Goal: Information Seeking & Learning: Learn about a topic

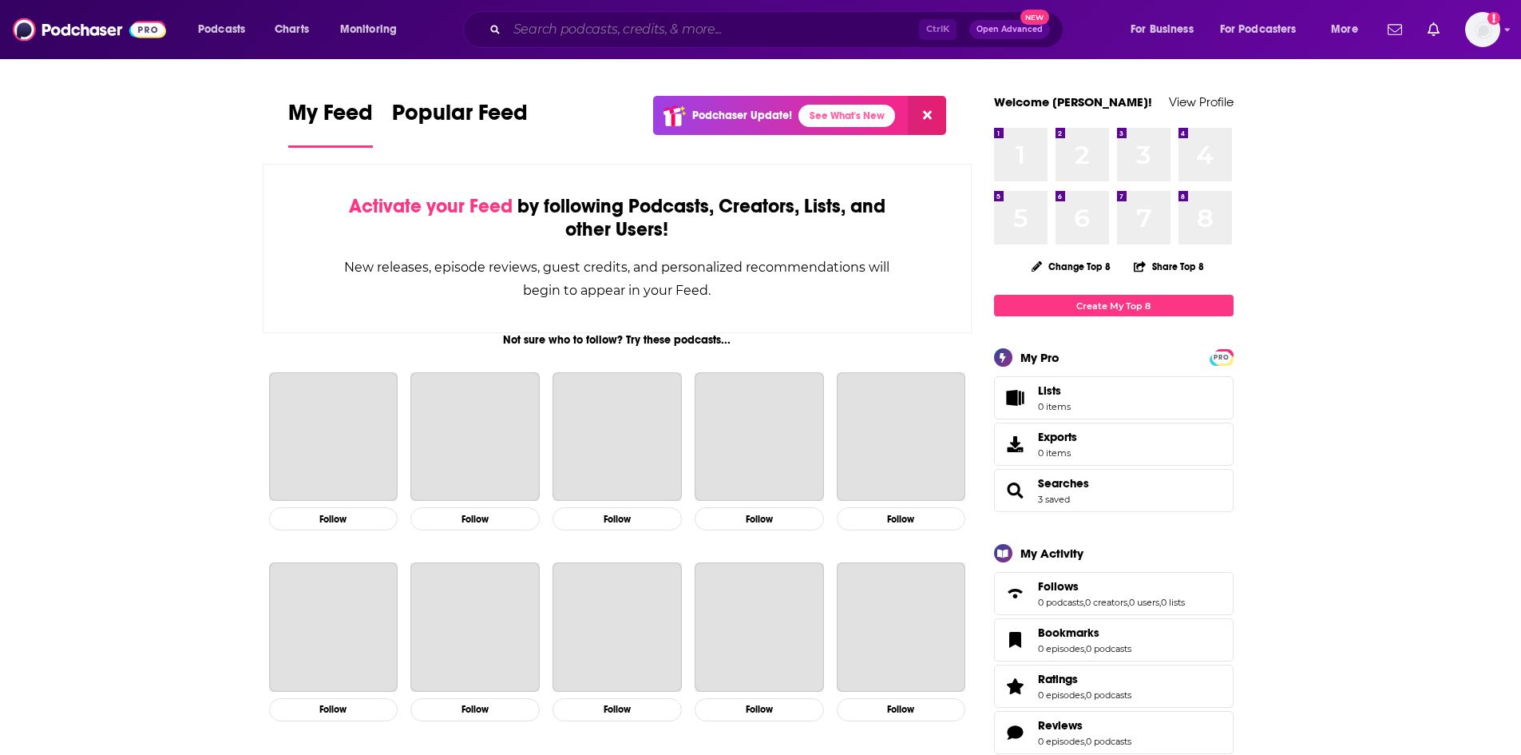
click at [588, 26] on input "Search podcasts, credits, & more..." at bounding box center [713, 30] width 412 height 26
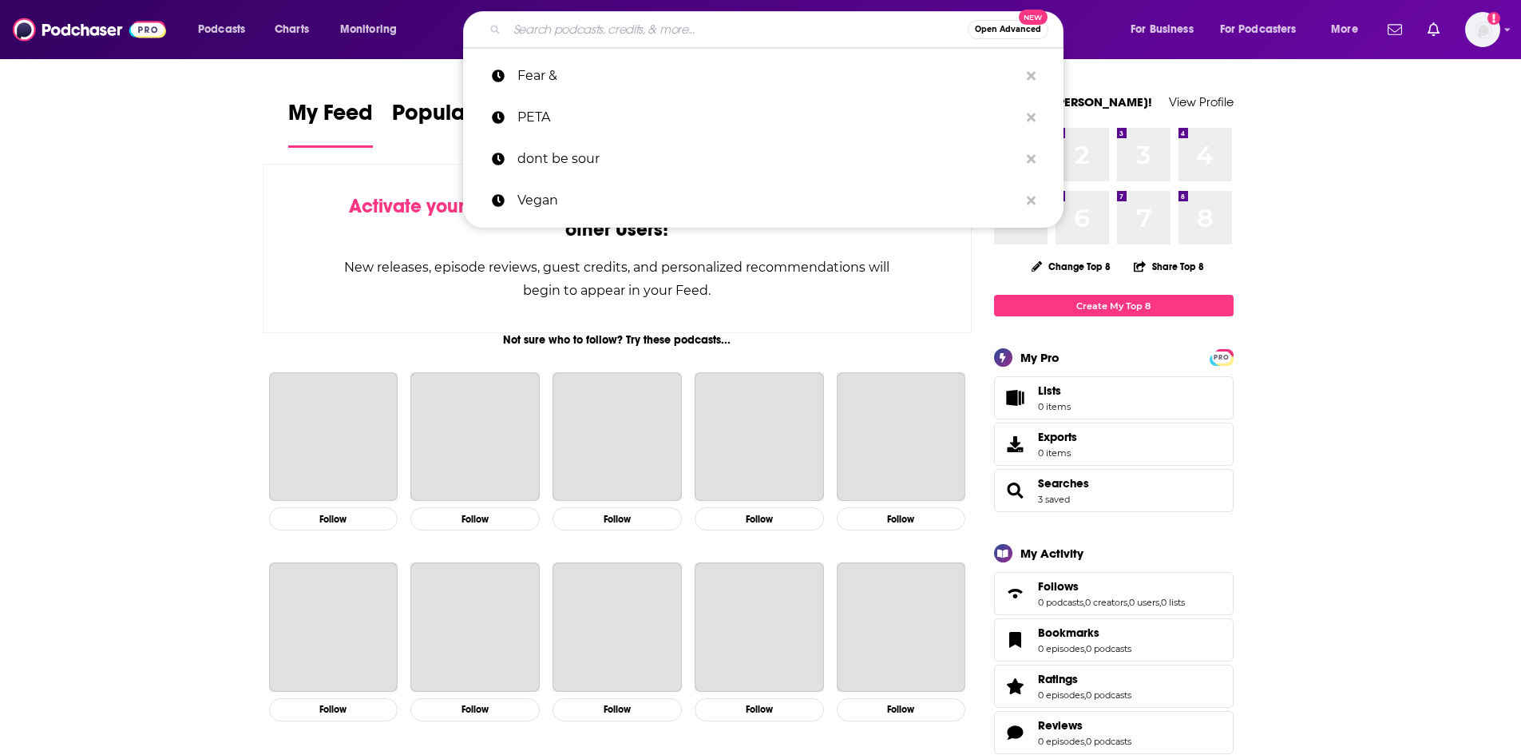
click at [586, 27] on input "Search podcasts, credits, & more..." at bounding box center [737, 30] width 461 height 26
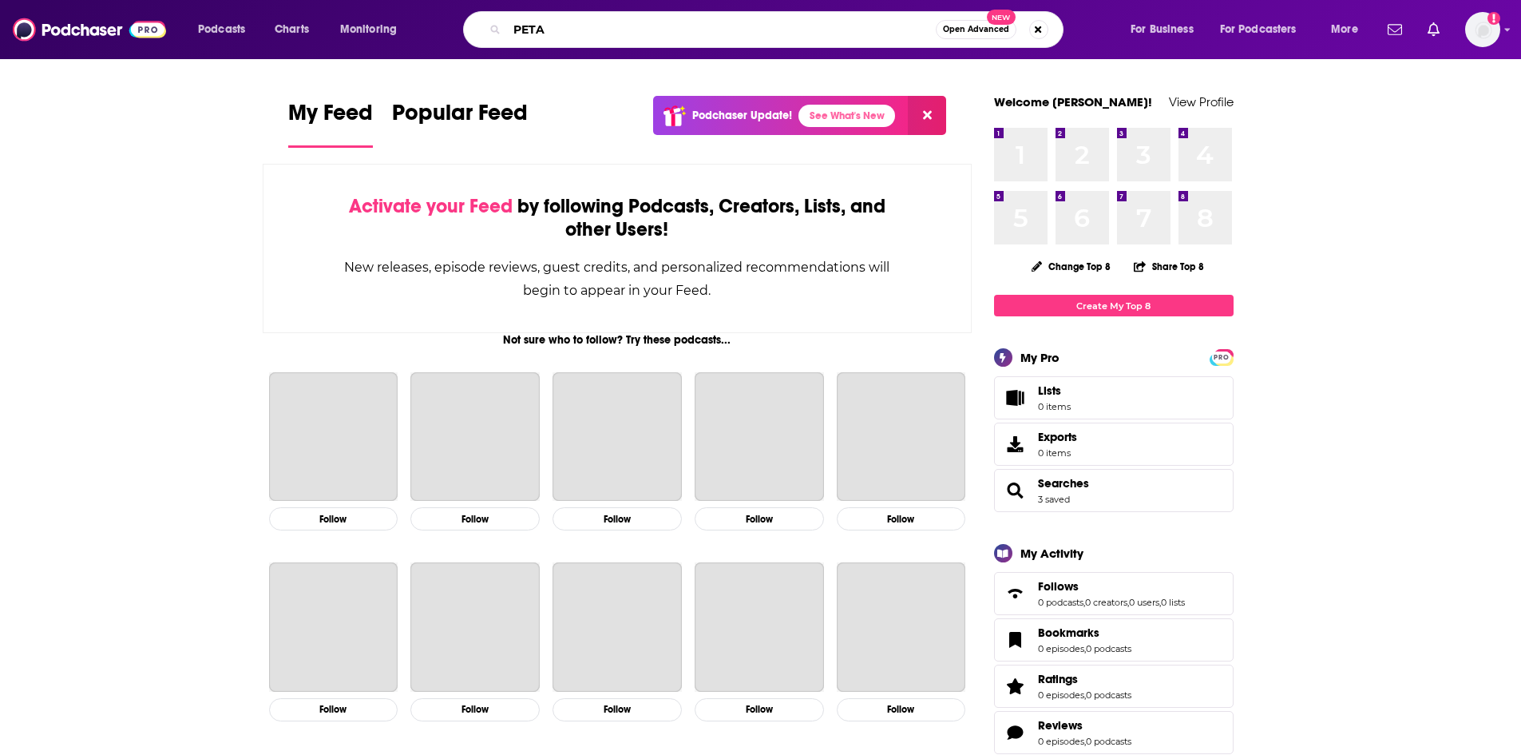
click at [615, 30] on input "PETA" at bounding box center [721, 30] width 429 height 26
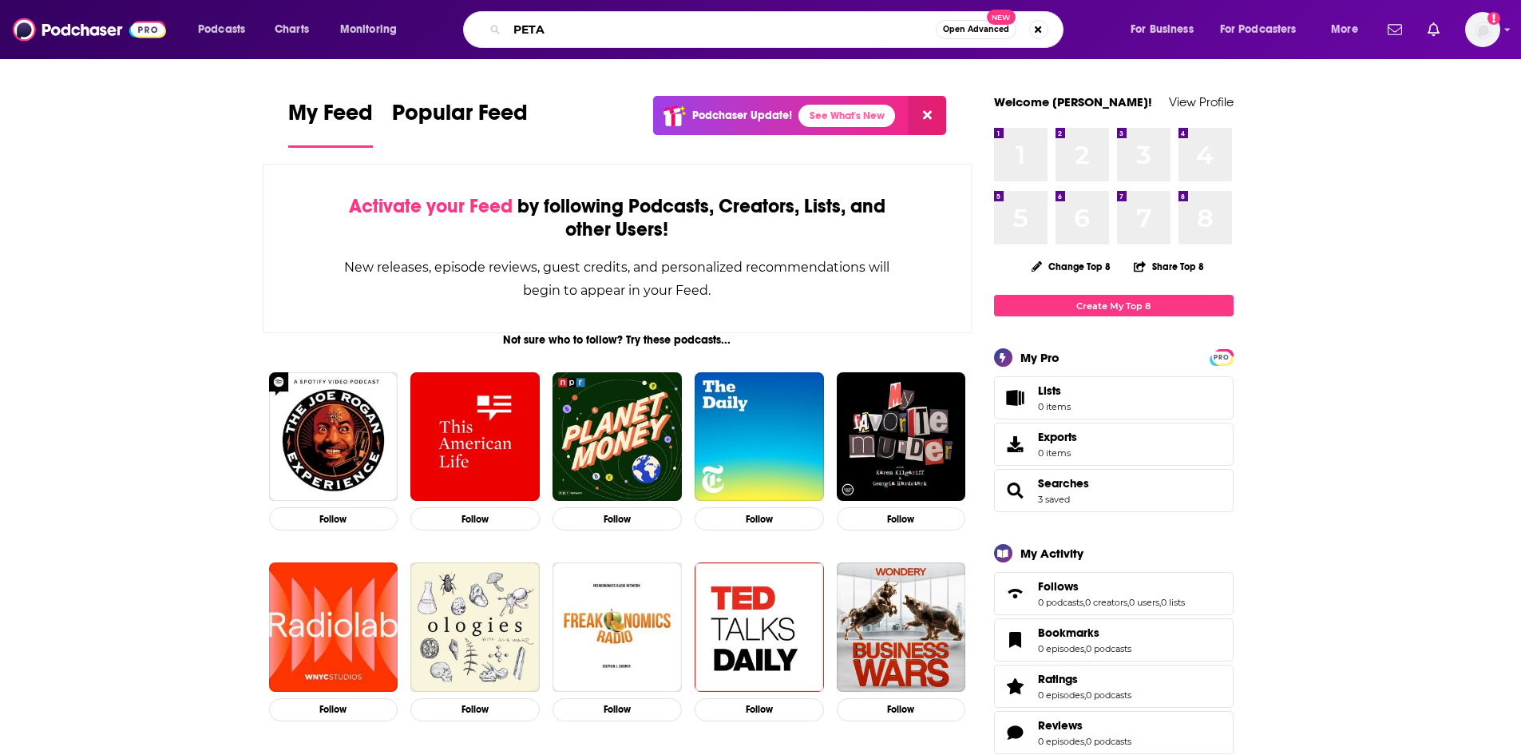
click at [615, 30] on input "PETA" at bounding box center [721, 30] width 429 height 26
type input "PETA"
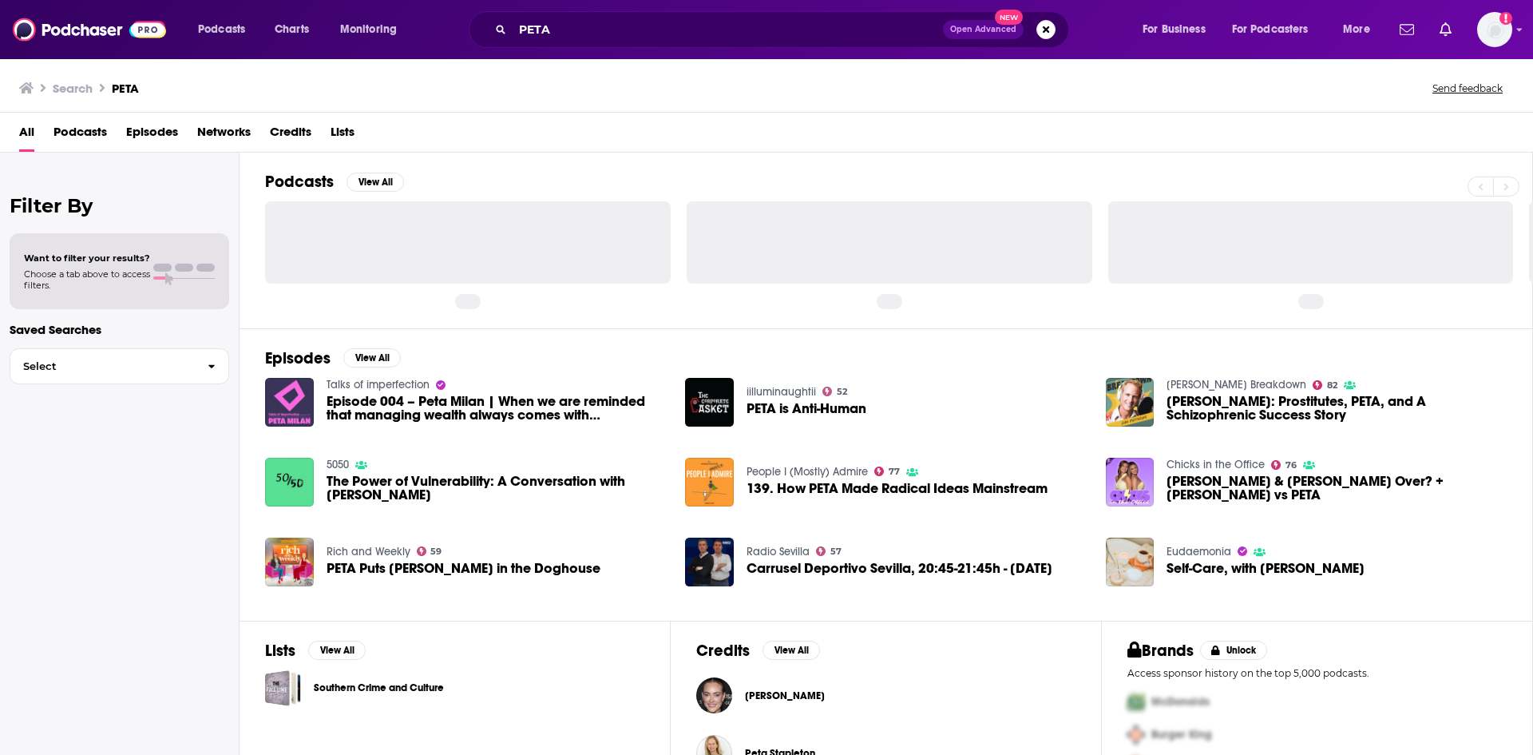
click at [148, 130] on span "Episodes" at bounding box center [152, 135] width 52 height 33
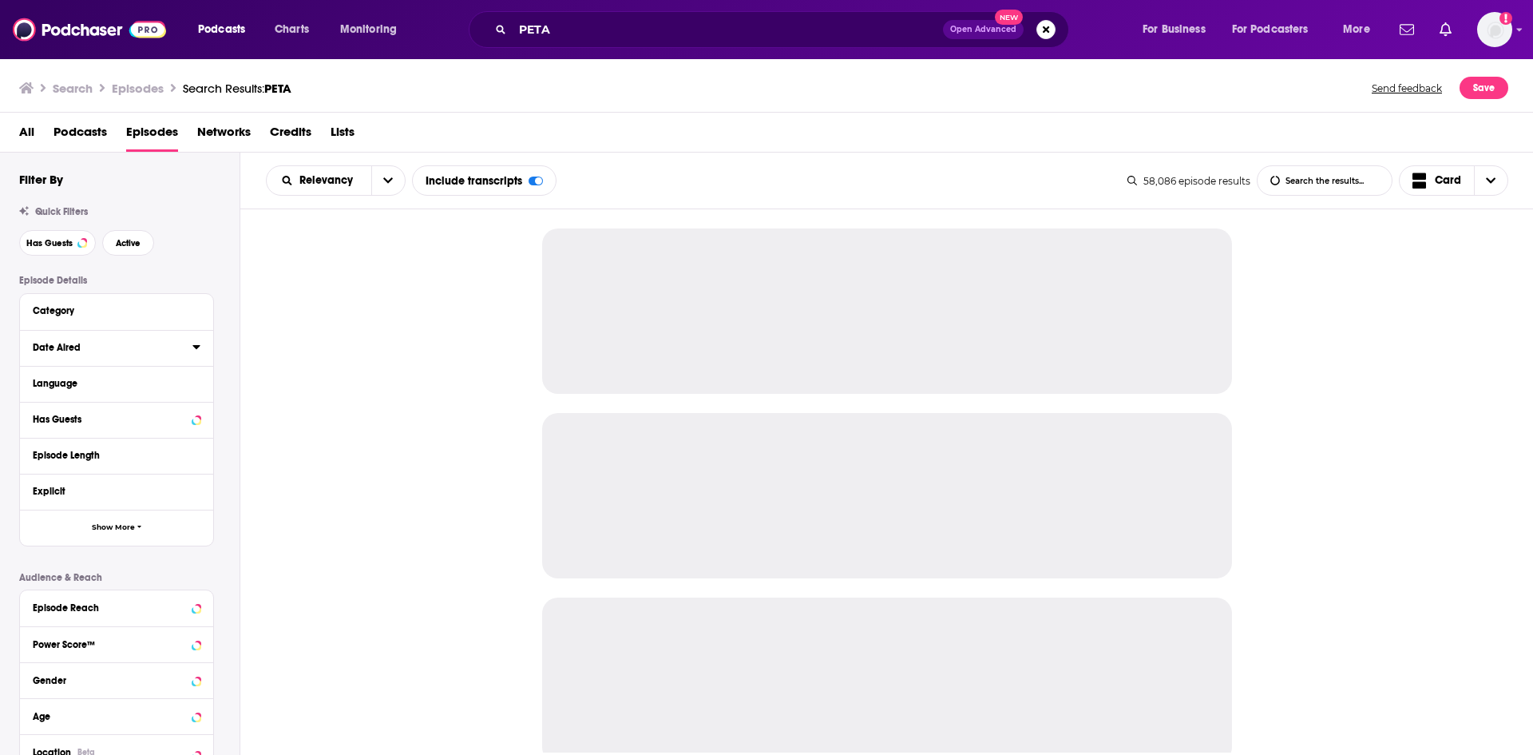
click at [198, 200] on icon at bounding box center [195, 347] width 7 height 4
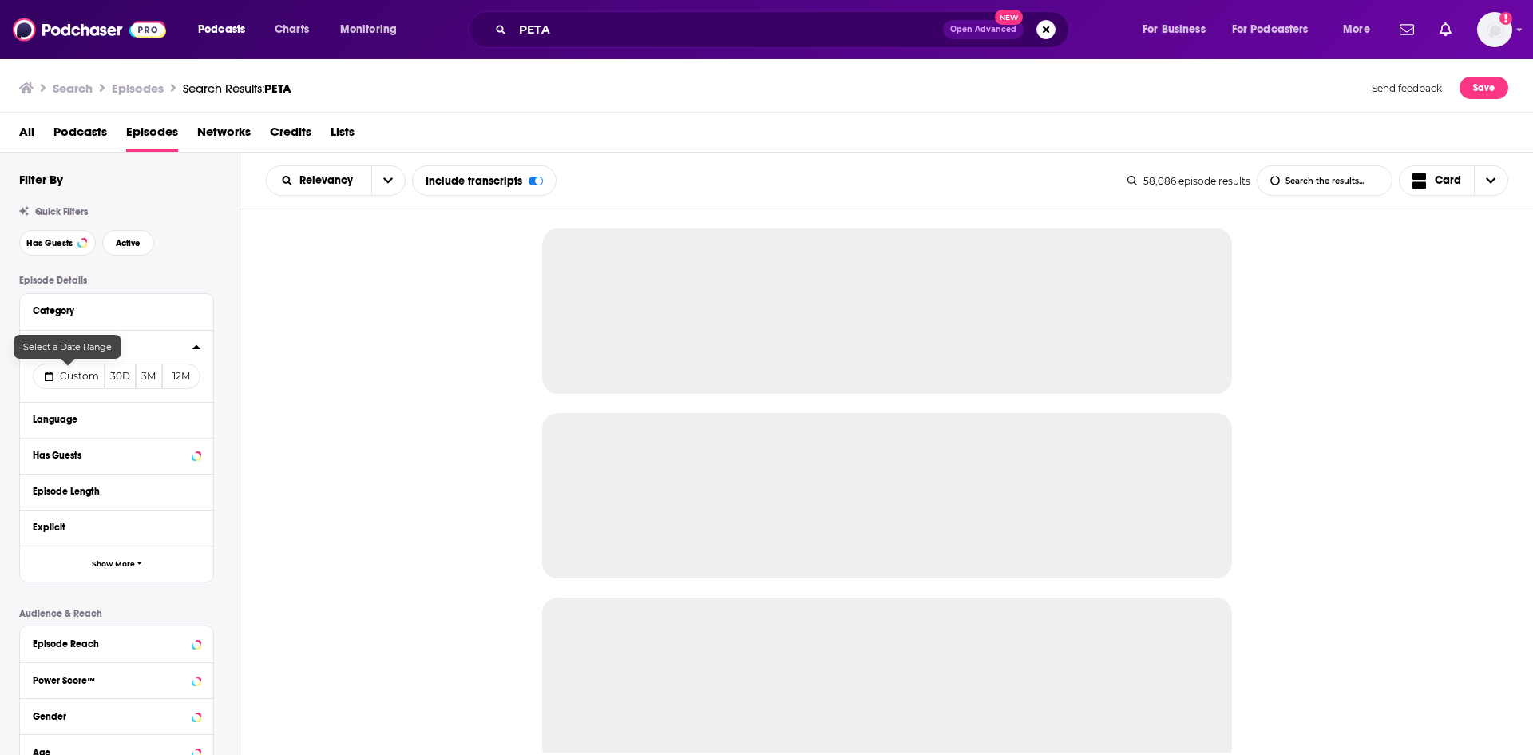
click at [46, 200] on icon at bounding box center [49, 376] width 9 height 10
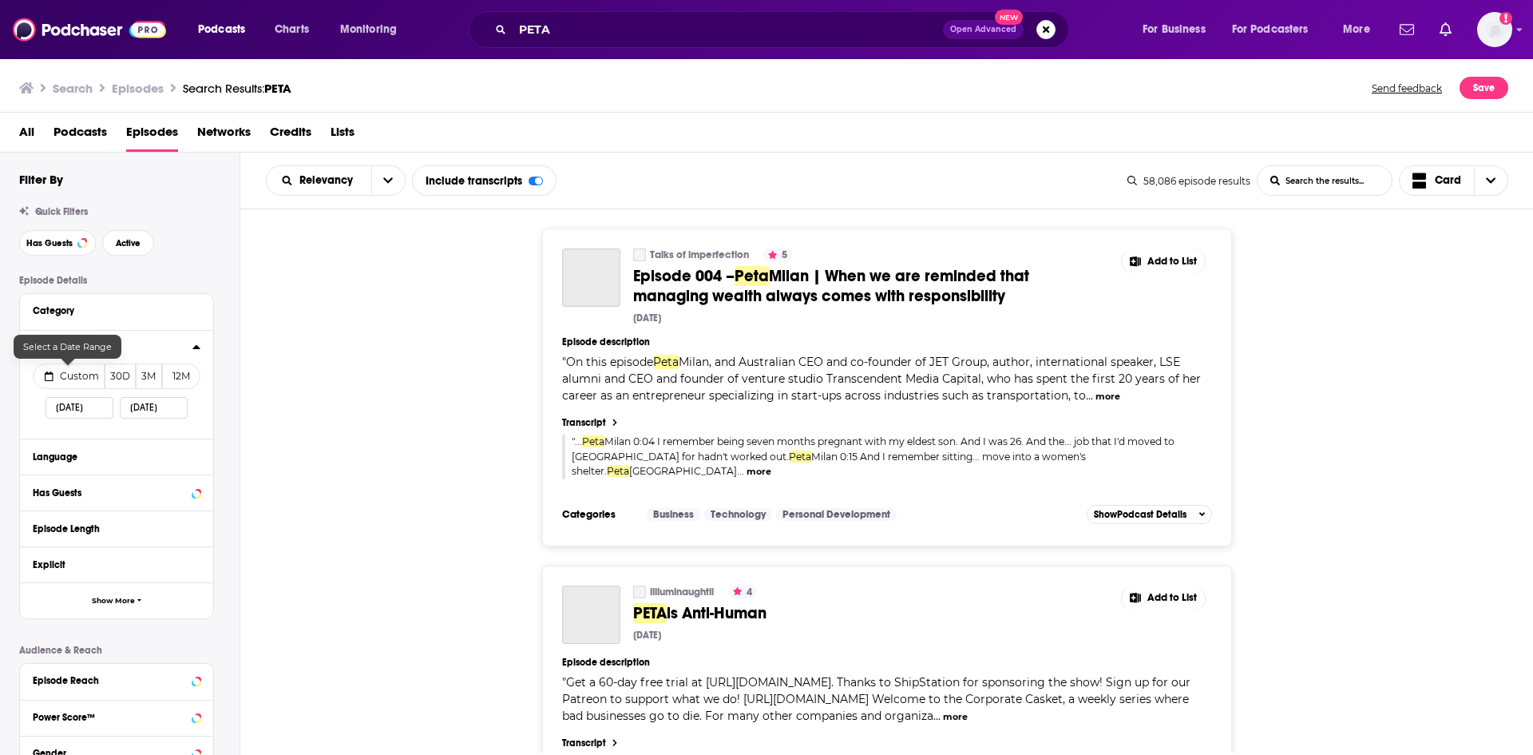
select select "8"
select select "2025"
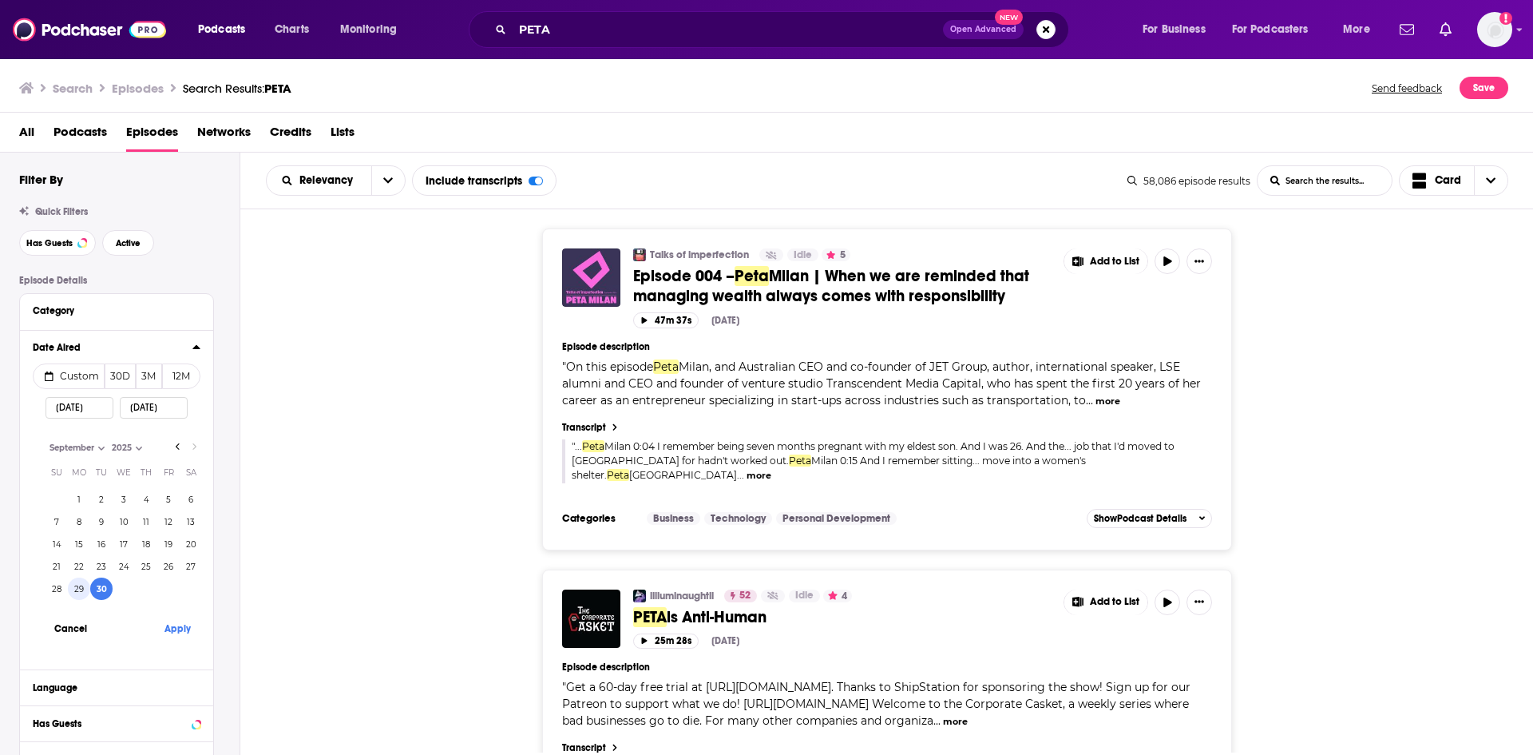
click at [75, 200] on button "29" at bounding box center [79, 588] width 22 height 22
type input "09/29/2025"
click at [181, 200] on button "Apply" at bounding box center [177, 628] width 48 height 30
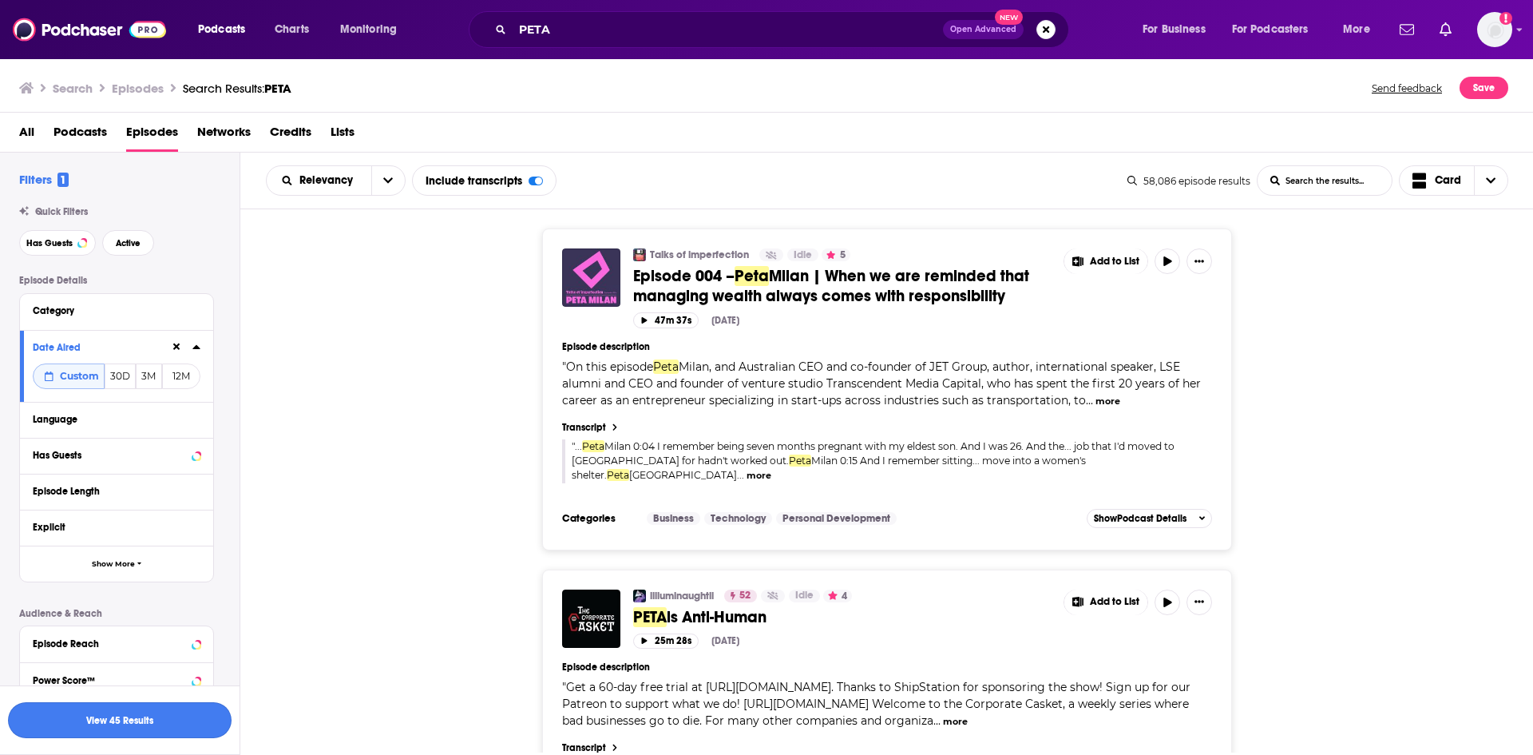
click at [180, 200] on button "View 45 Results" at bounding box center [120, 720] width 224 height 36
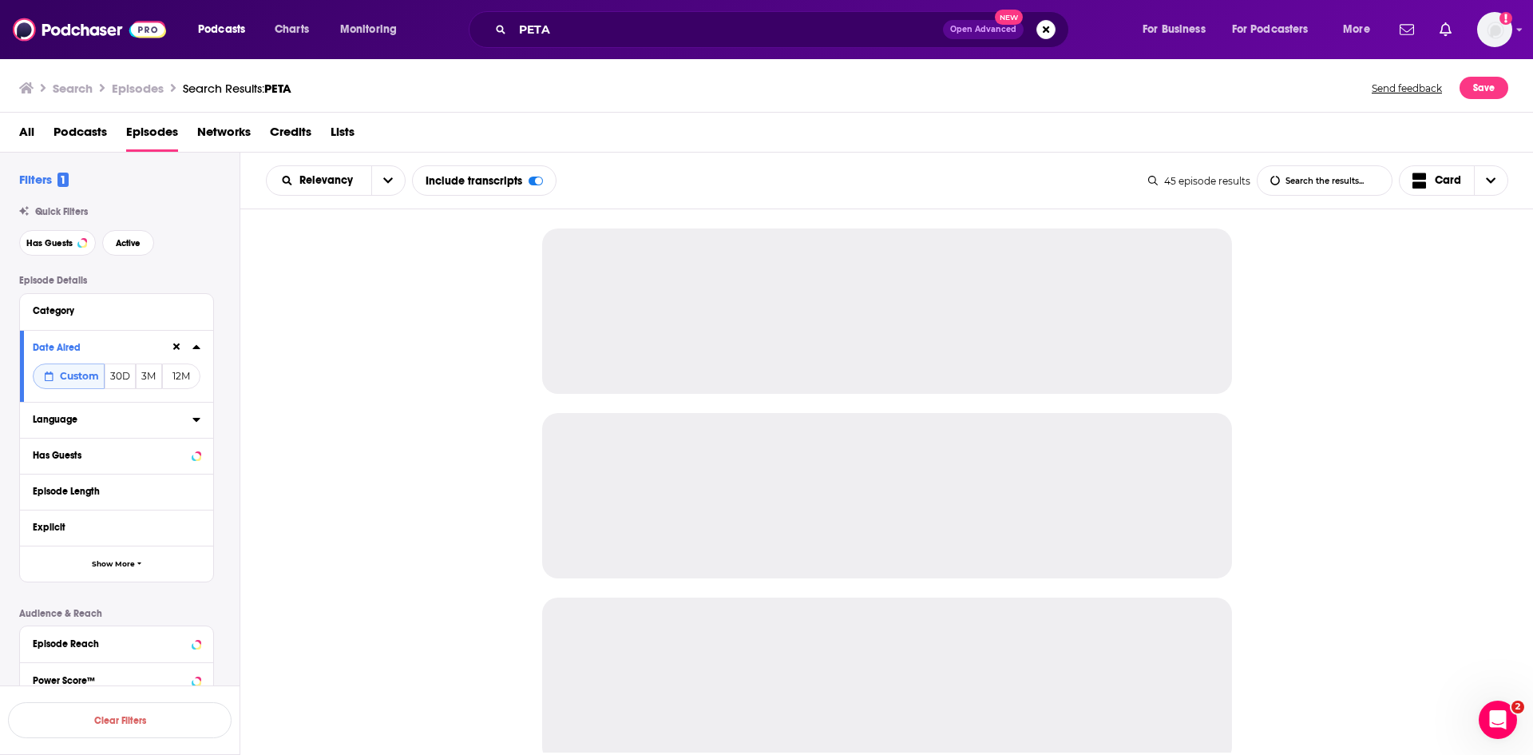
click at [197, 200] on icon at bounding box center [195, 420] width 7 height 4
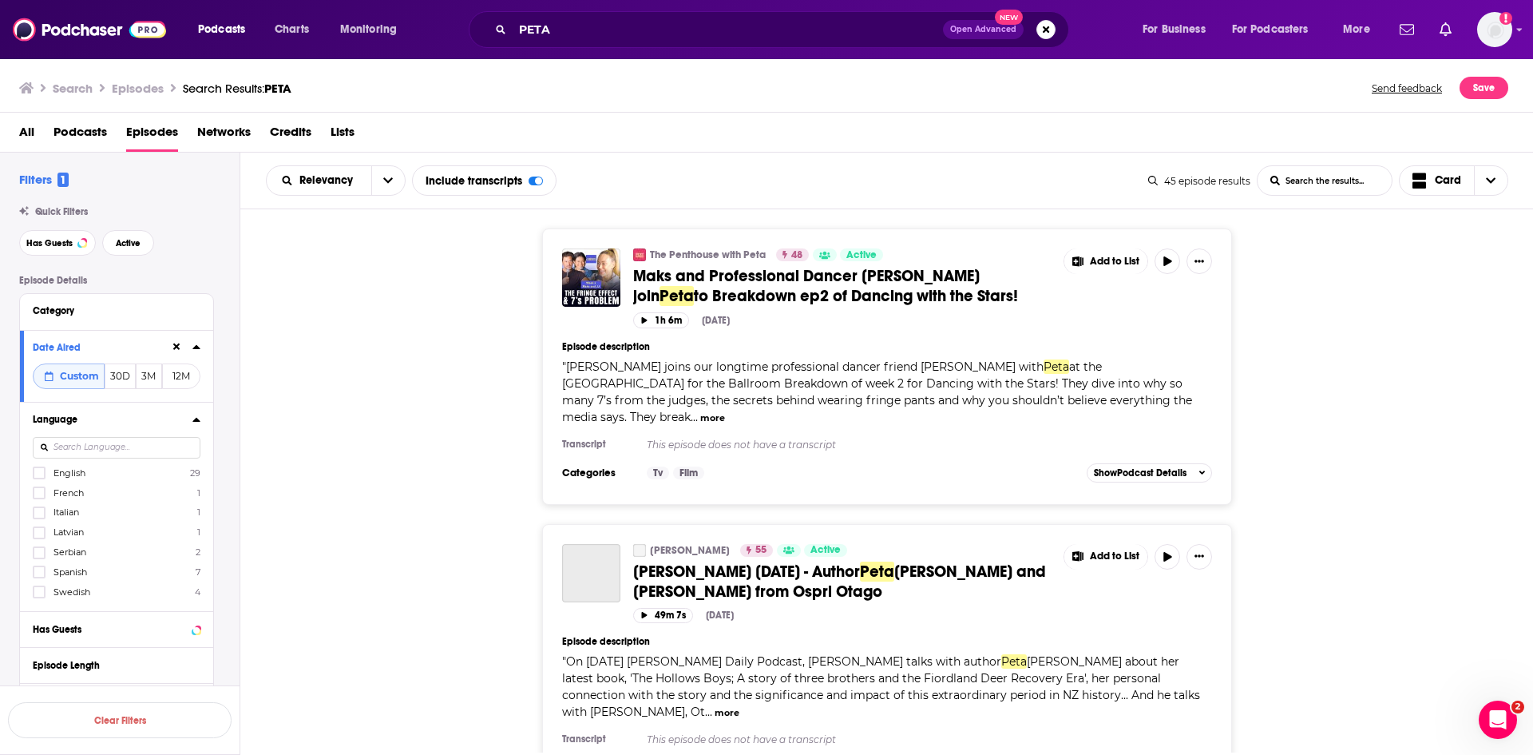
click at [83, 200] on input at bounding box center [117, 448] width 168 height 22
click at [38, 200] on icon at bounding box center [39, 473] width 10 height 10
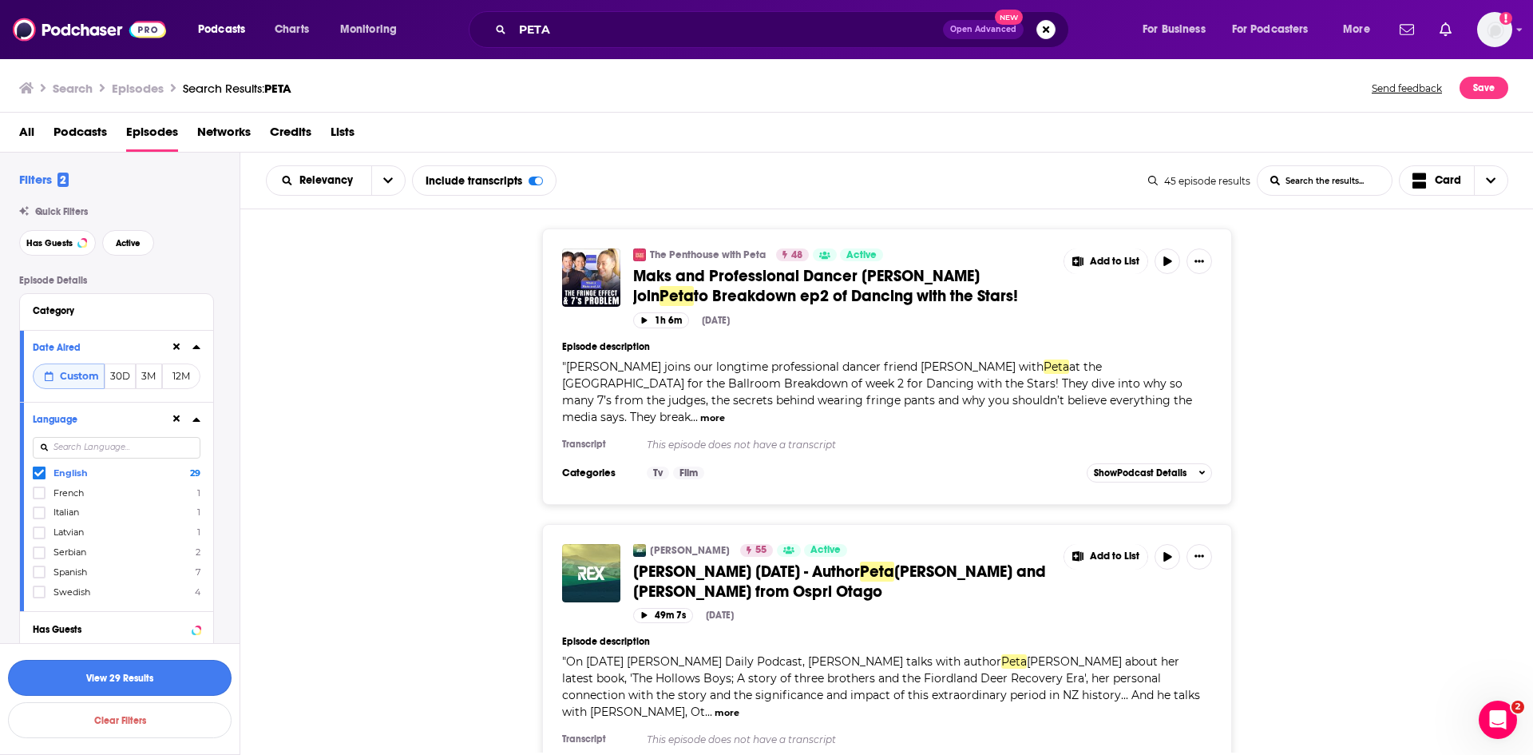
click at [143, 200] on button "View 29 Results" at bounding box center [120, 678] width 224 height 36
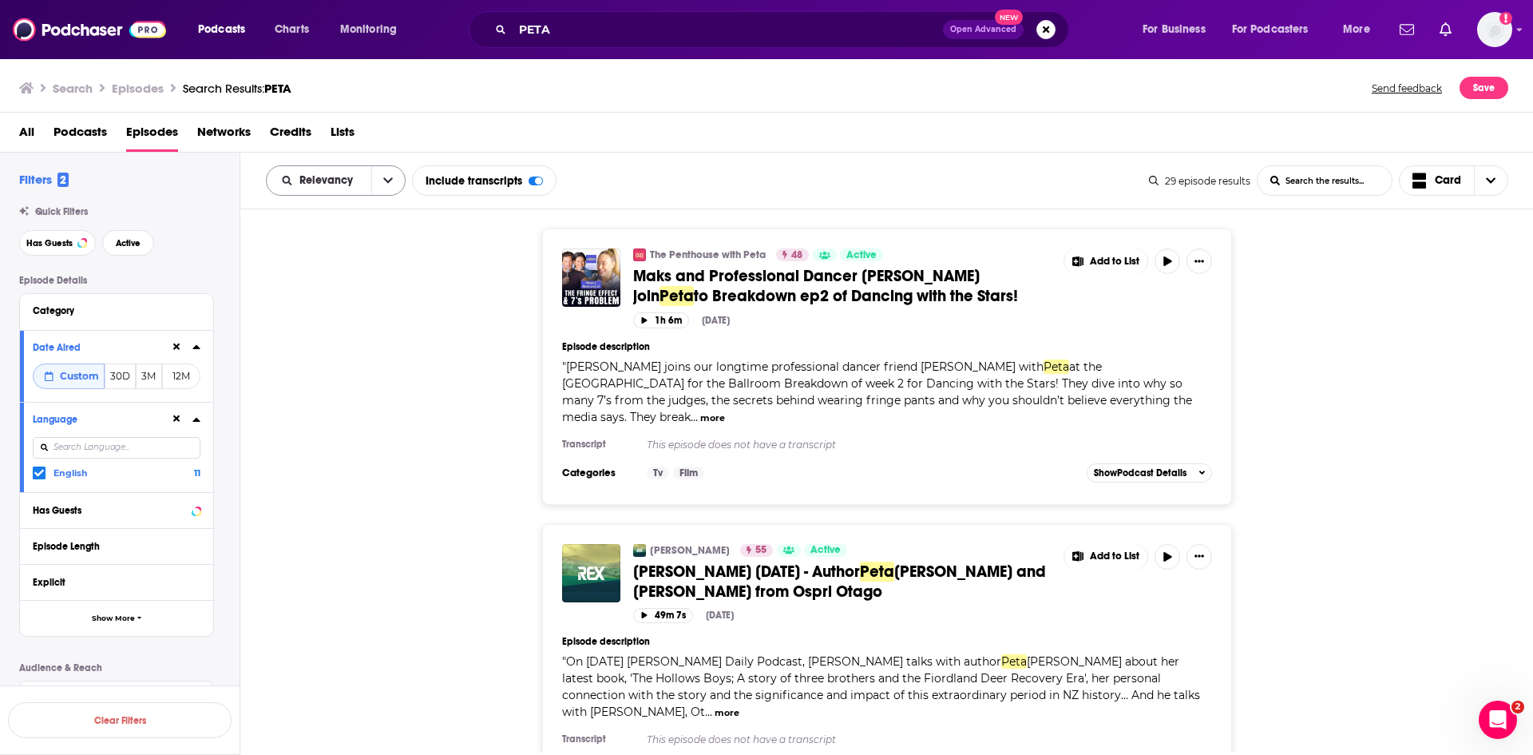
click at [383, 183] on icon "open menu" at bounding box center [388, 180] width 10 height 11
click at [364, 200] on span "Power Score" at bounding box center [346, 316] width 94 height 9
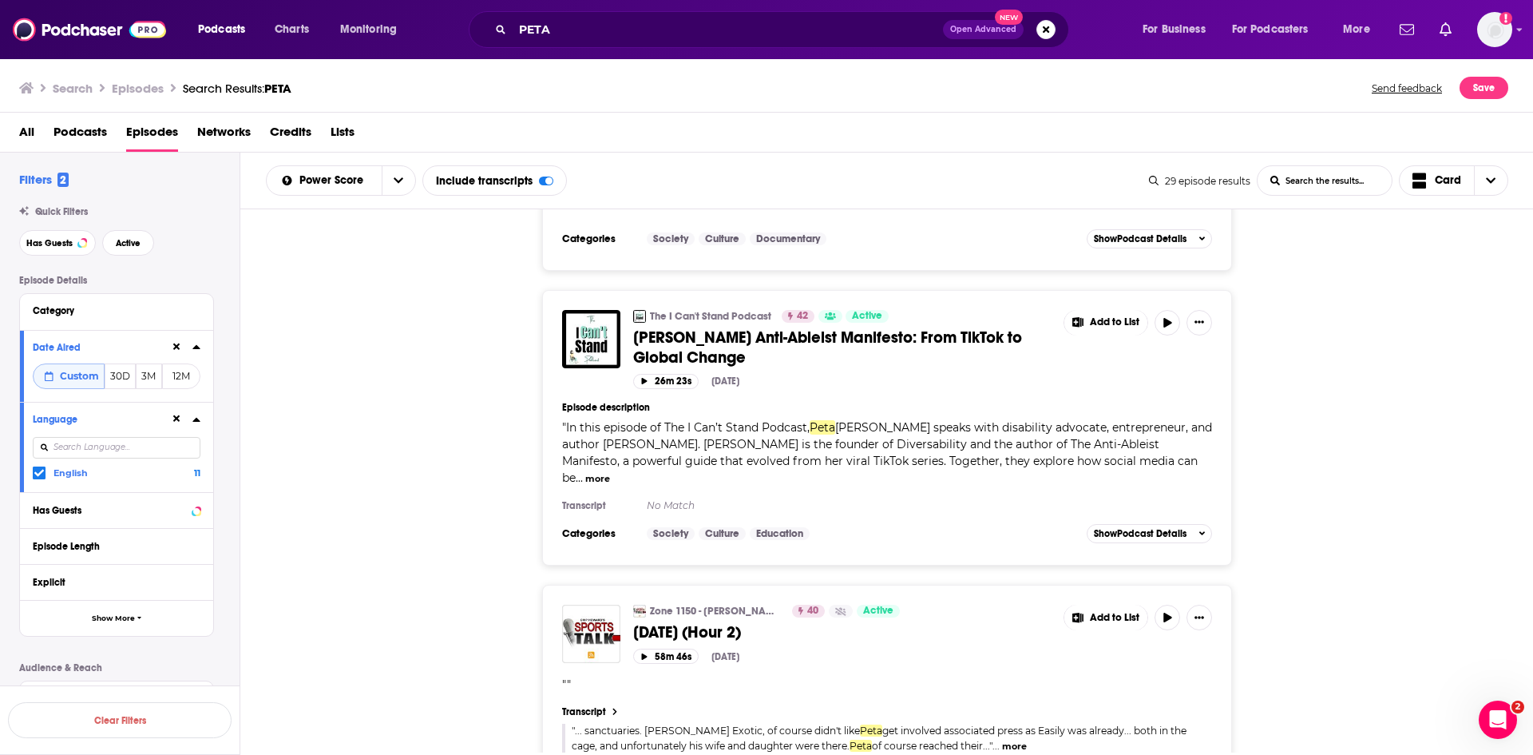
scroll to position [5670, 0]
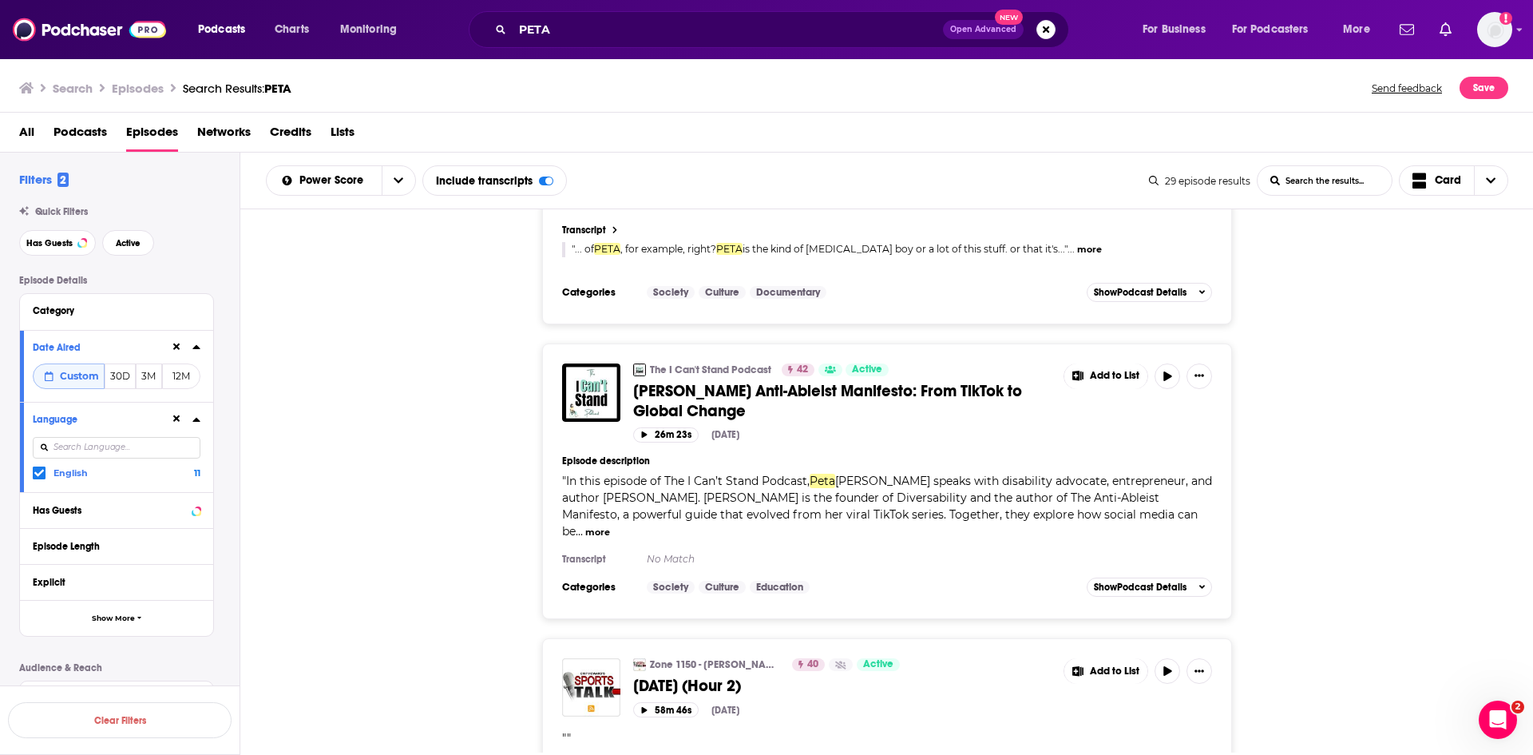
click at [530, 200] on div "Zone 1150 - Chip Howard's SportsTalk 40 Active September 29, 2025 (Hour 2) Add …" at bounding box center [887, 756] width 1294 height 236
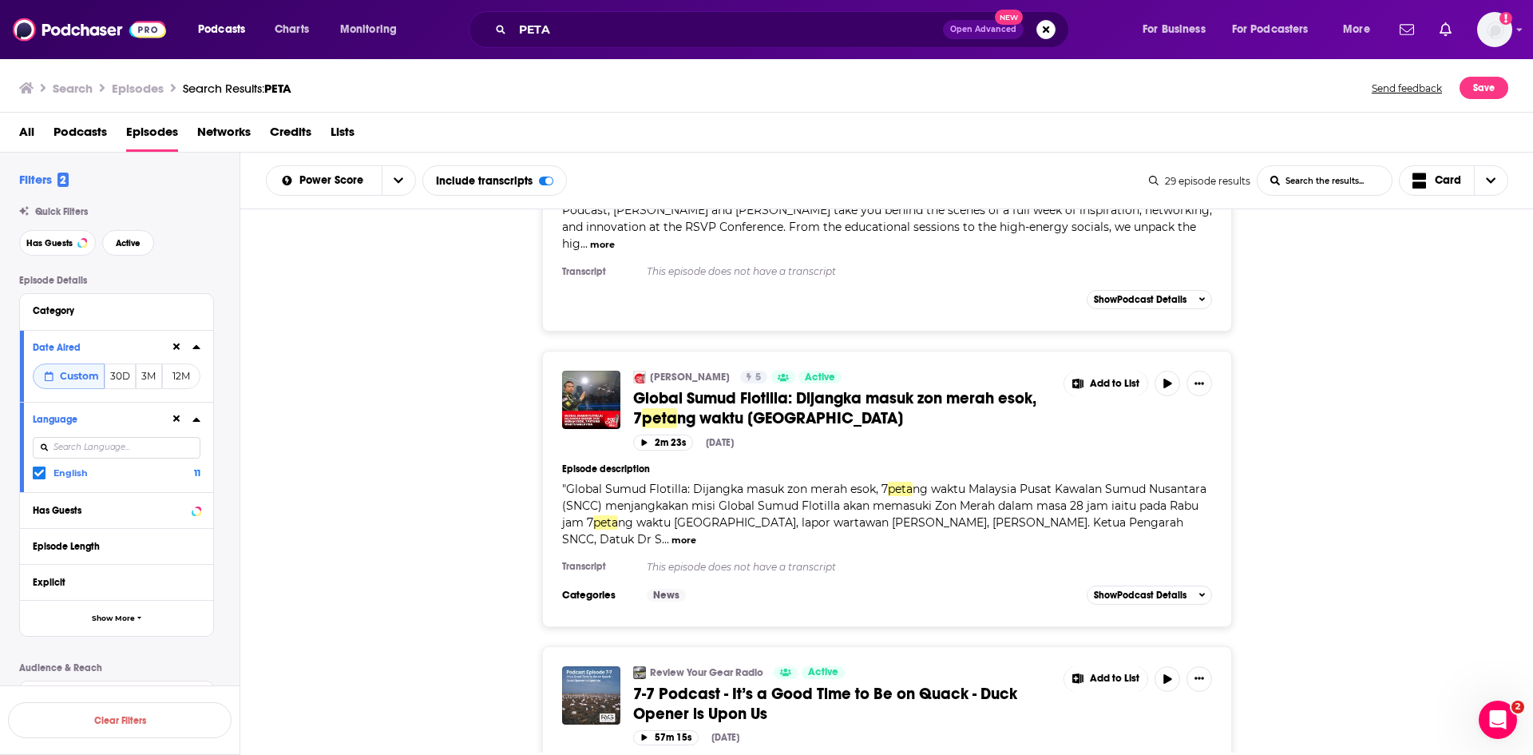
scroll to position [6790, 0]
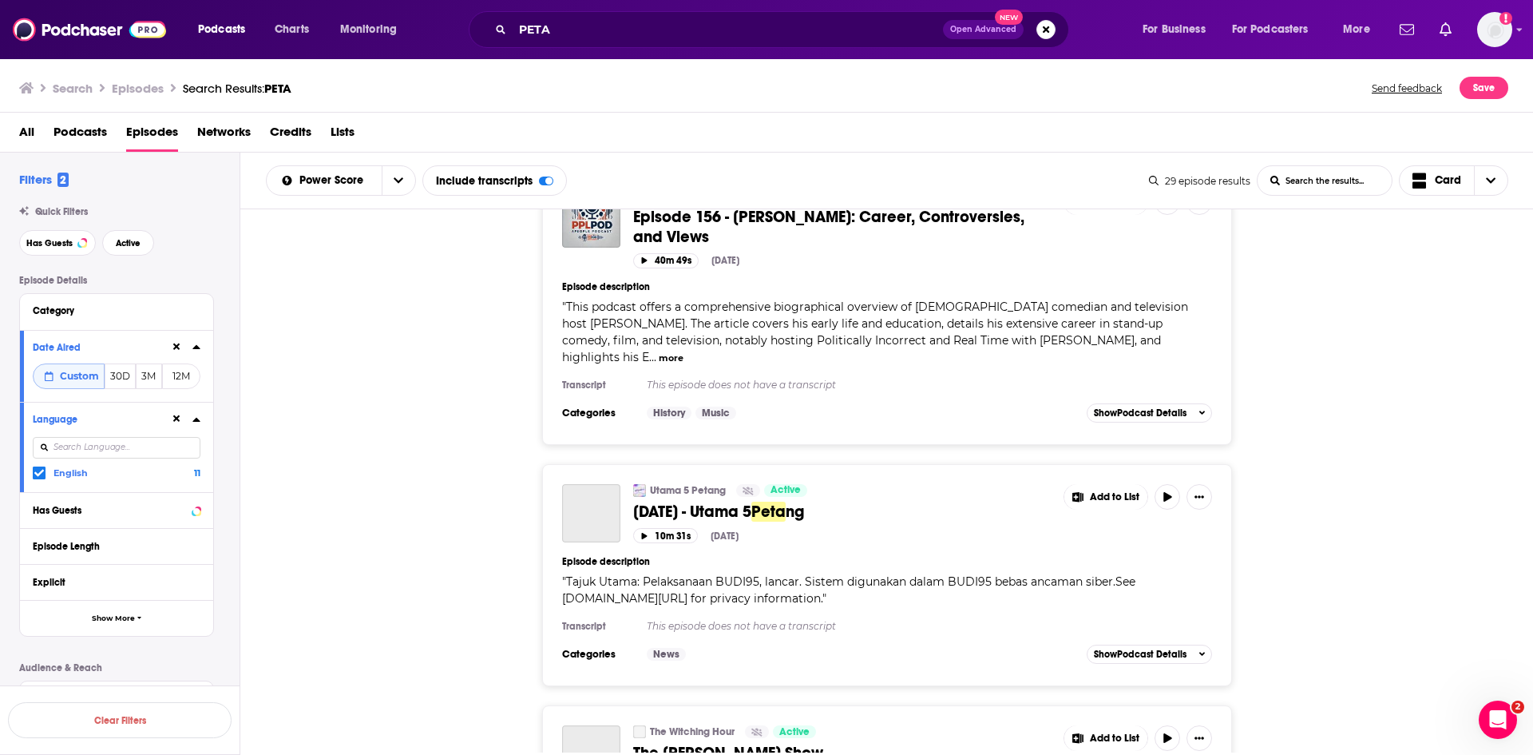
scroll to position [7825, 0]
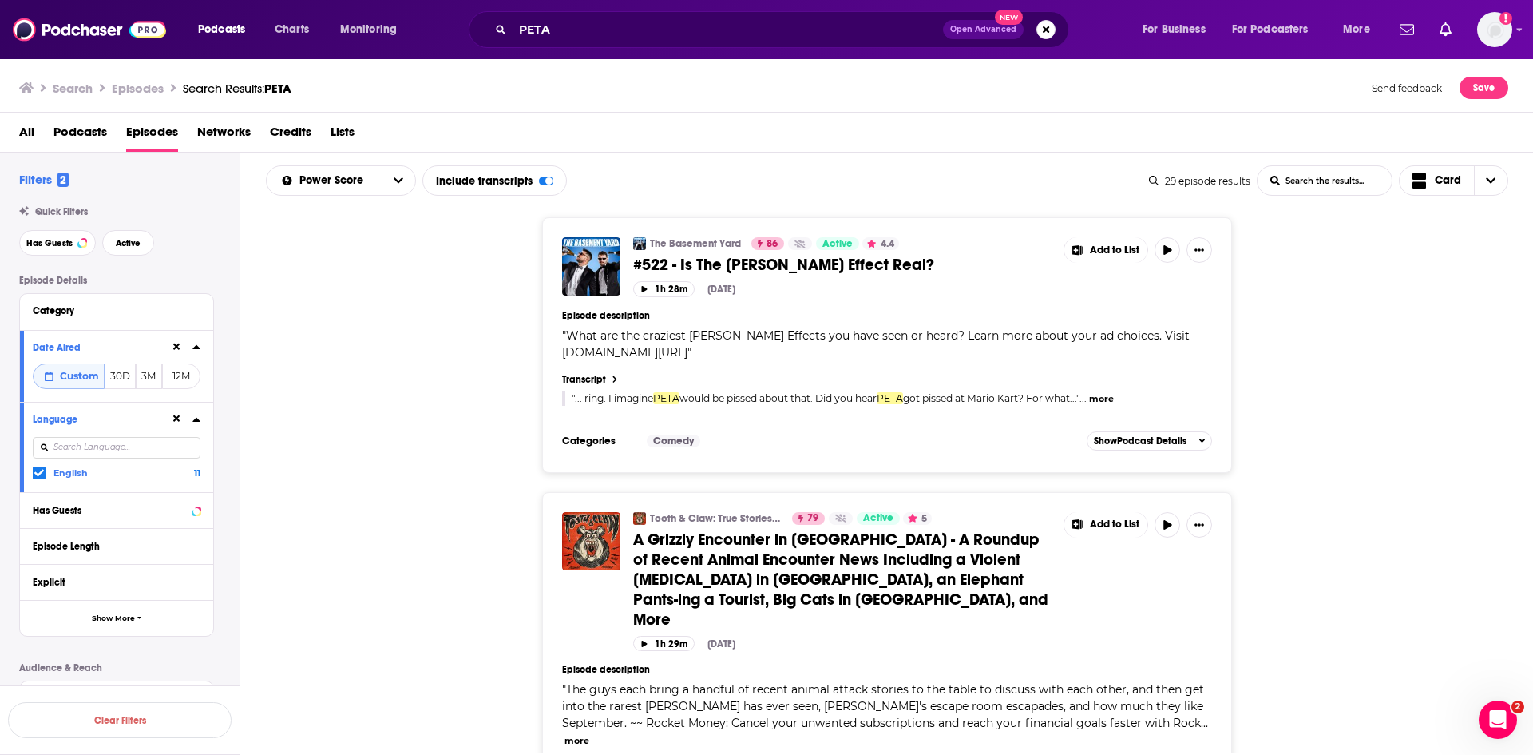
scroll to position [0, 0]
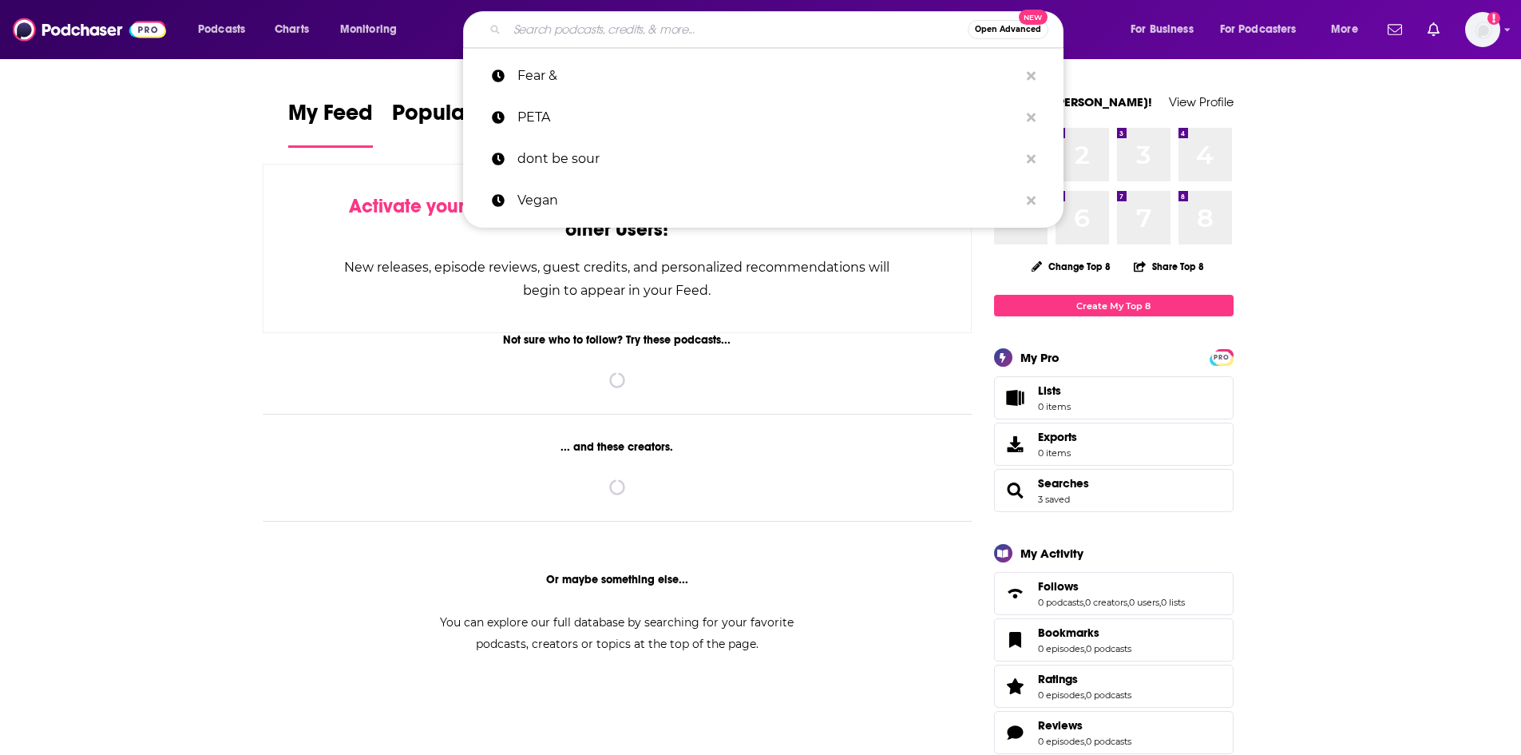
click at [650, 34] on input "Search podcasts, credits, & more..." at bounding box center [737, 30] width 461 height 26
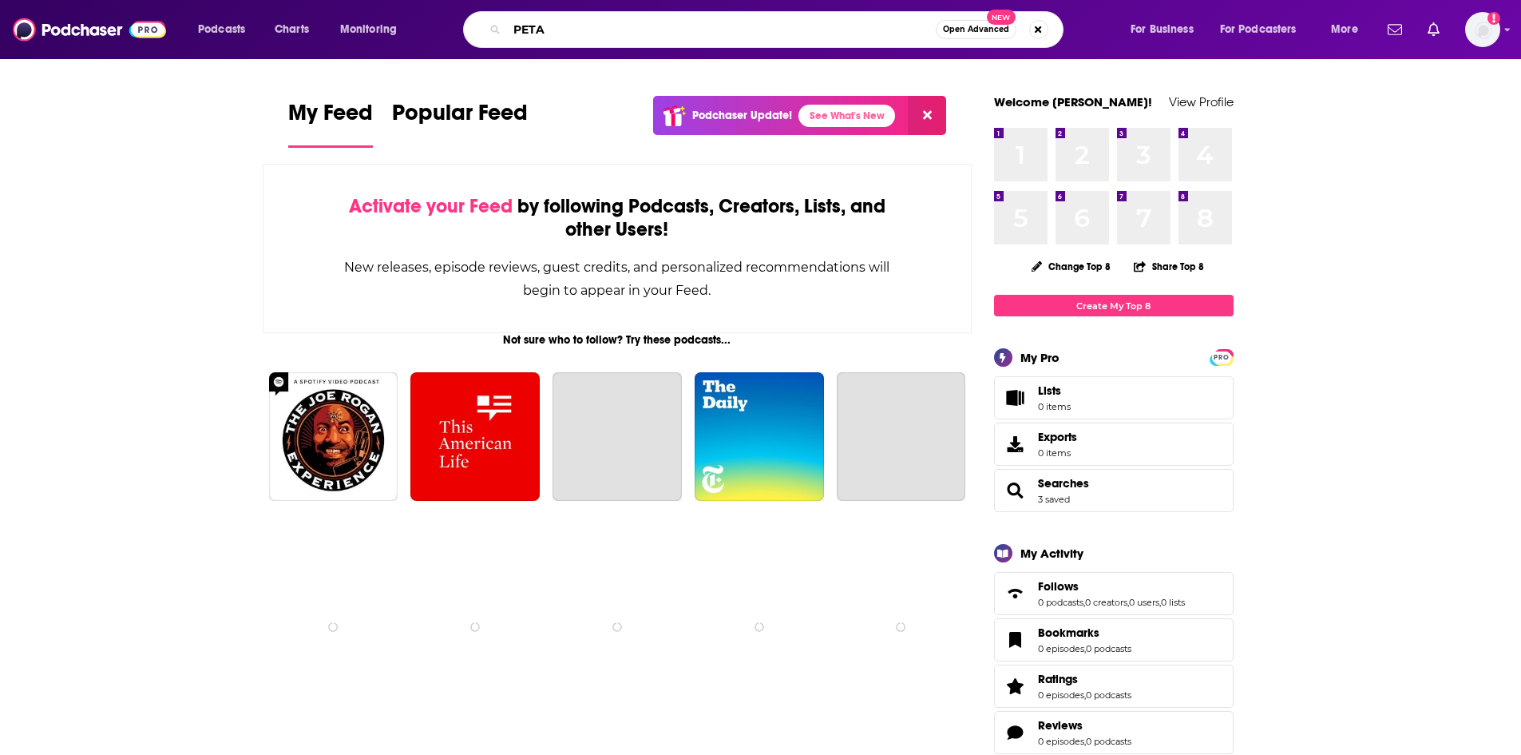
type input "PETA"
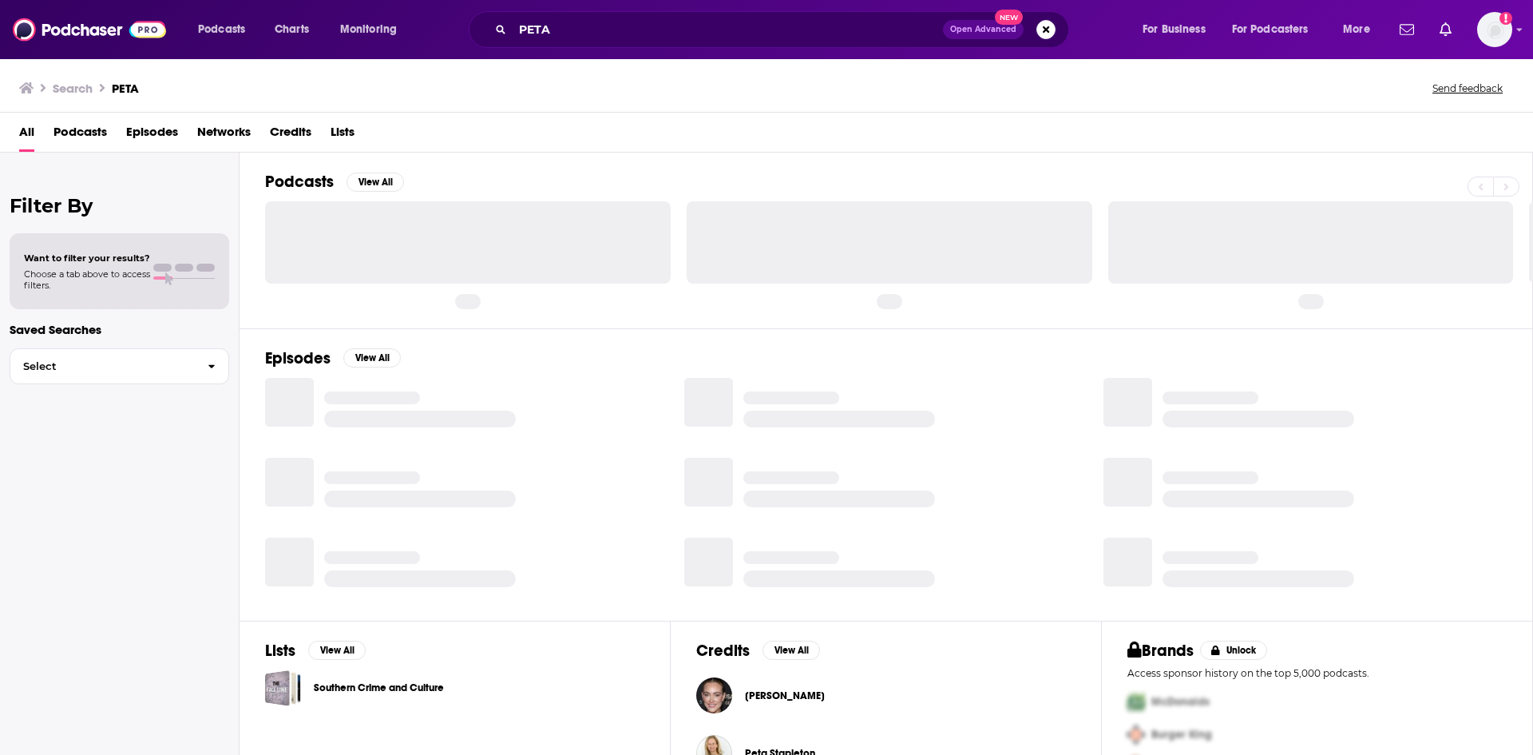
click at [153, 137] on span "Episodes" at bounding box center [152, 135] width 52 height 33
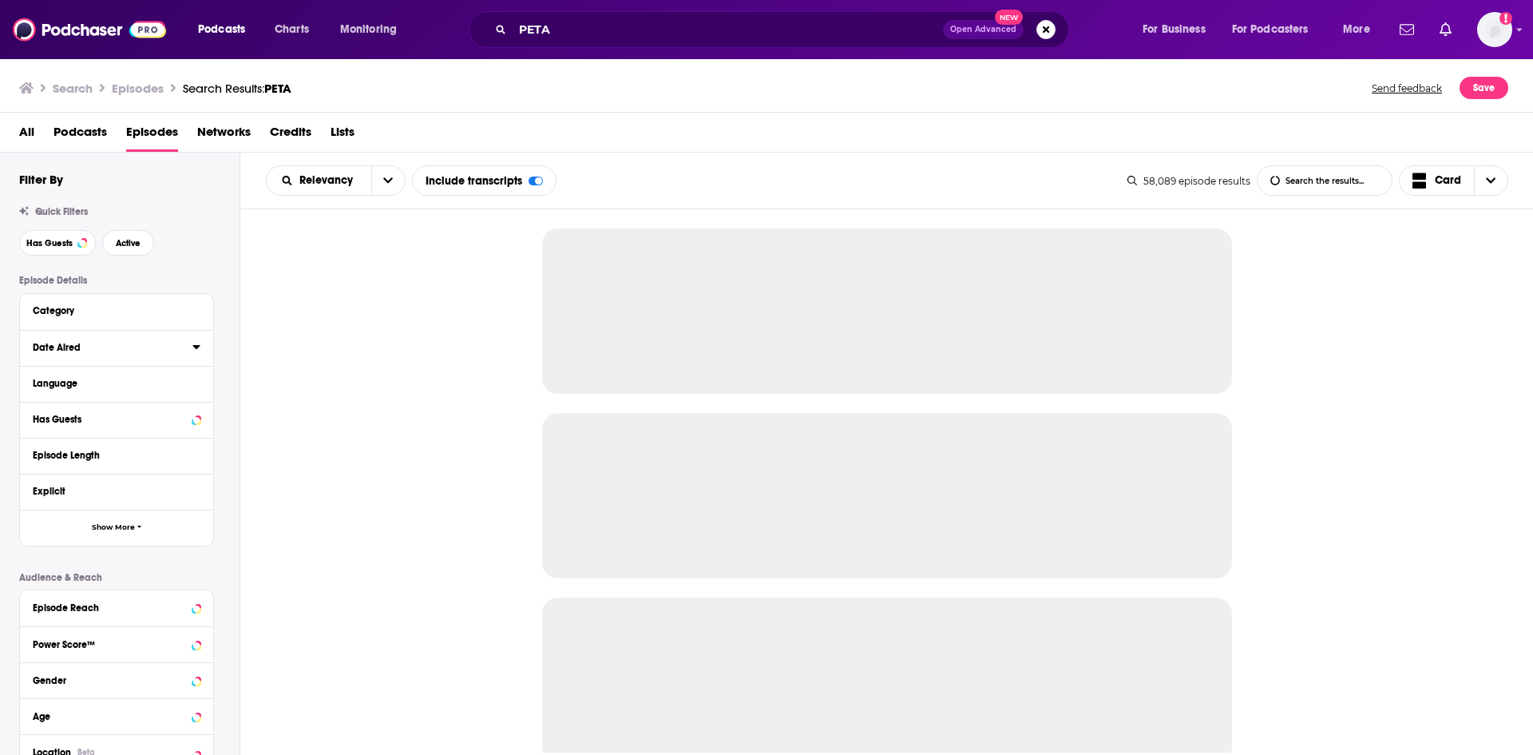
click at [196, 348] on icon at bounding box center [195, 347] width 7 height 4
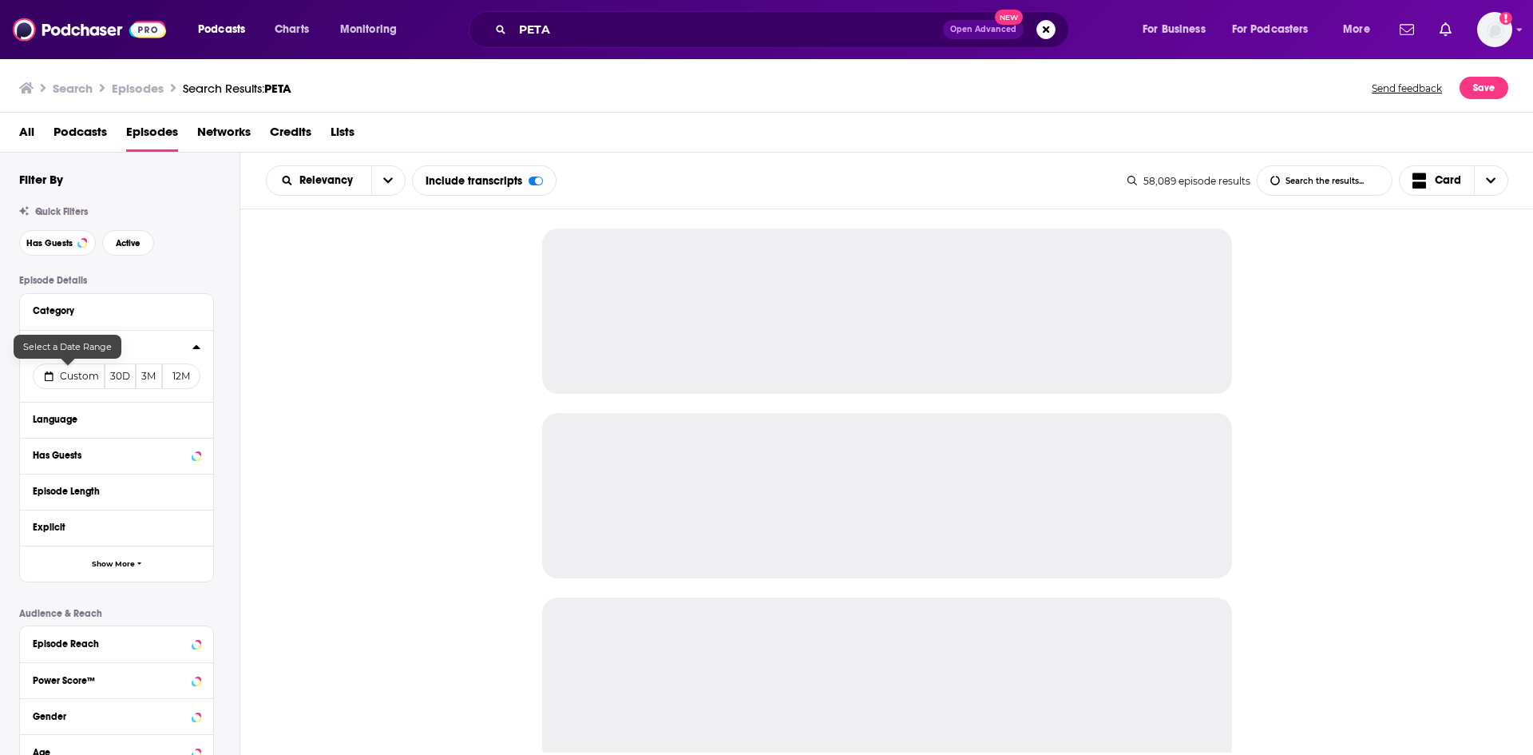
click at [61, 379] on span "Custom" at bounding box center [79, 376] width 39 height 12
select select "8"
select select "2025"
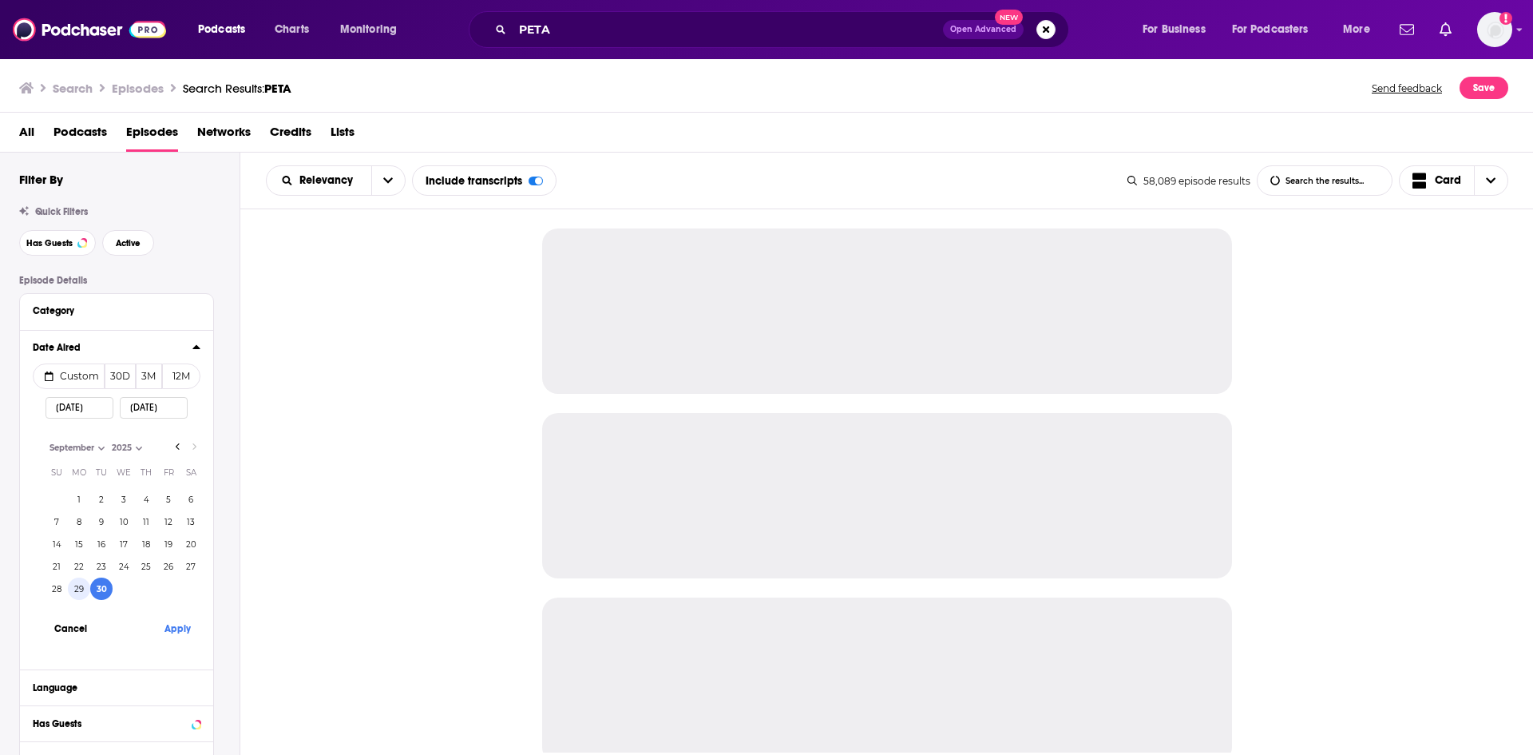
click at [80, 593] on button "29" at bounding box center [79, 588] width 22 height 22
type input "09/29/2025"
click at [178, 626] on button "Apply" at bounding box center [177, 628] width 48 height 30
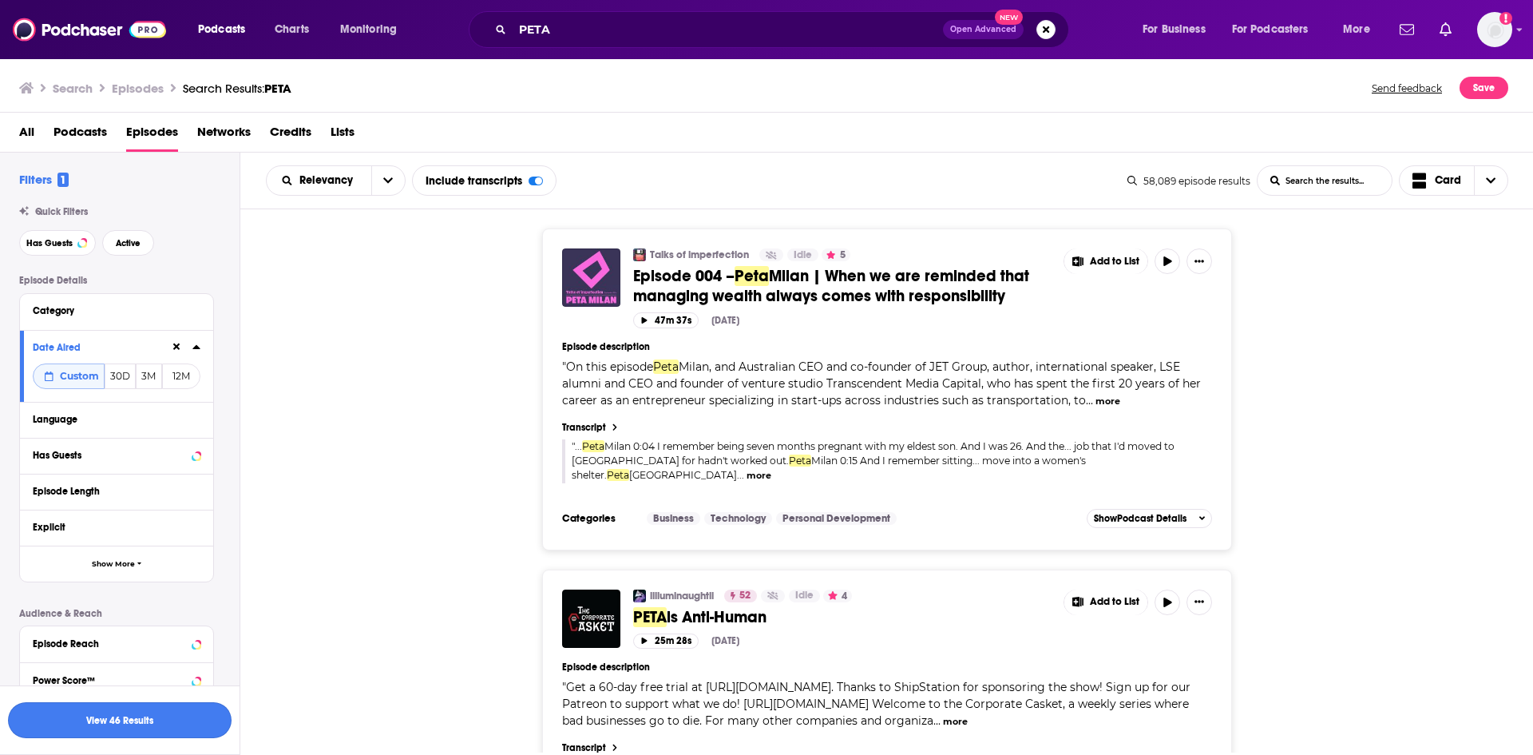
click at [149, 722] on button "View 46 Results" at bounding box center [120, 720] width 224 height 36
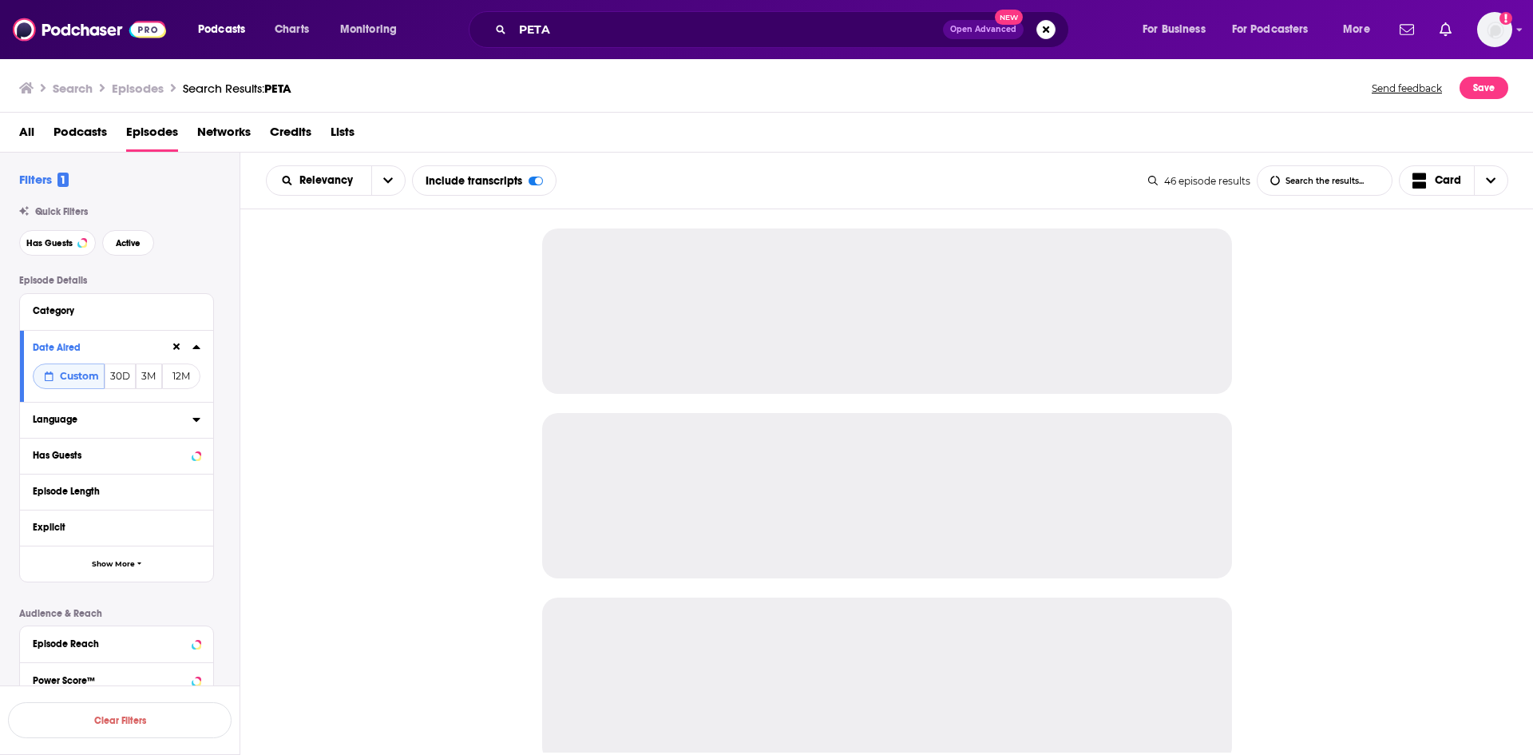
click at [196, 417] on icon at bounding box center [196, 419] width 8 height 13
click at [38, 473] on icon at bounding box center [39, 473] width 10 height 10
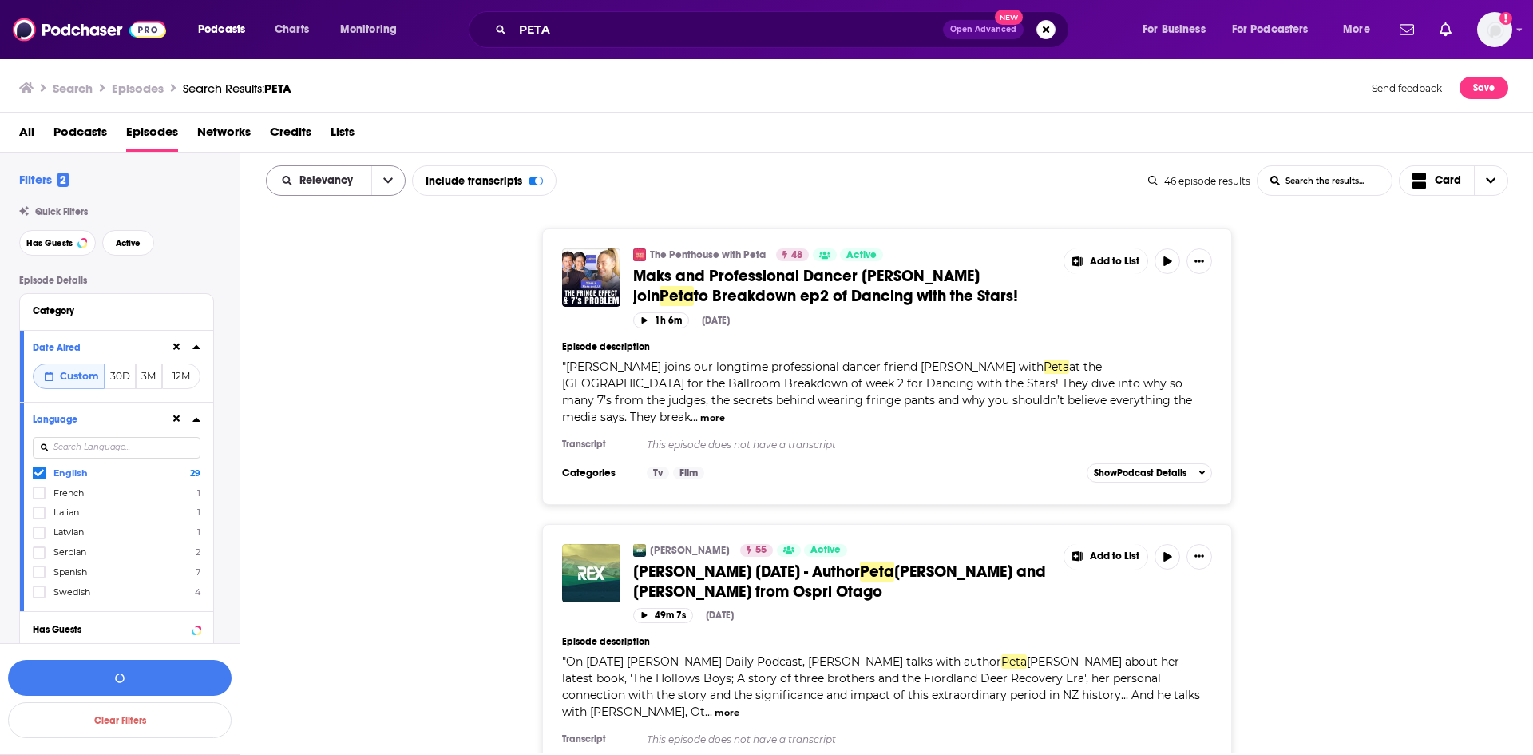
click at [390, 182] on icon "open menu" at bounding box center [388, 180] width 10 height 11
click at [312, 319] on span "Power Score" at bounding box center [346, 316] width 94 height 9
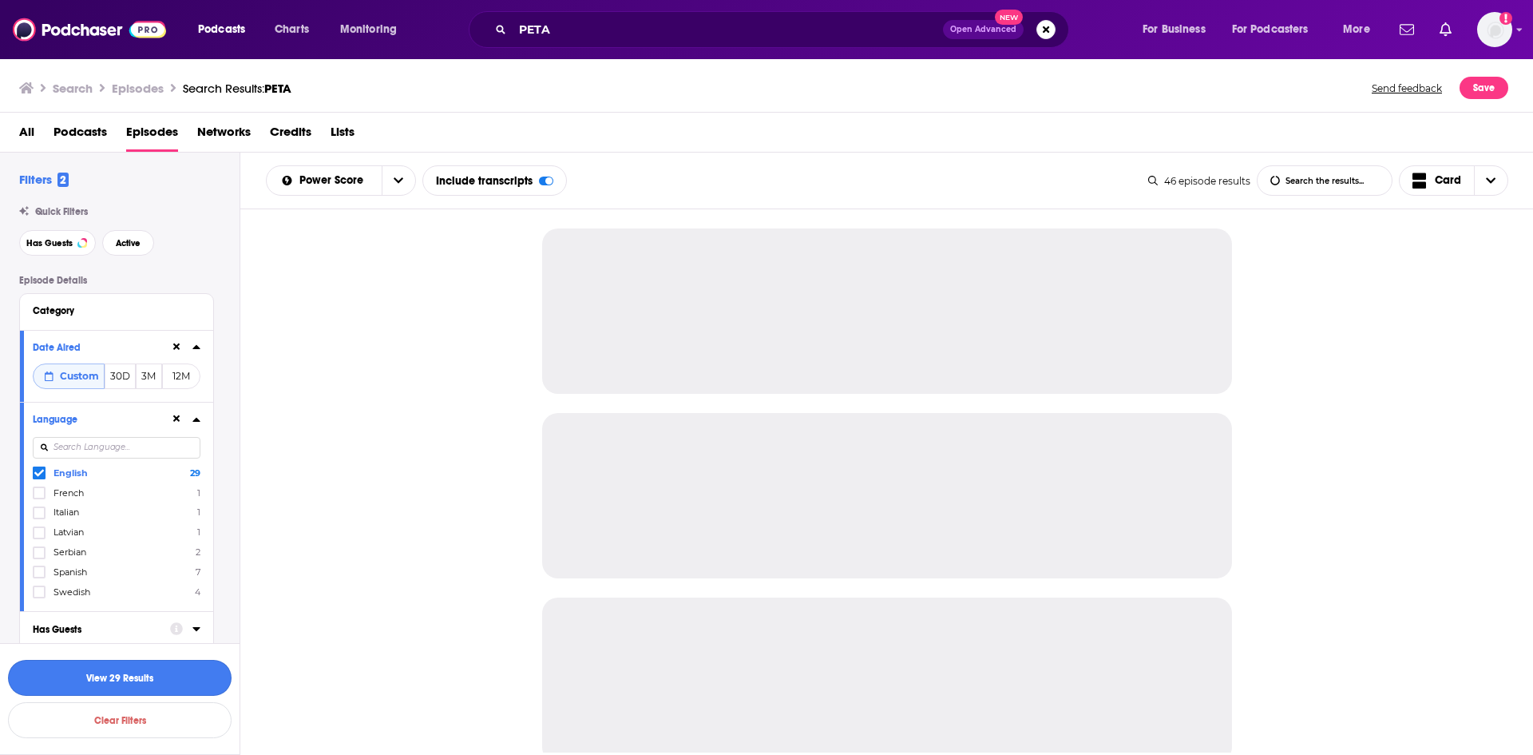
click at [133, 673] on button "View 29 Results" at bounding box center [120, 678] width 224 height 36
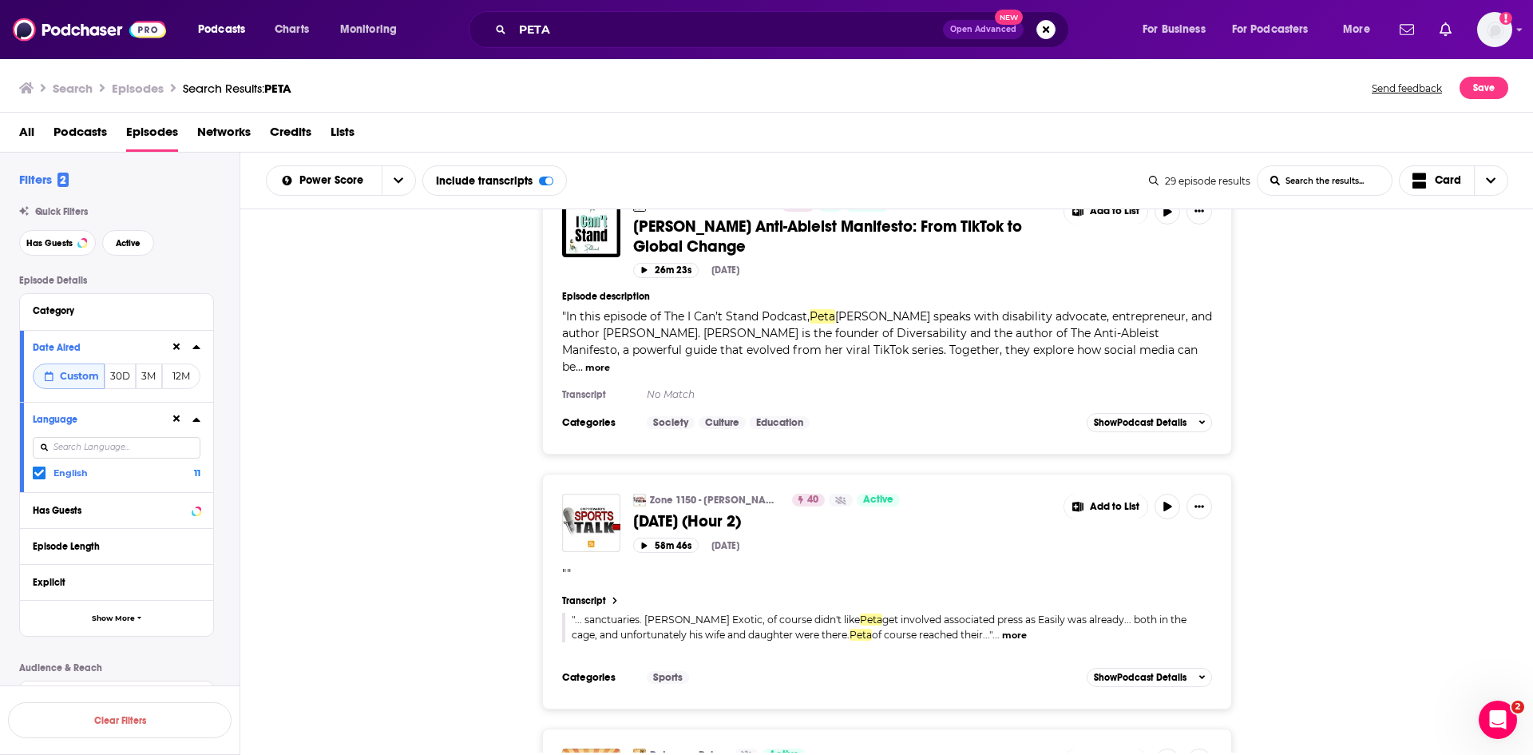
scroll to position [5830, 0]
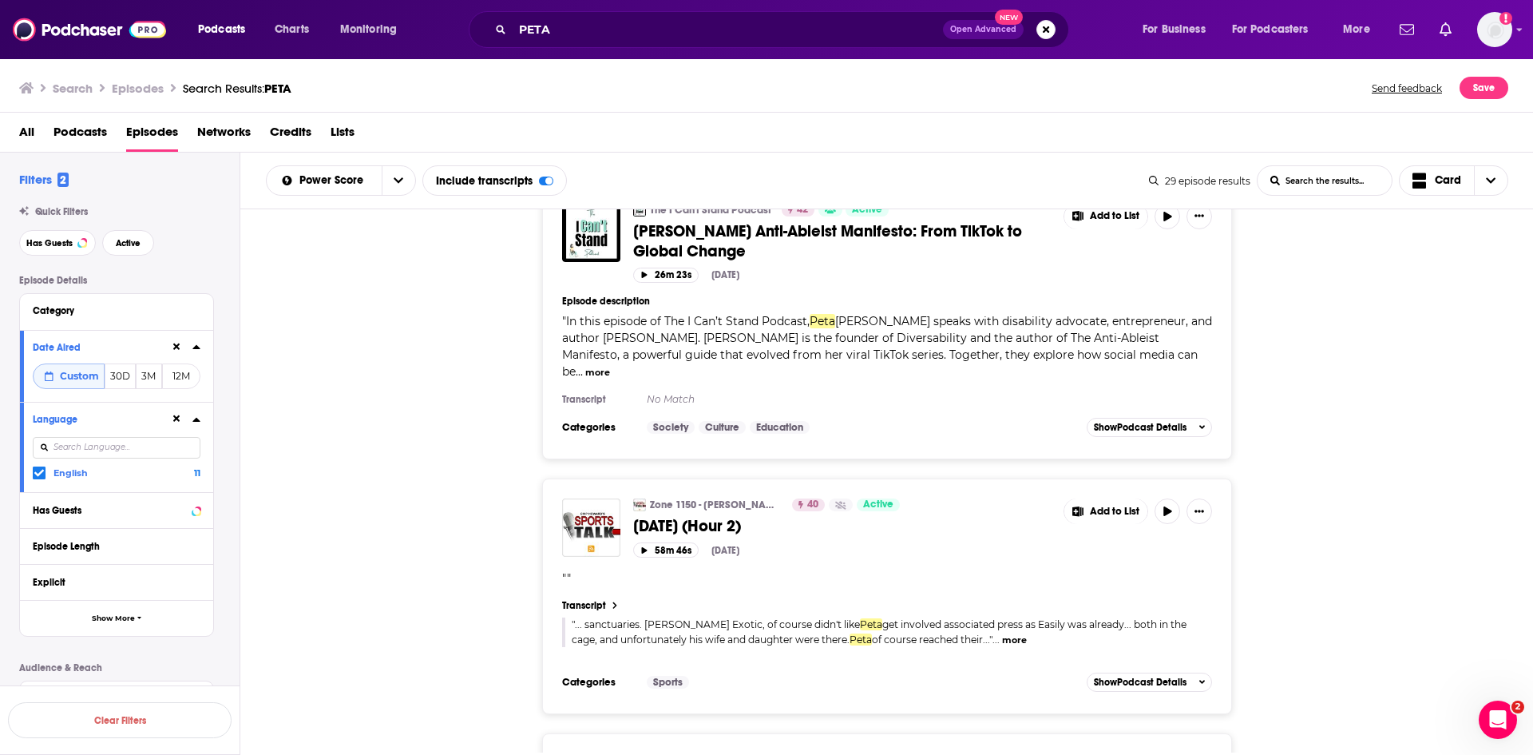
drag, startPoint x: 835, startPoint y: 425, endPoint x: 421, endPoint y: 371, distance: 417.2
click at [421, 478] on div "Zone 1150 - Chip Howard's SportsTalk 40 Active September 29, 2025 (Hour 2) Add …" at bounding box center [887, 596] width 1294 height 236
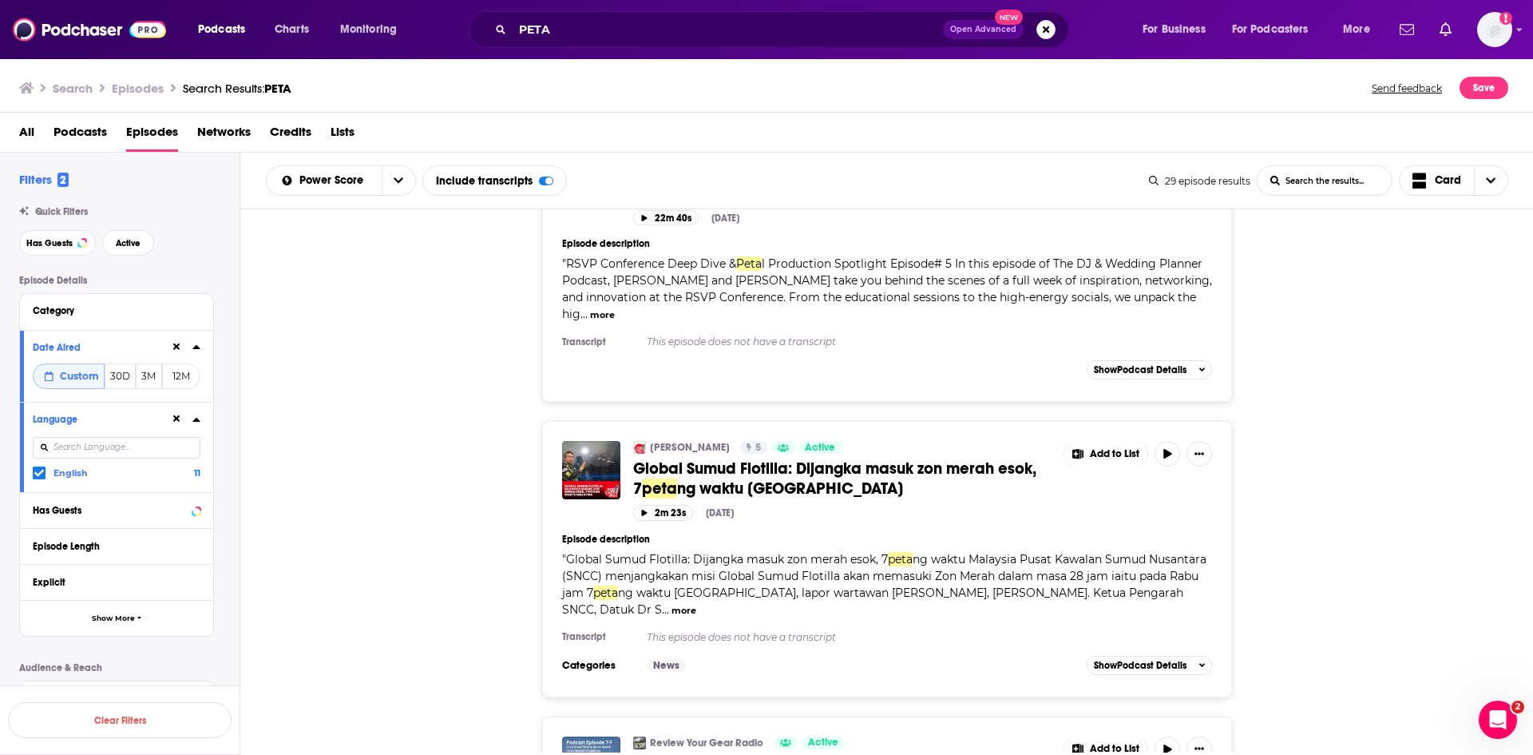
scroll to position [6789, 0]
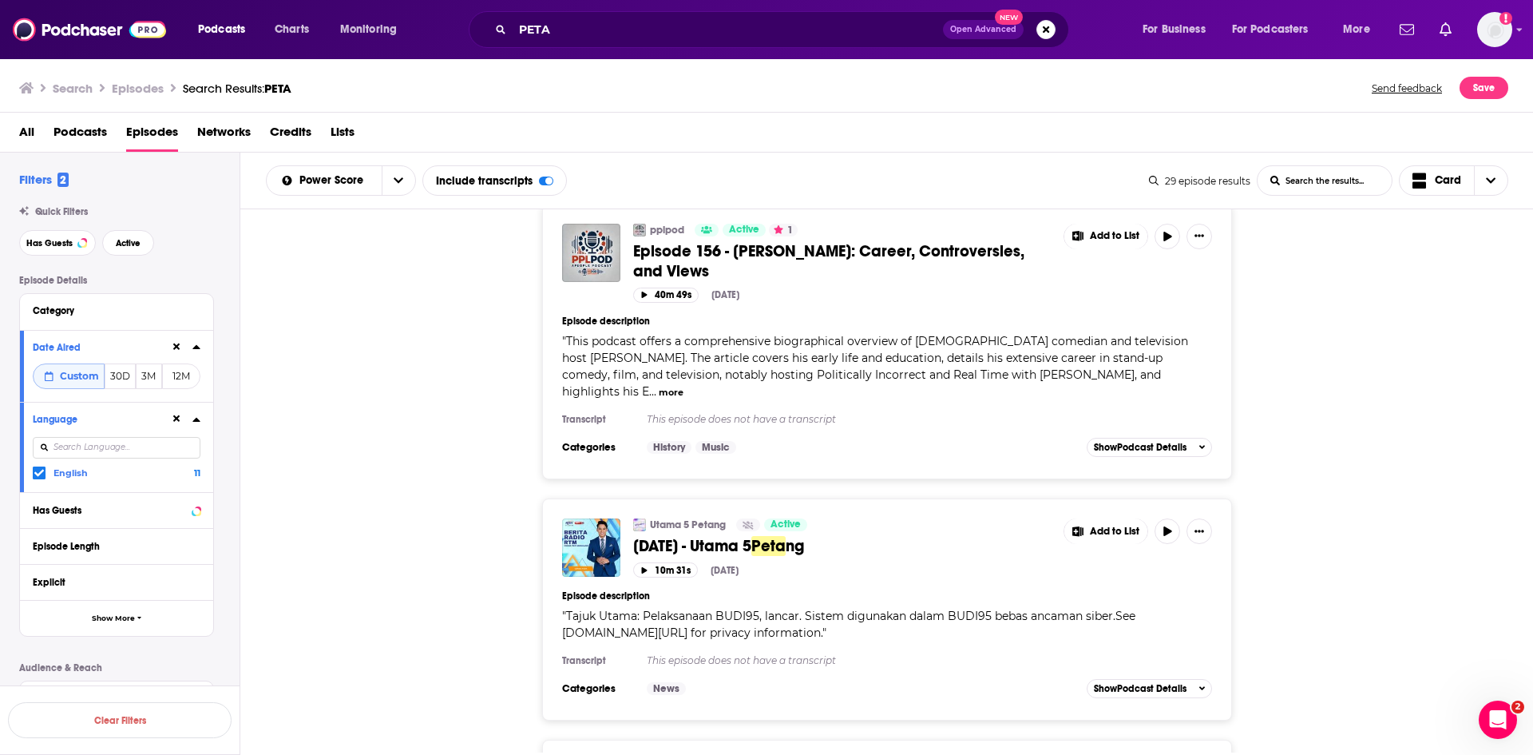
scroll to position [7825, 0]
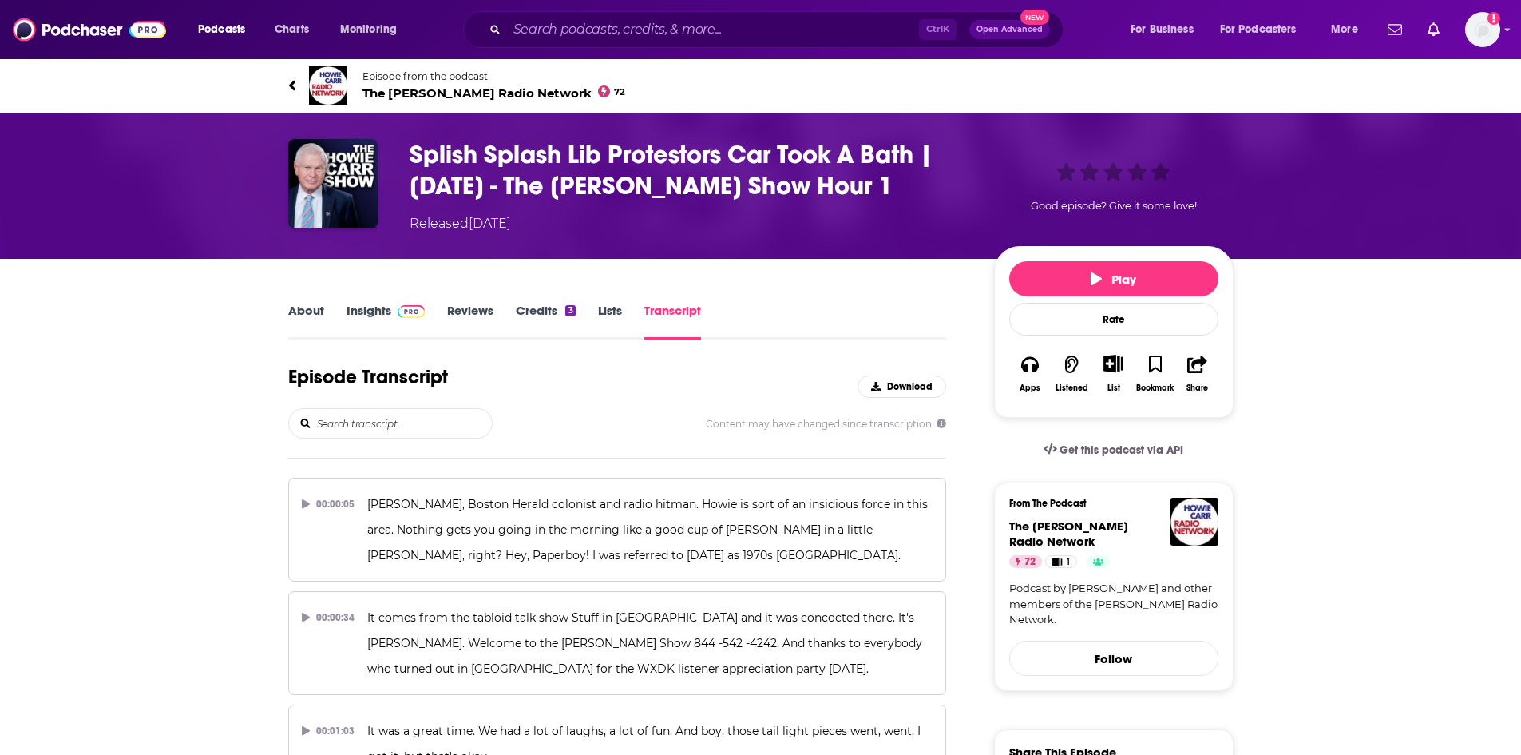
scroll to position [6863, 0]
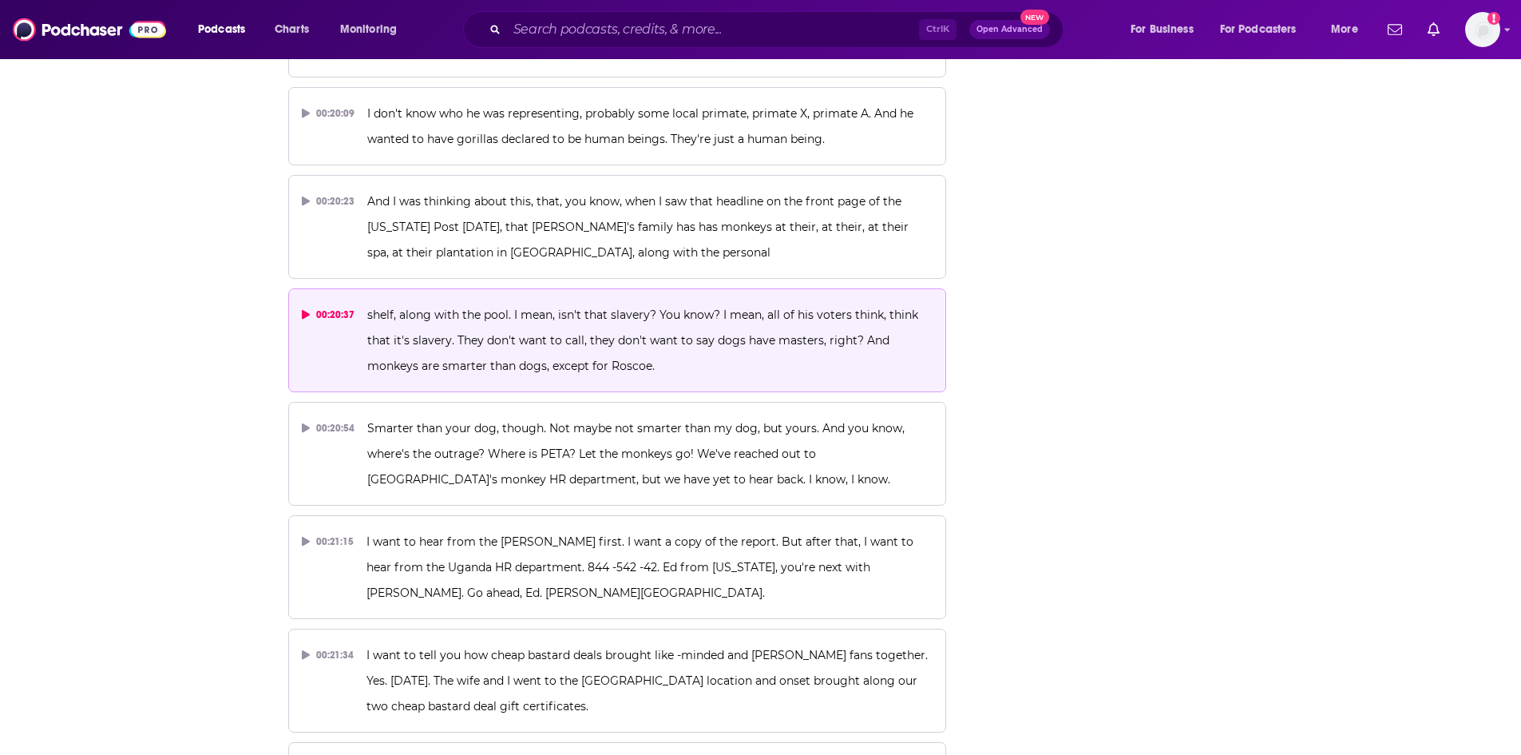
click at [531, 307] on span "shelf, along with the pool. I mean, isn't that slavery? You know? I mean, all o…" at bounding box center [644, 339] width 554 height 65
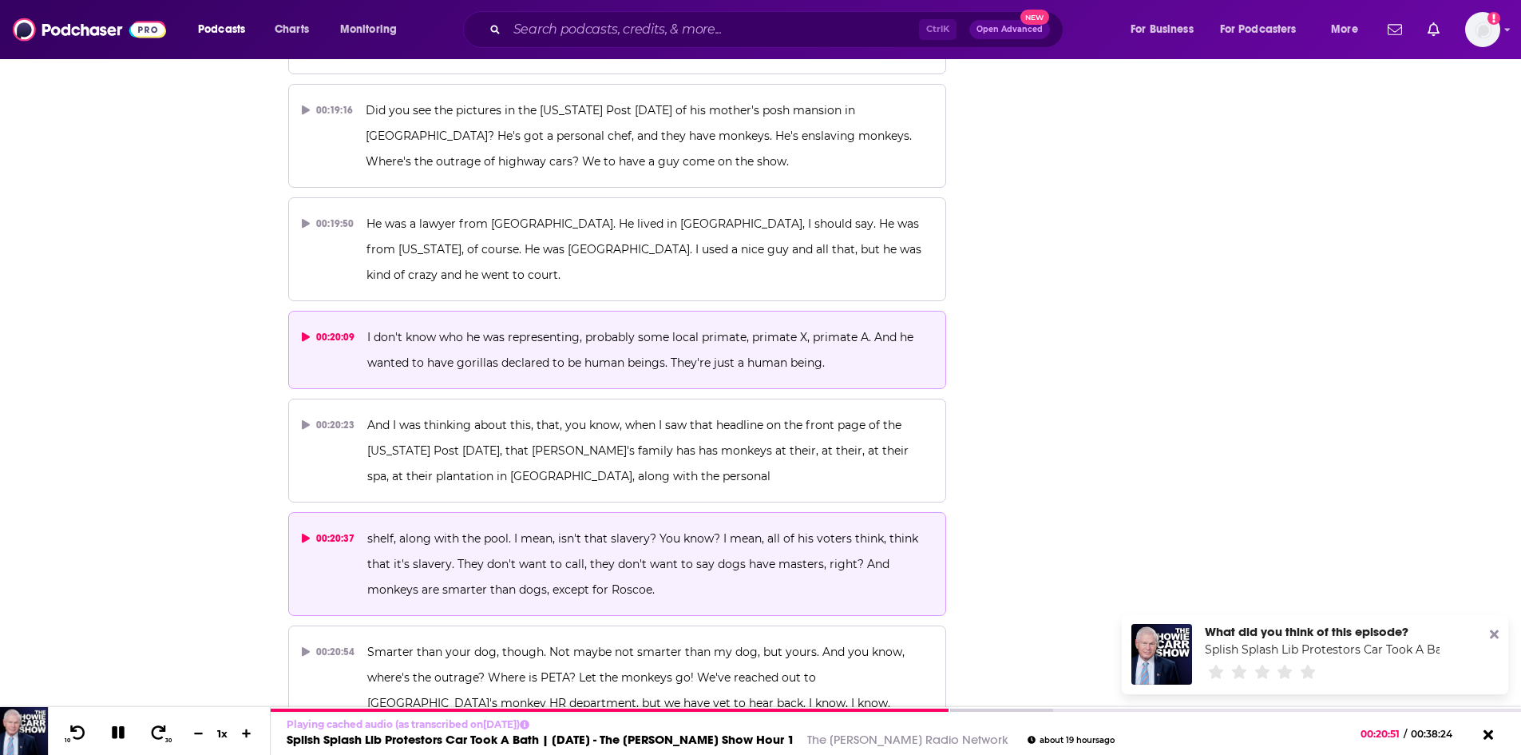
scroll to position [6623, 0]
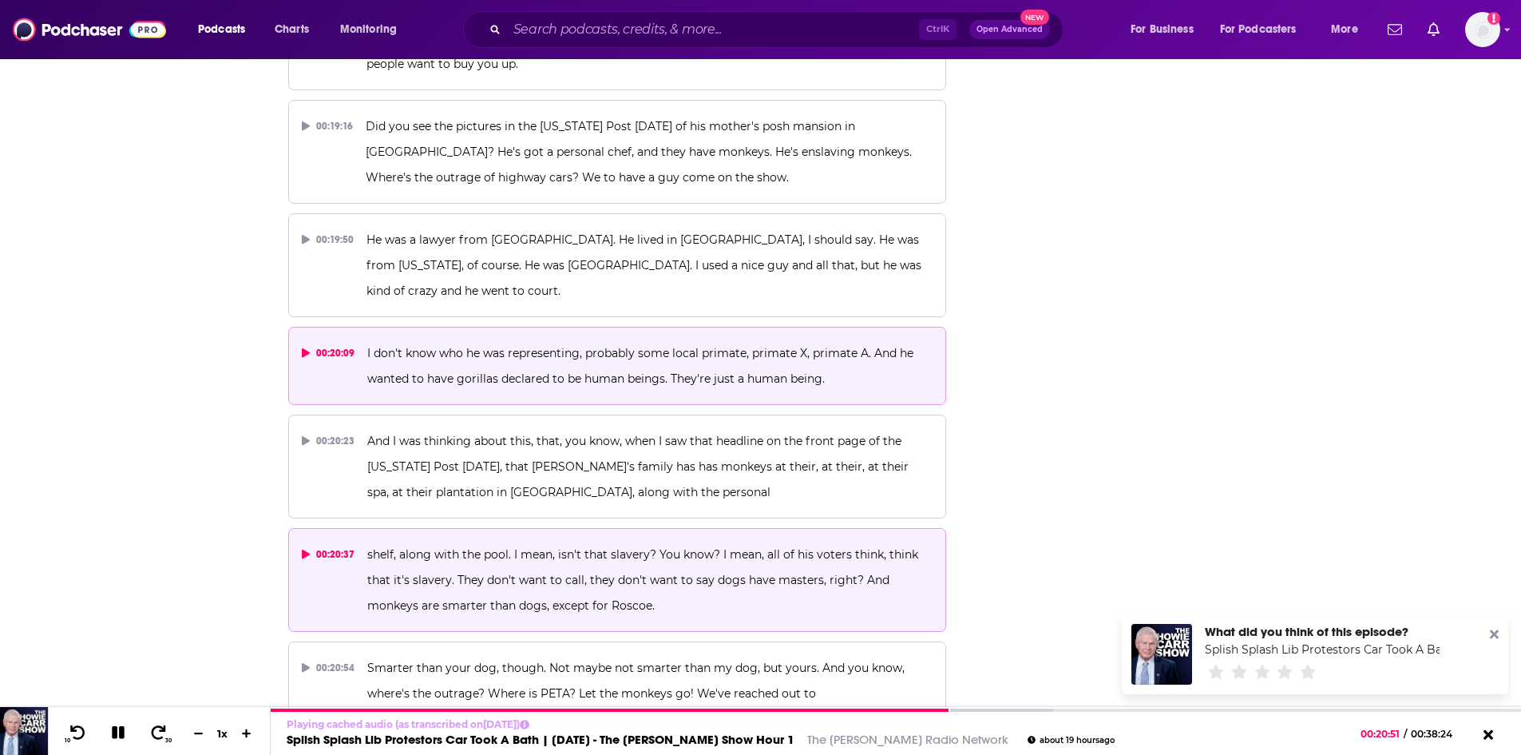
click at [606, 346] on span "I don't know who he was representing, probably some local primate, primate X, p…" at bounding box center [641, 366] width 549 height 40
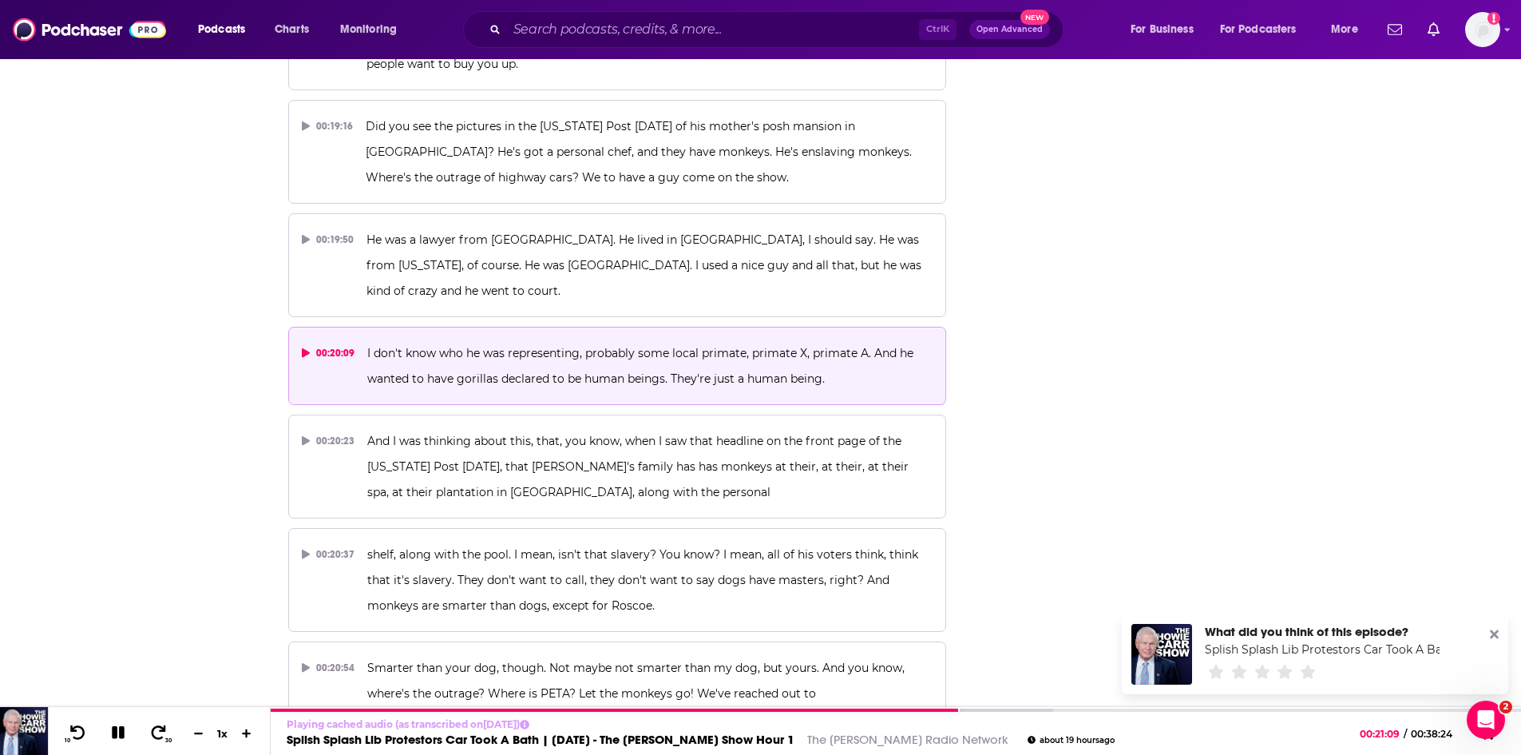
scroll to position [6703, 0]
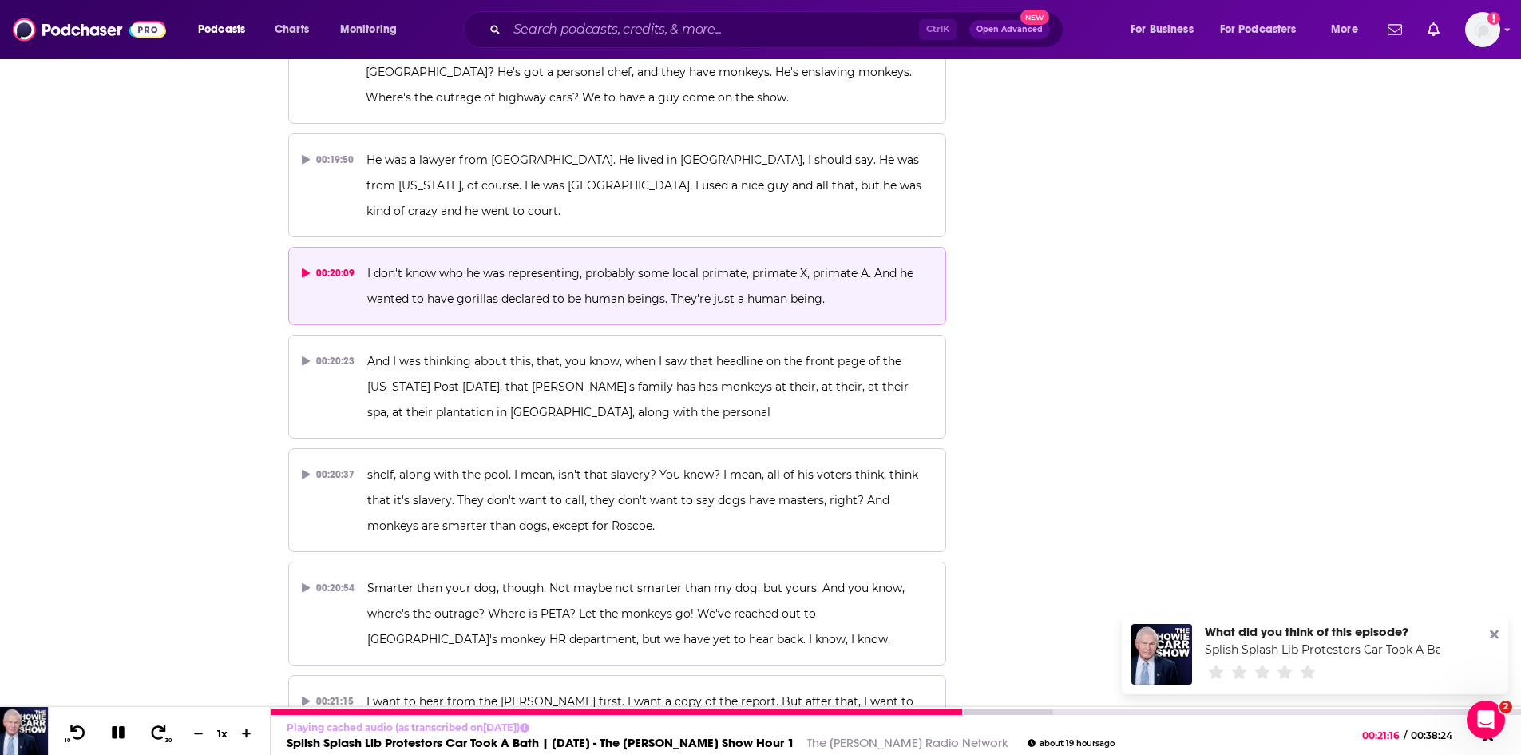
click at [114, 737] on icon at bounding box center [118, 732] width 13 height 13
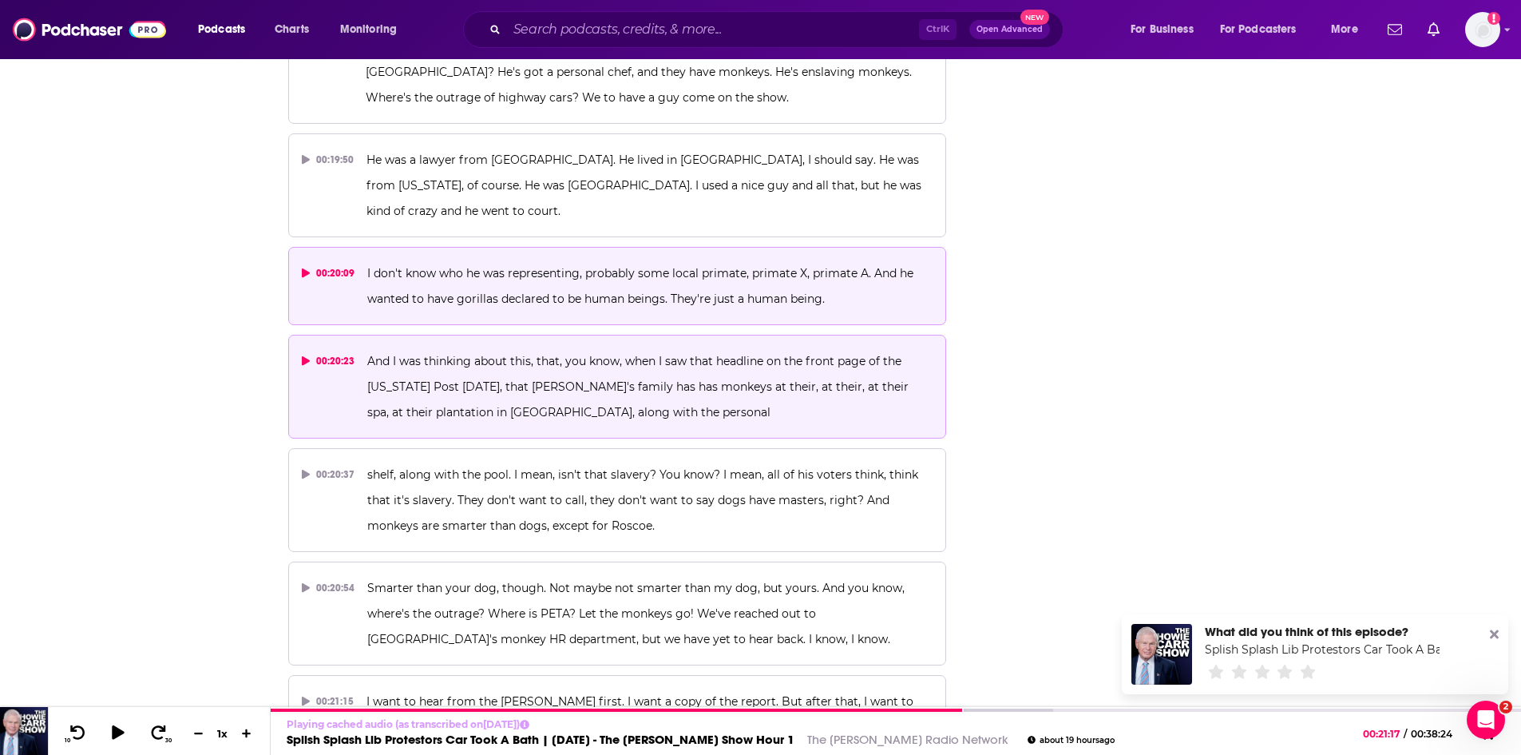
scroll to position [6623, 0]
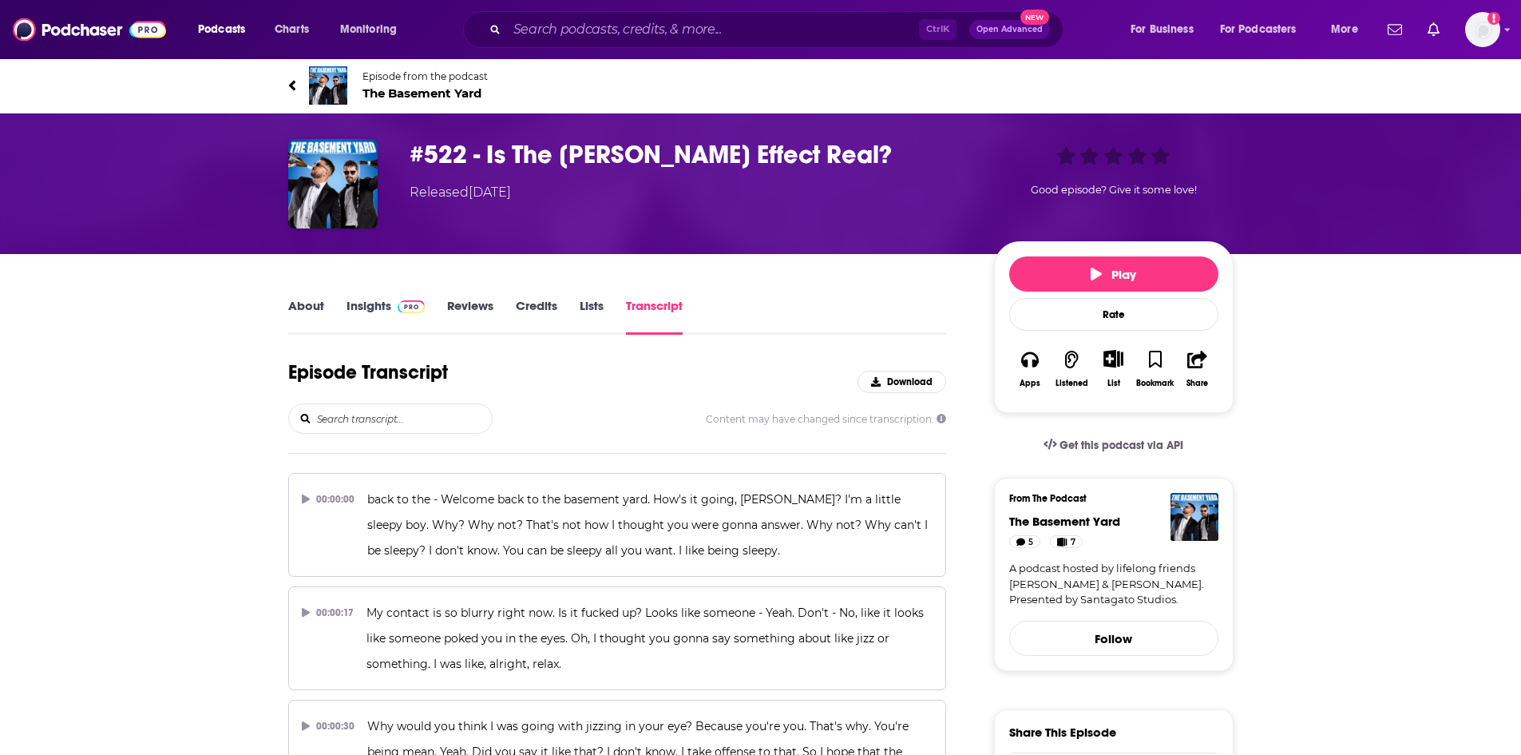
click at [620, 360] on div "Episode Transcript Download" at bounding box center [617, 381] width 659 height 43
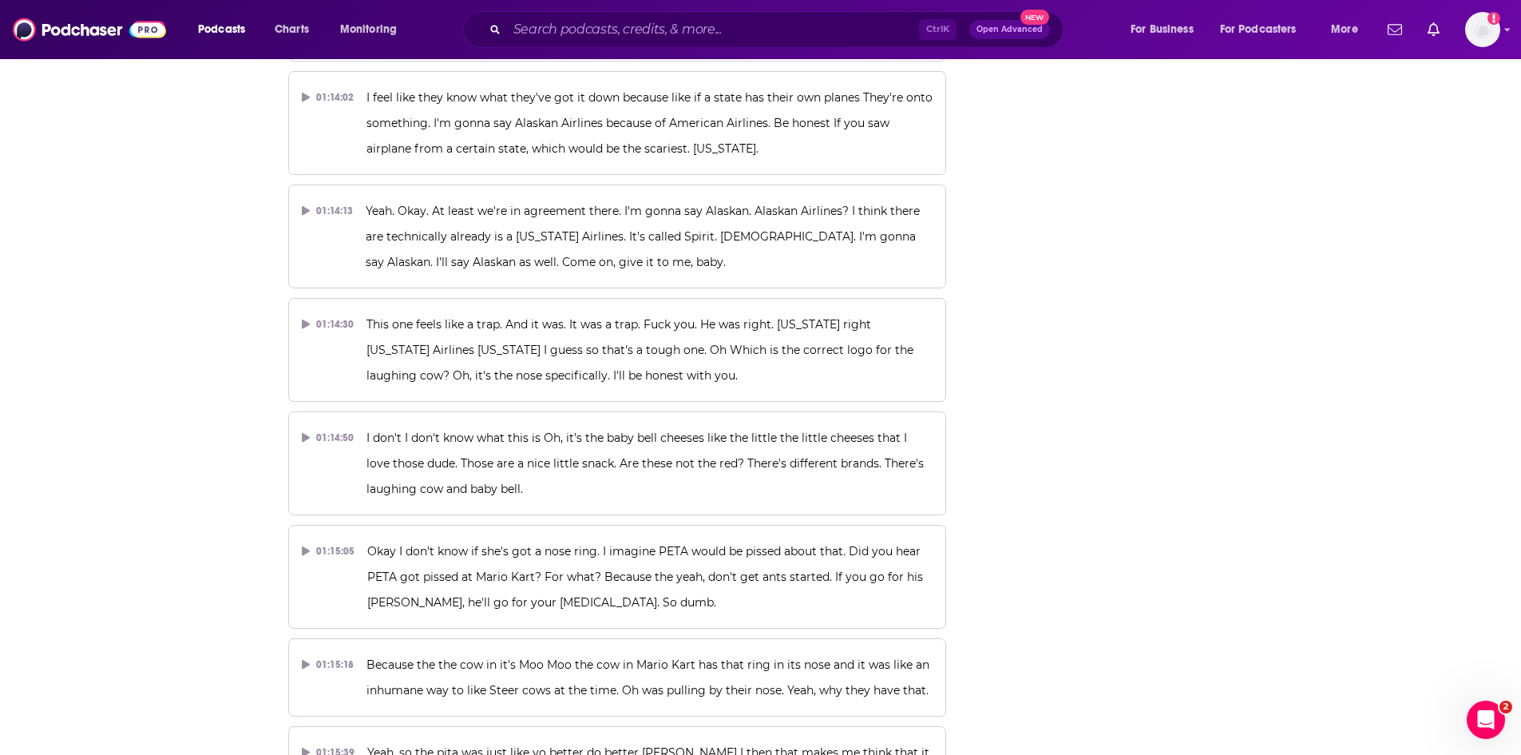
scroll to position [35492, 0]
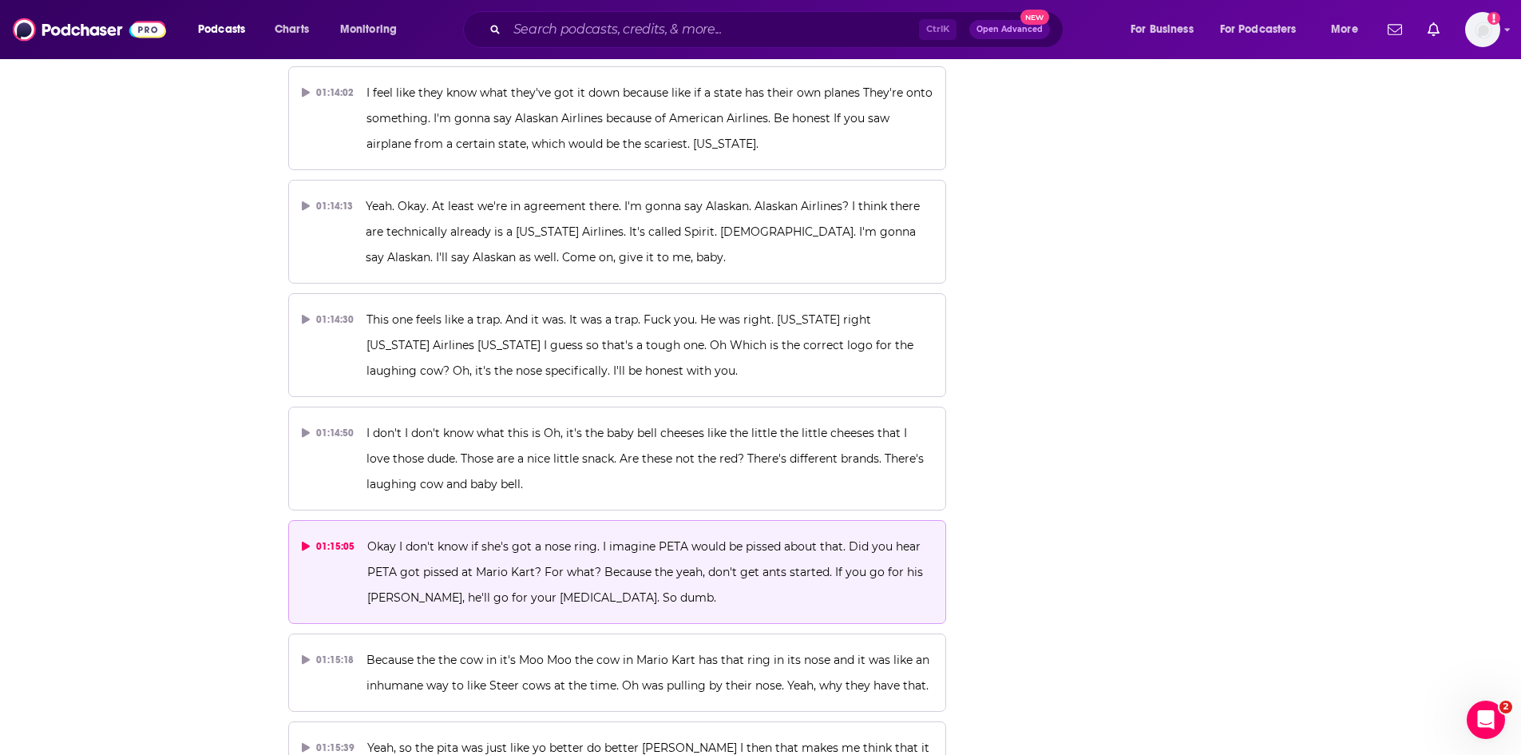
click at [694, 534] on p "Okay I don't know if she's got a nose ring. I imagine PETA would be pissed abou…" at bounding box center [649, 572] width 565 height 77
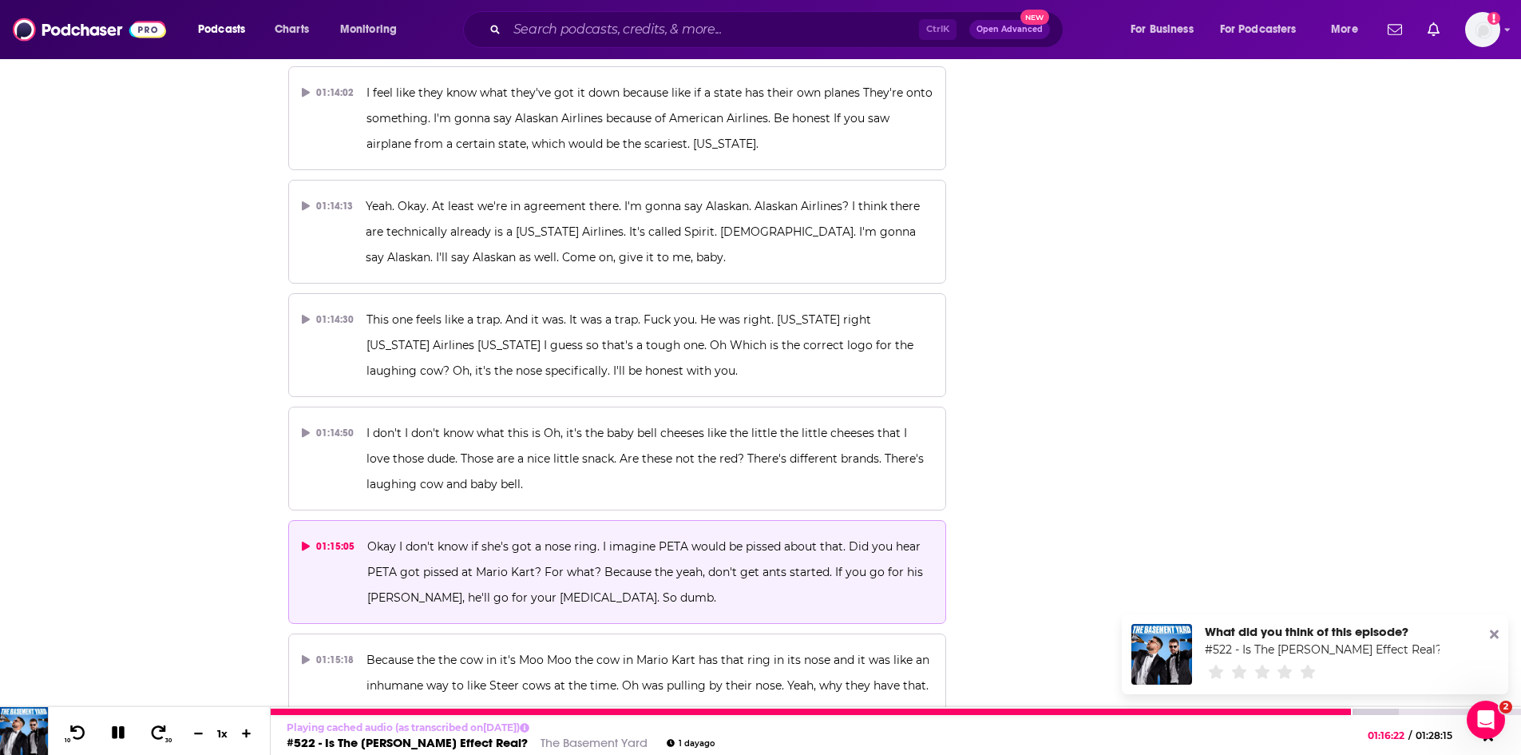
click at [118, 734] on icon at bounding box center [118, 732] width 18 height 14
drag, startPoint x: 574, startPoint y: 739, endPoint x: 546, endPoint y: 740, distance: 28.0
click at [546, 740] on link "The Basement Yard" at bounding box center [594, 742] width 107 height 15
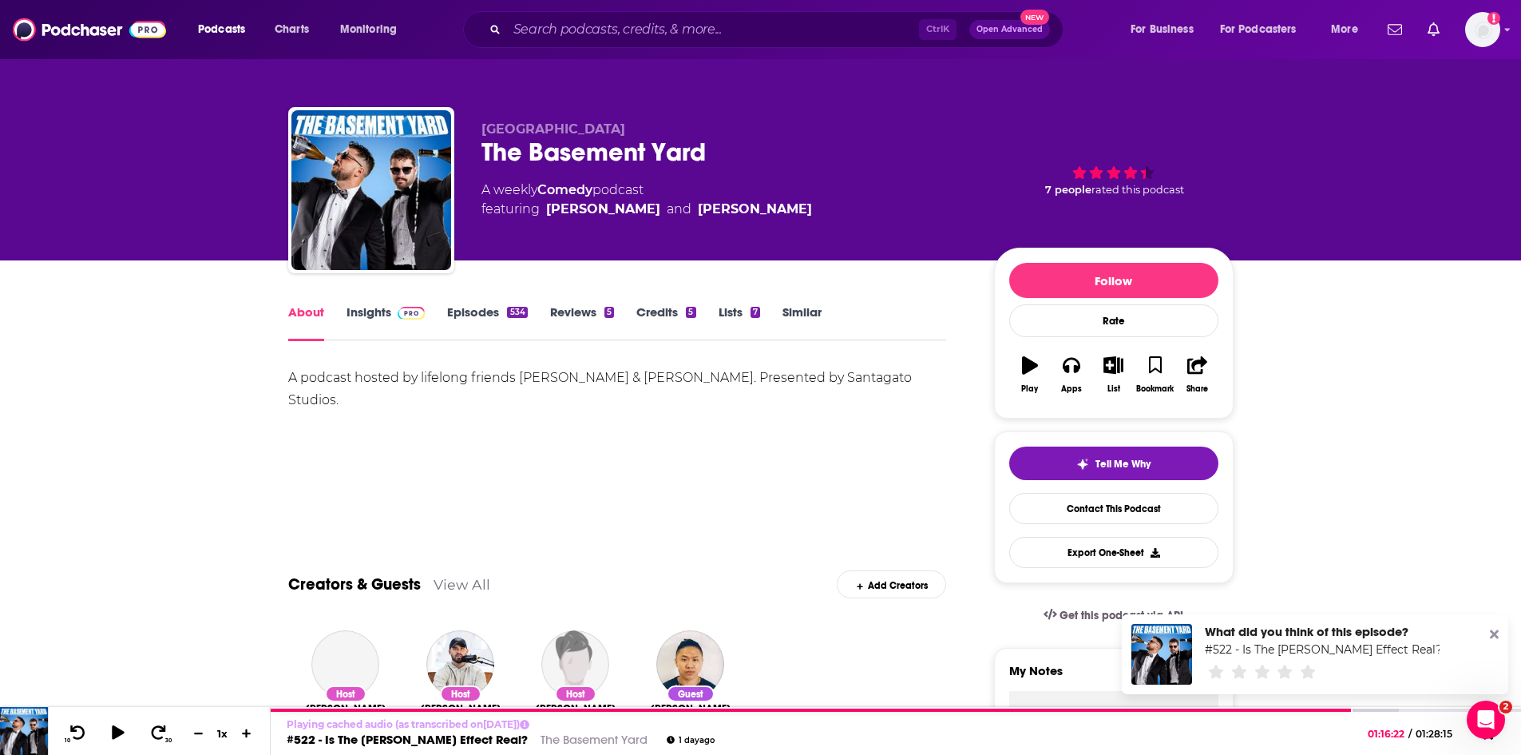
click at [371, 311] on link "Insights" at bounding box center [386, 322] width 79 height 37
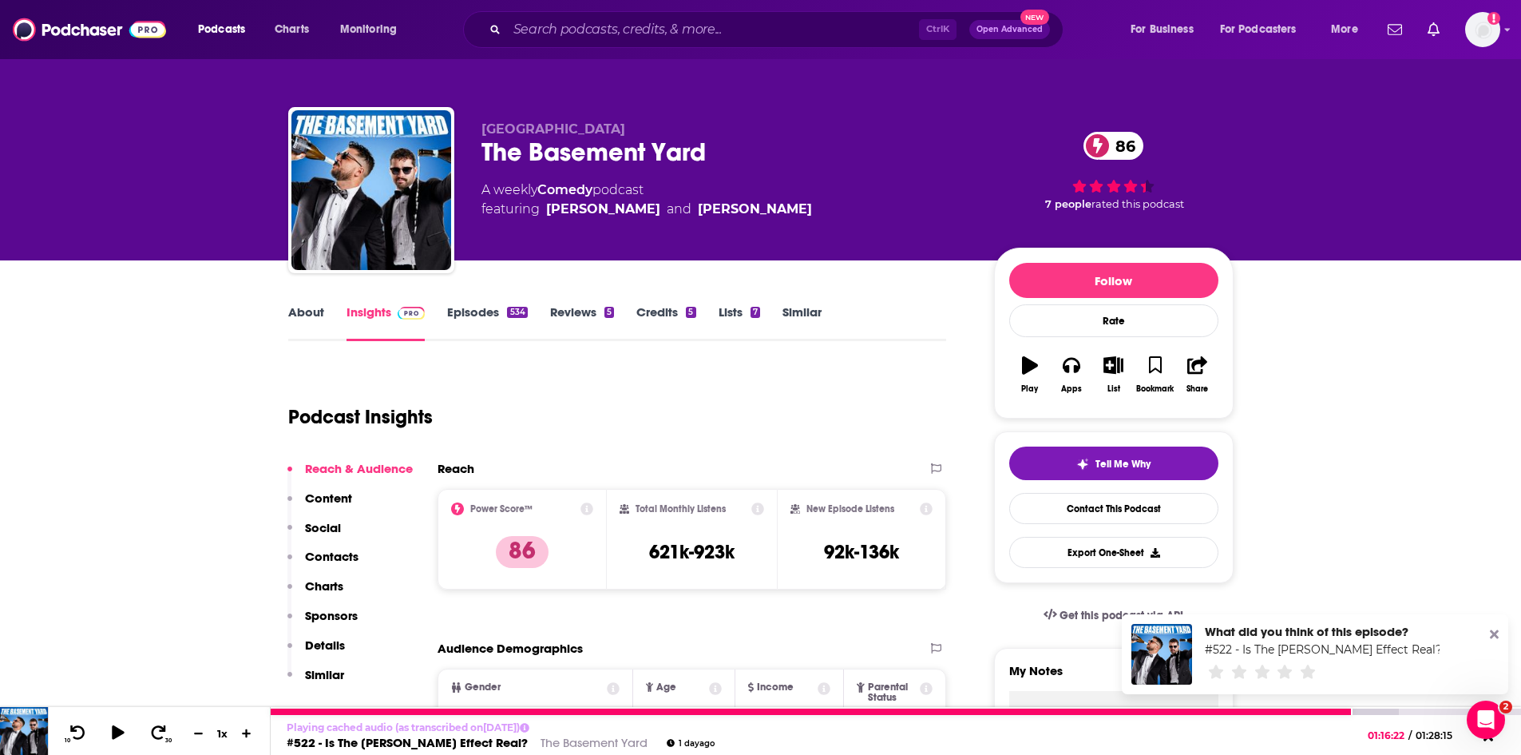
click at [352, 744] on link "#522 - Is The [PERSON_NAME] Effect Real?" at bounding box center [407, 742] width 241 height 15
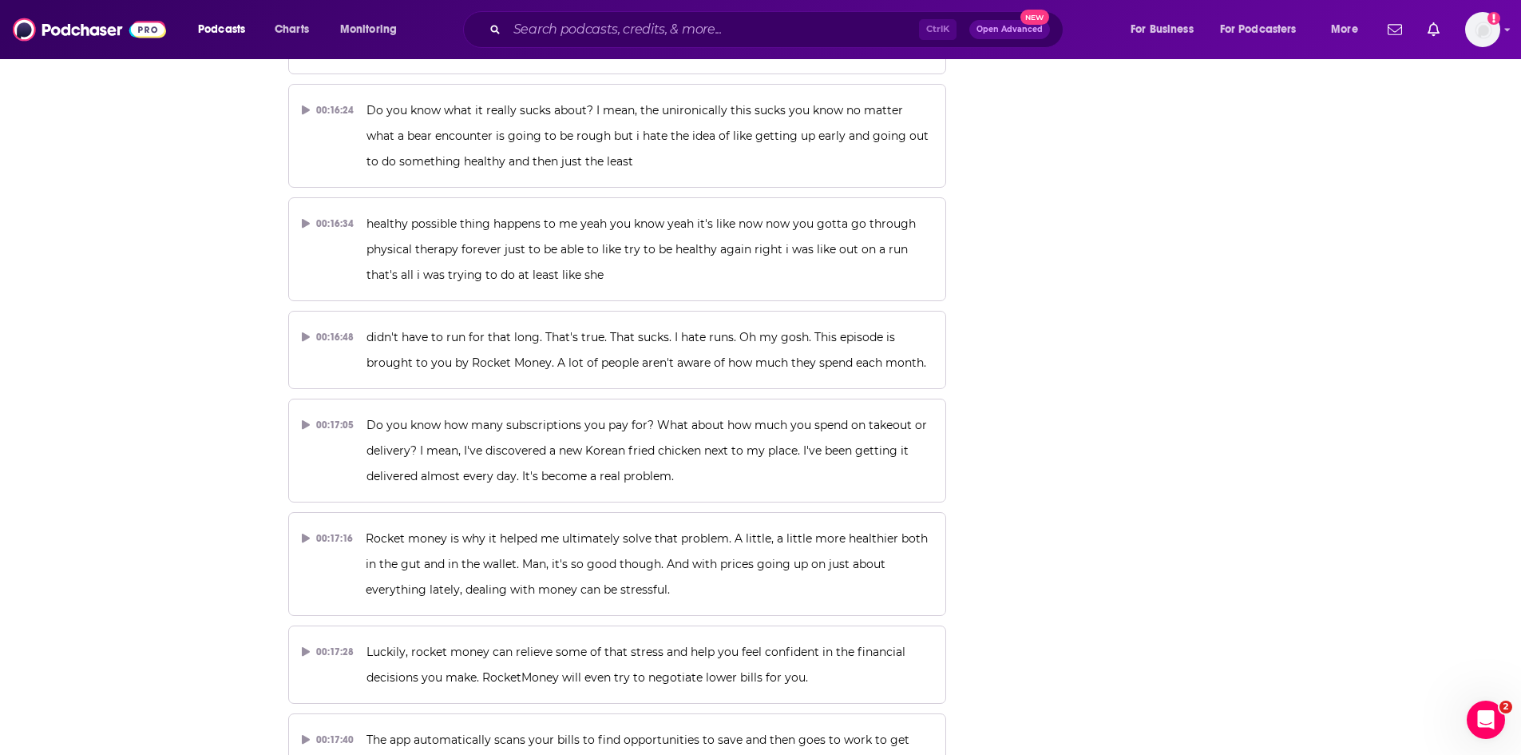
scroll to position [7408, 0]
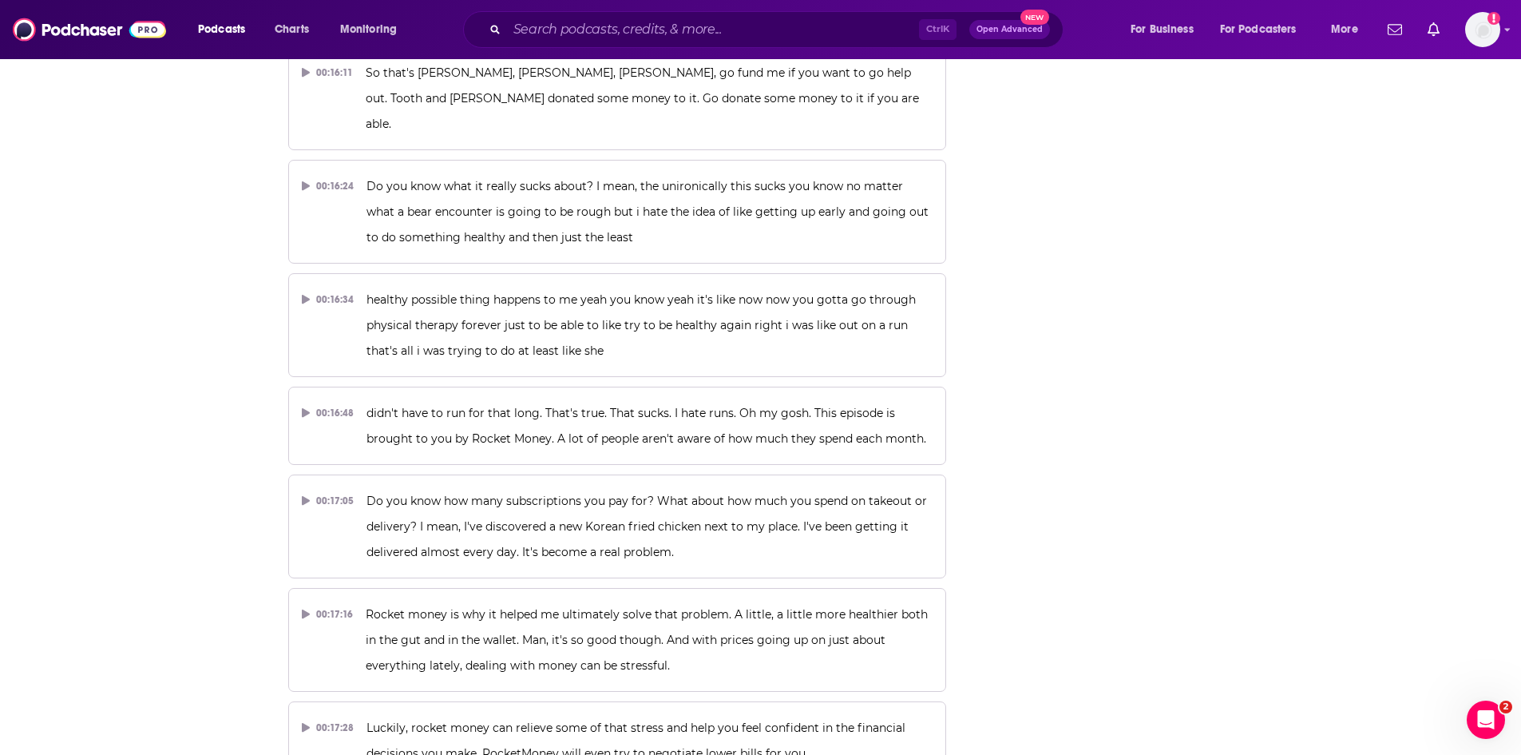
drag, startPoint x: 1071, startPoint y: 518, endPoint x: 1075, endPoint y: 526, distance: 9.7
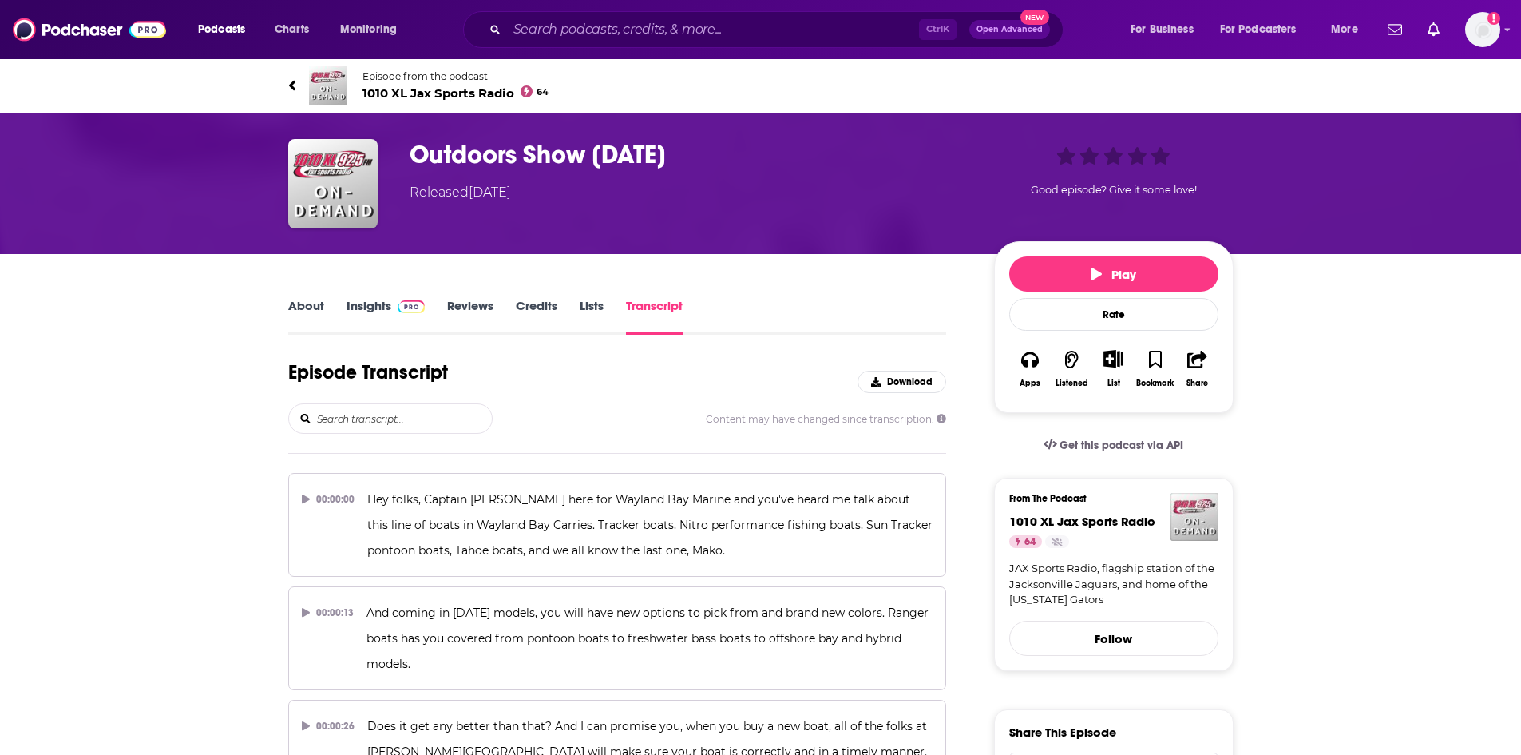
scroll to position [32759, 0]
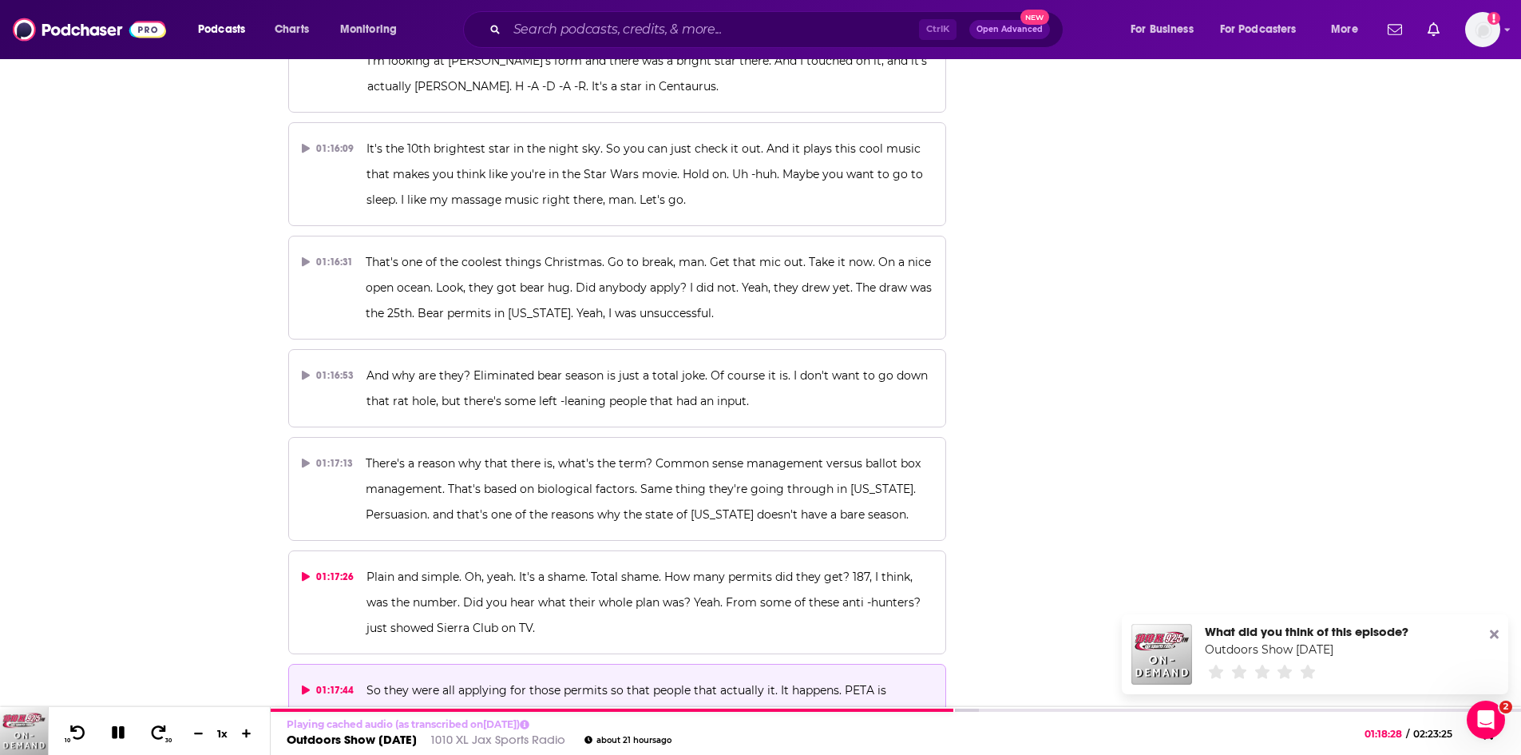
scroll to position [32838, 0]
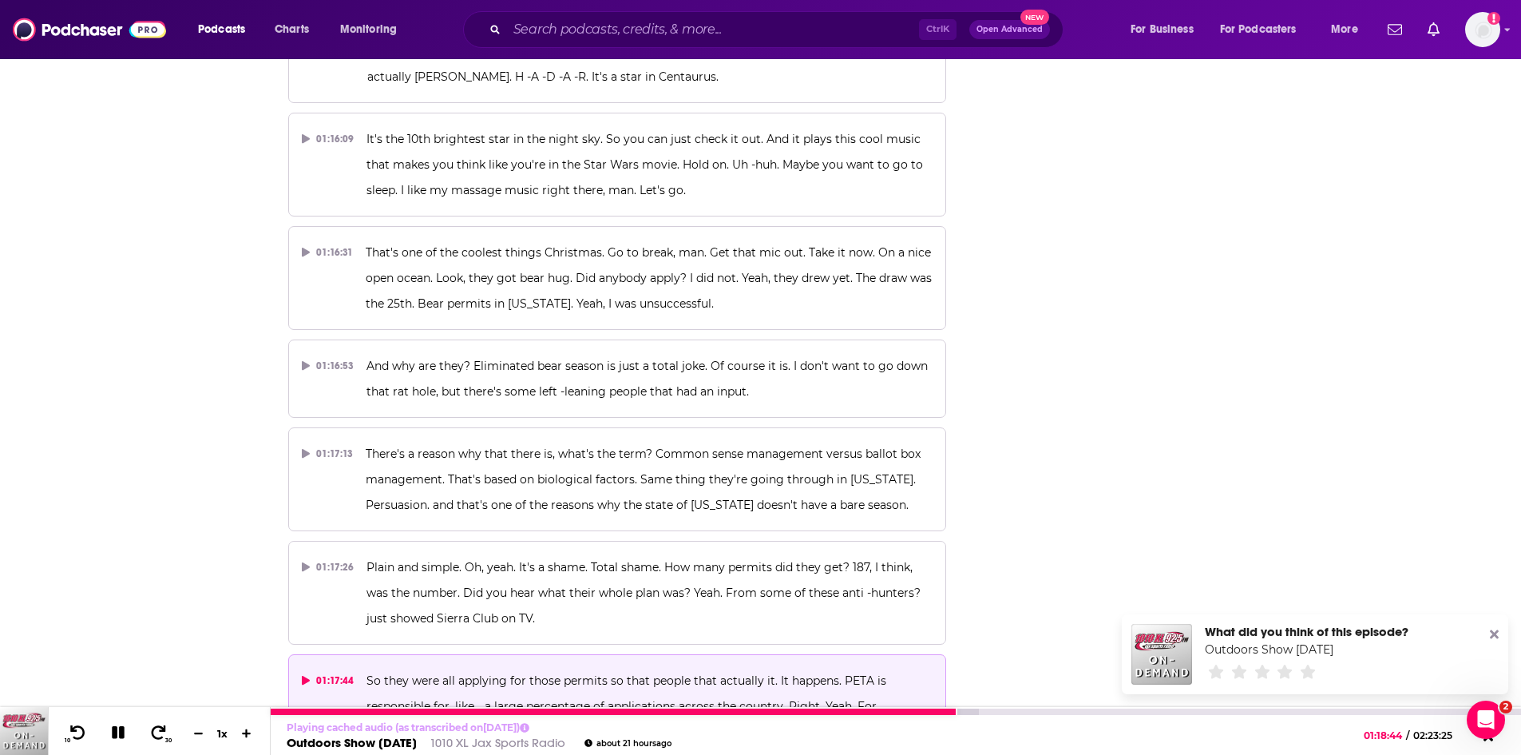
click at [113, 734] on icon at bounding box center [118, 732] width 13 height 13
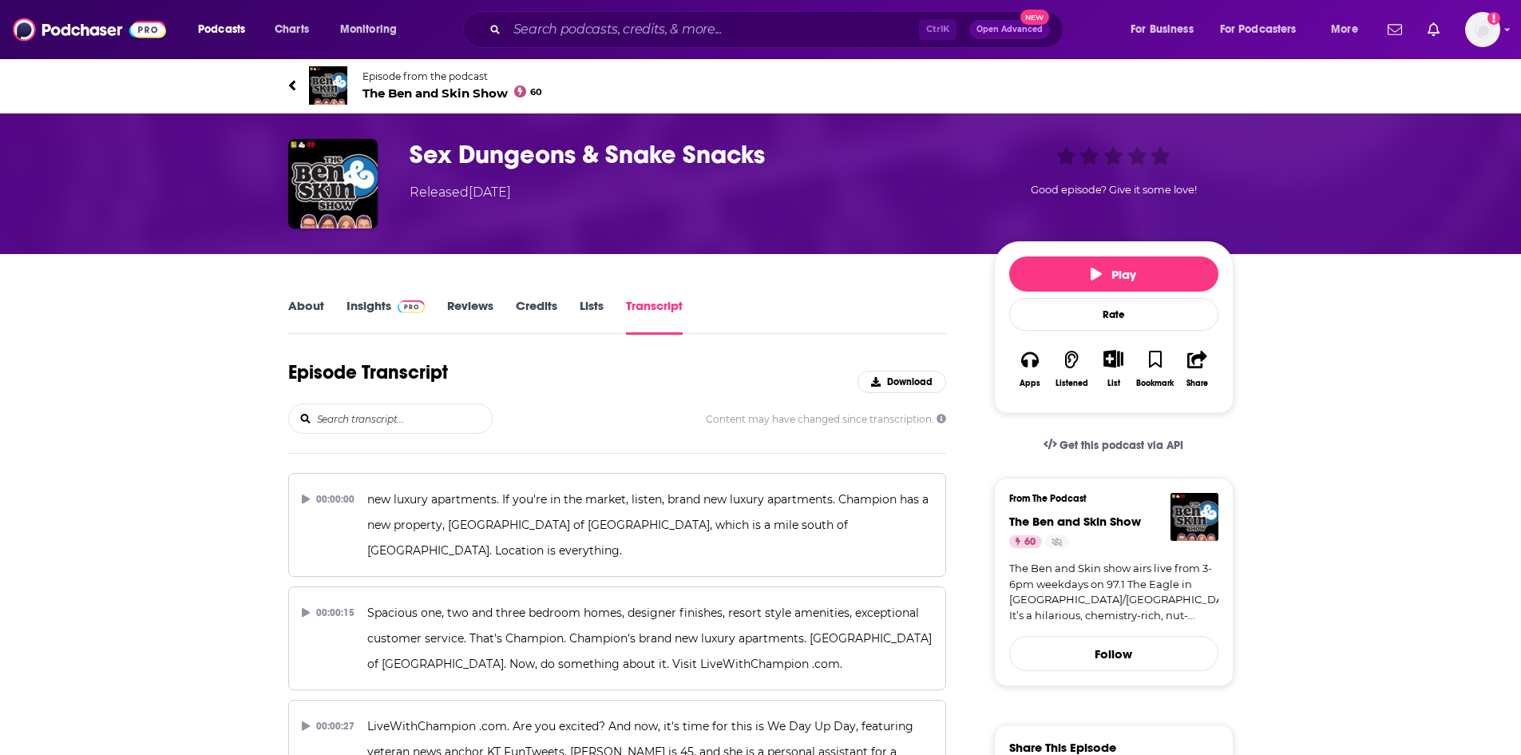
scroll to position [5384, 0]
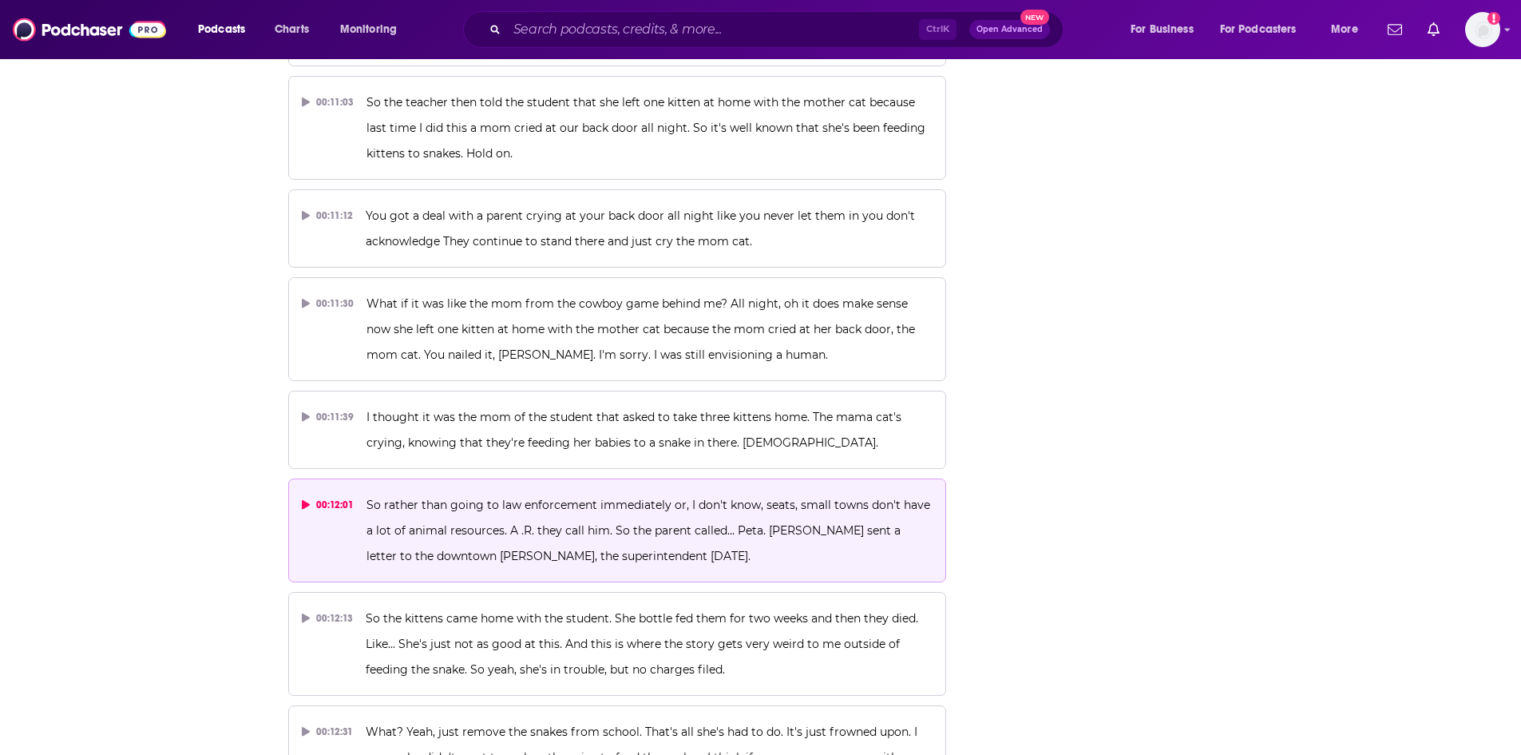
click at [493, 492] on p "So rather than going to law enforcement immediately or, I don't know, seats, sm…" at bounding box center [650, 530] width 566 height 77
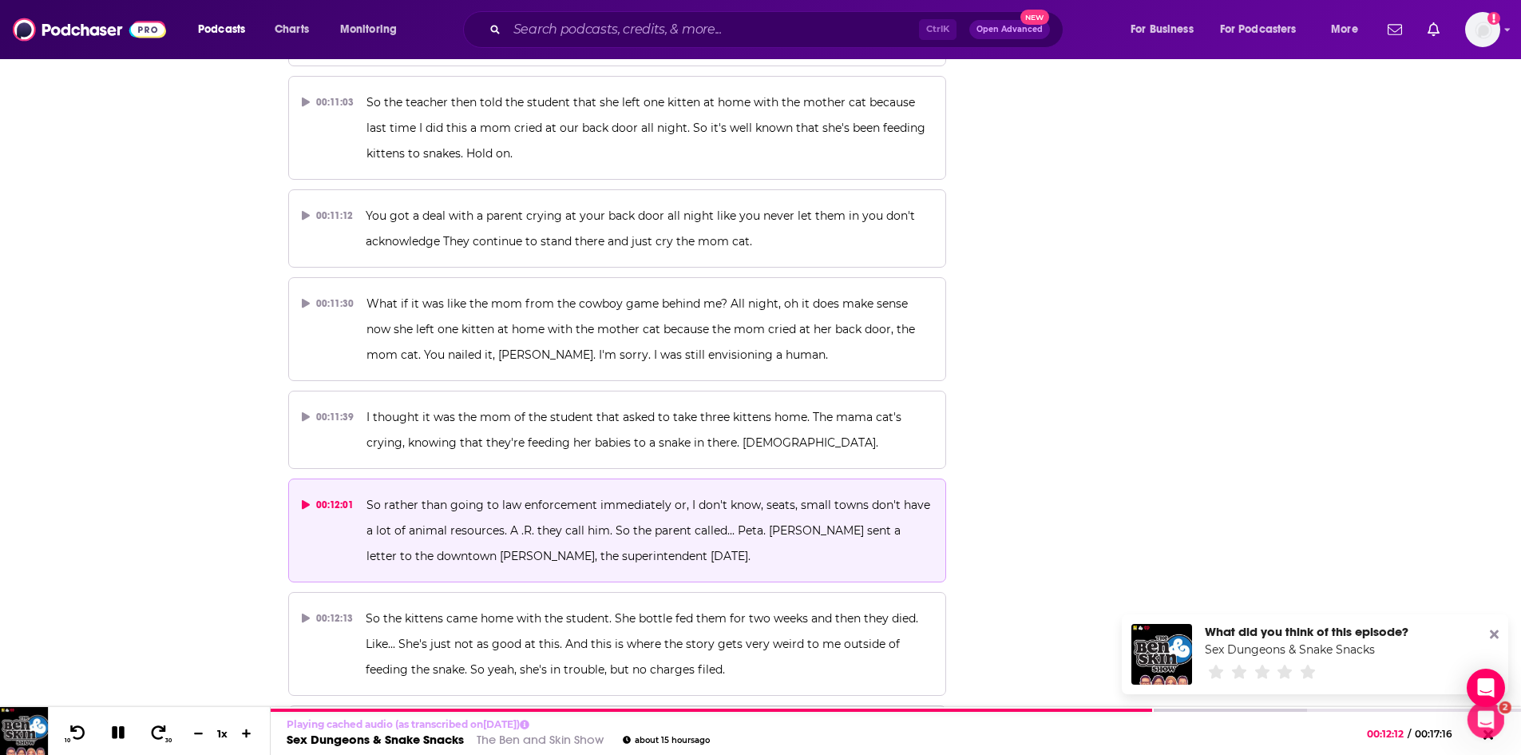
scroll to position [0, 0]
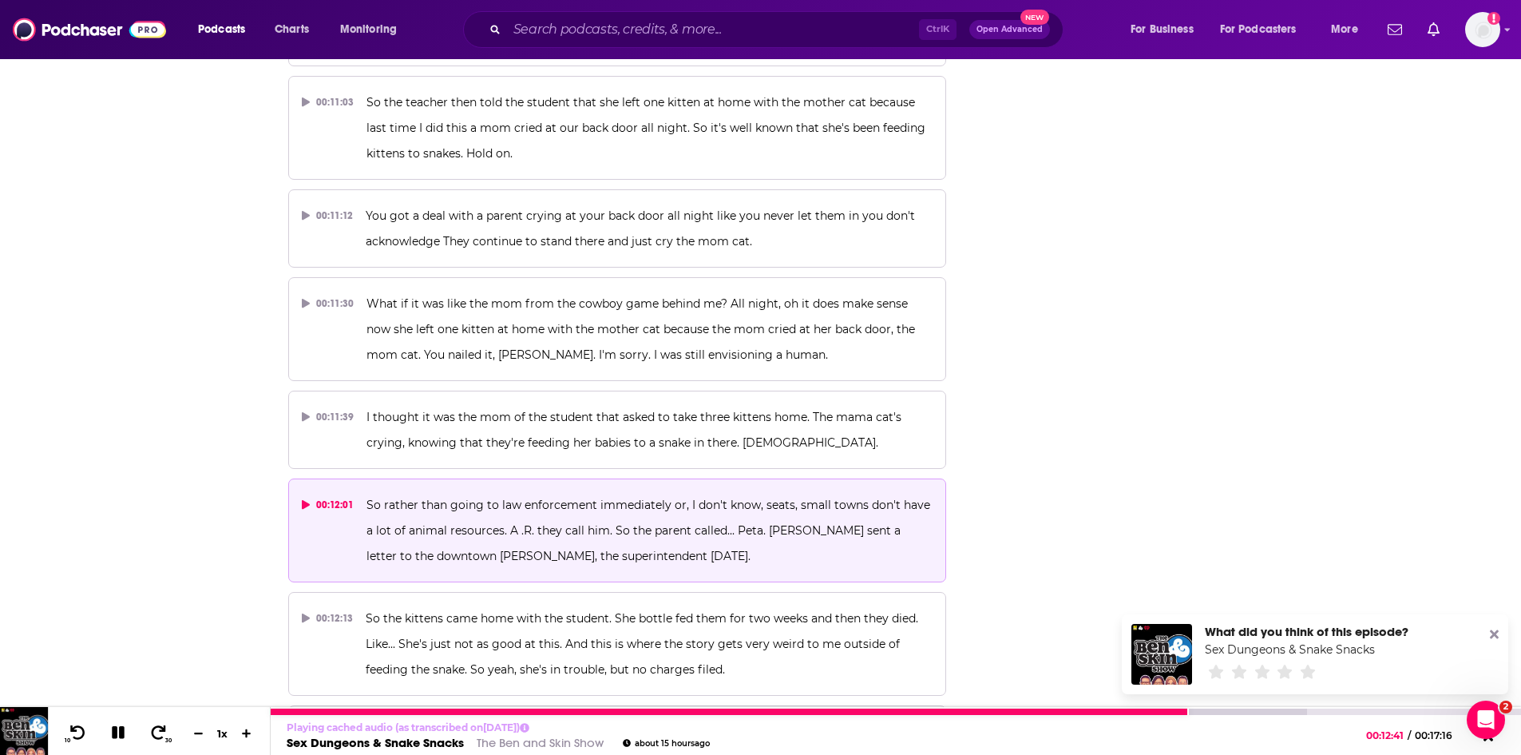
drag, startPoint x: 150, startPoint y: 701, endPoint x: 140, endPoint y: 704, distance: 10.7
click at [123, 732] on icon at bounding box center [118, 732] width 13 height 13
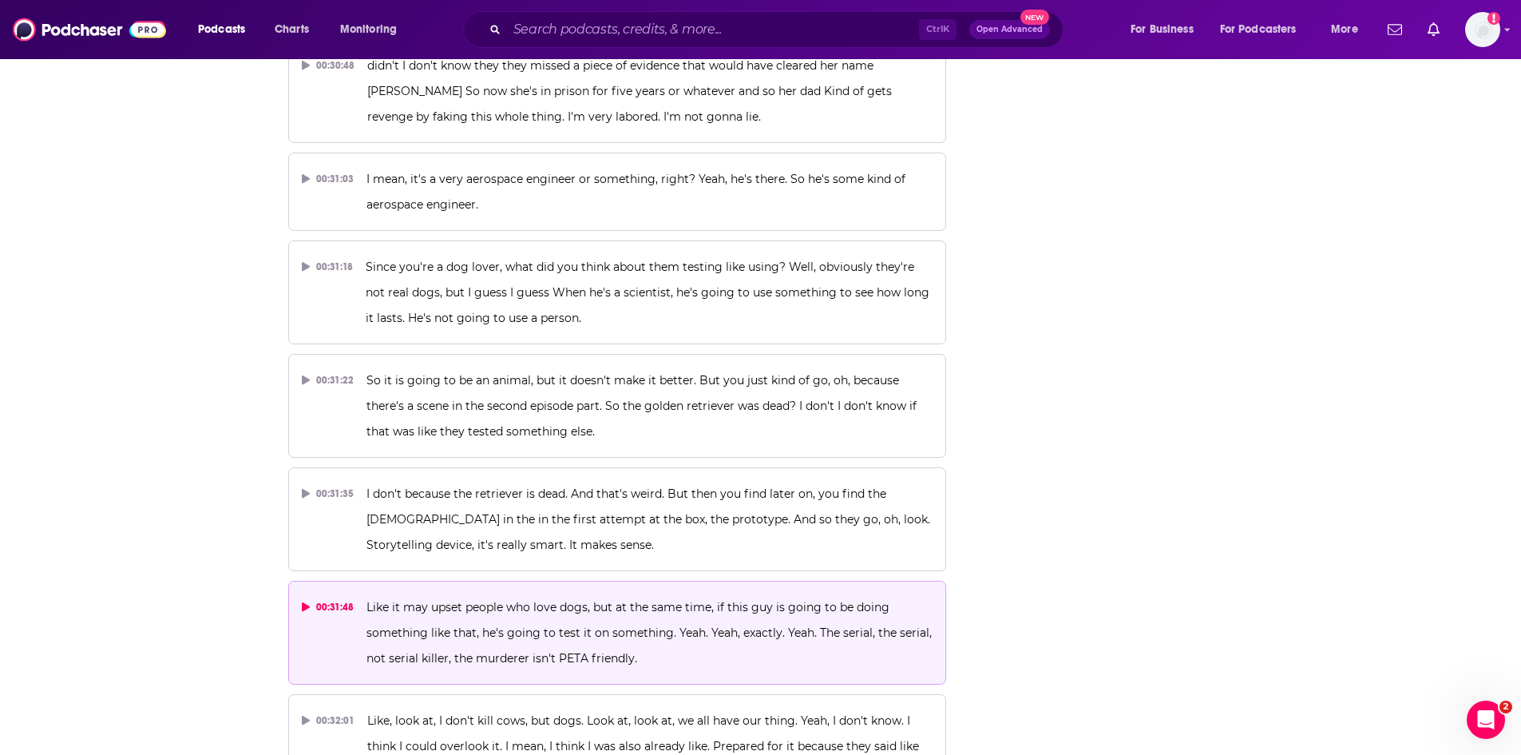
click at [625, 594] on p "Like it may upset people who love dogs, but at the same time, if this guy is go…" at bounding box center [650, 632] width 566 height 77
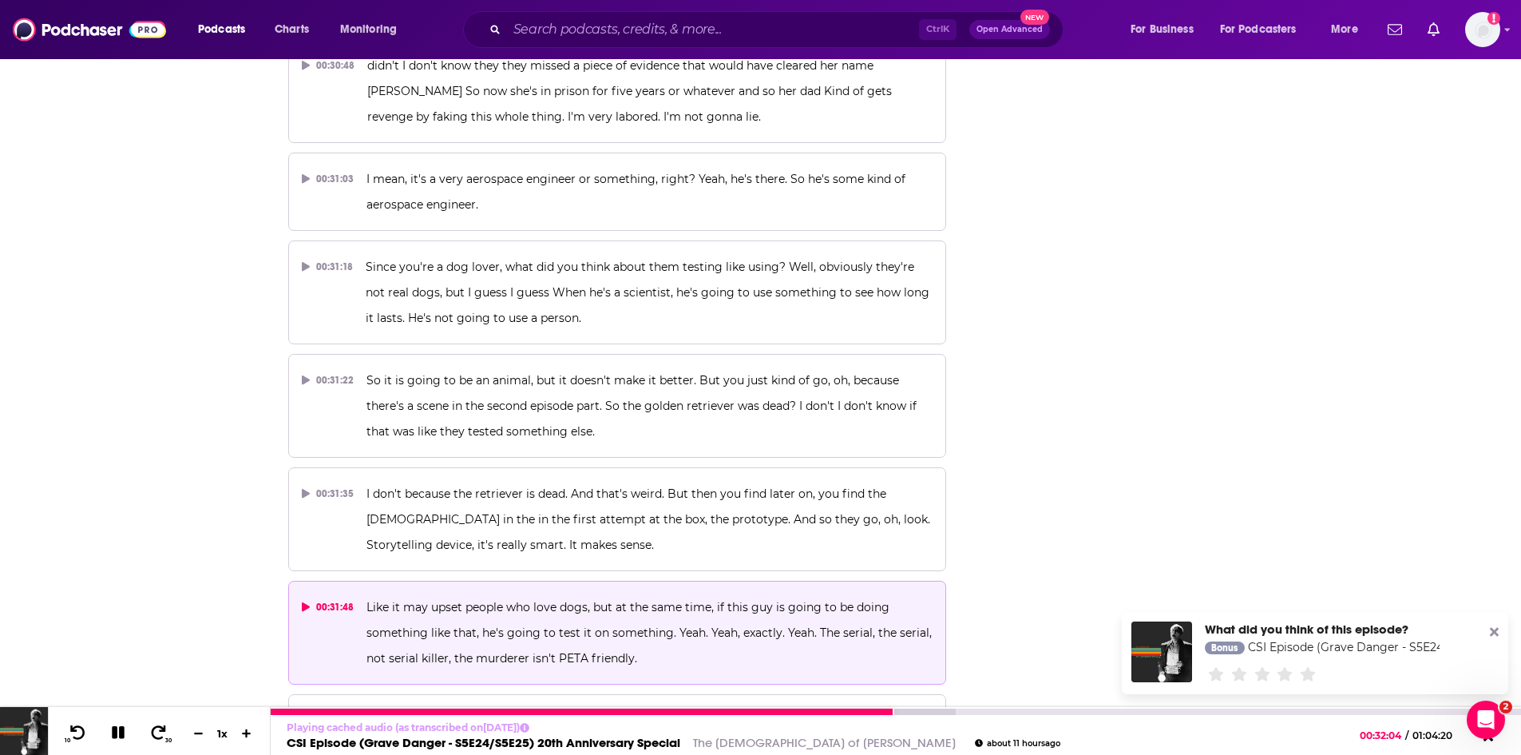
click at [121, 728] on icon at bounding box center [118, 732] width 13 height 13
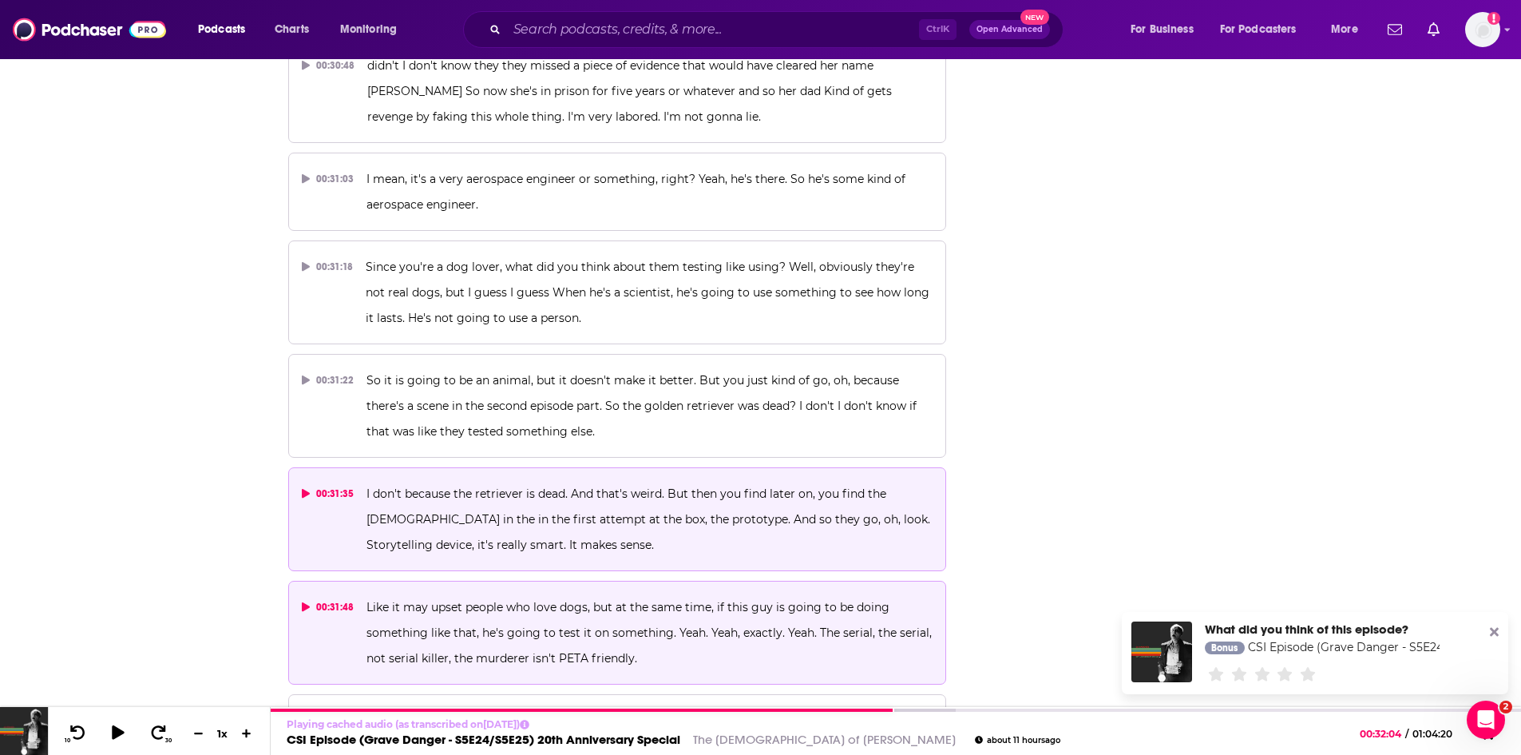
click at [540, 467] on button "00:31:35 I don't because the retriever is dead. And that's weird. But then you …" at bounding box center [617, 519] width 659 height 104
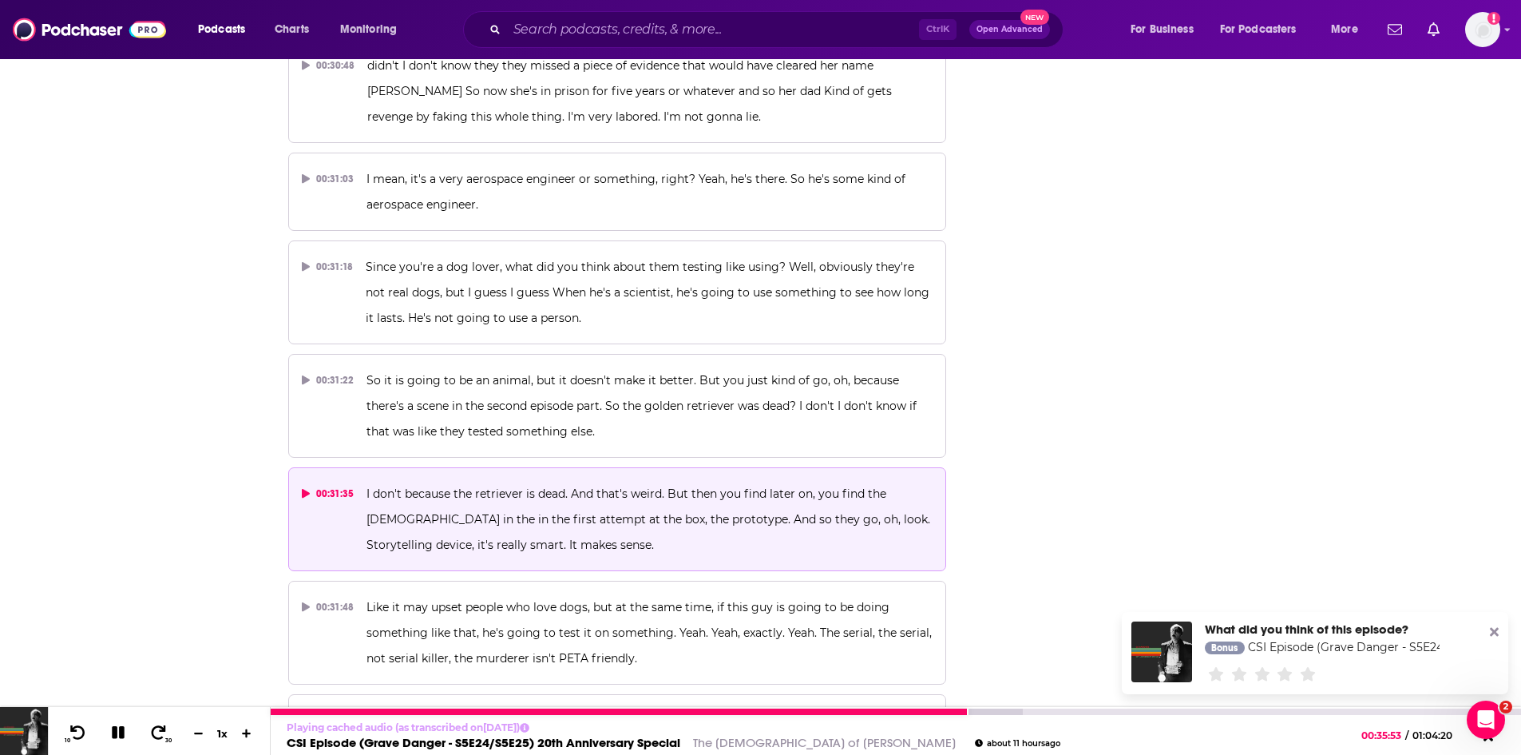
click at [121, 737] on icon at bounding box center [118, 732] width 13 height 13
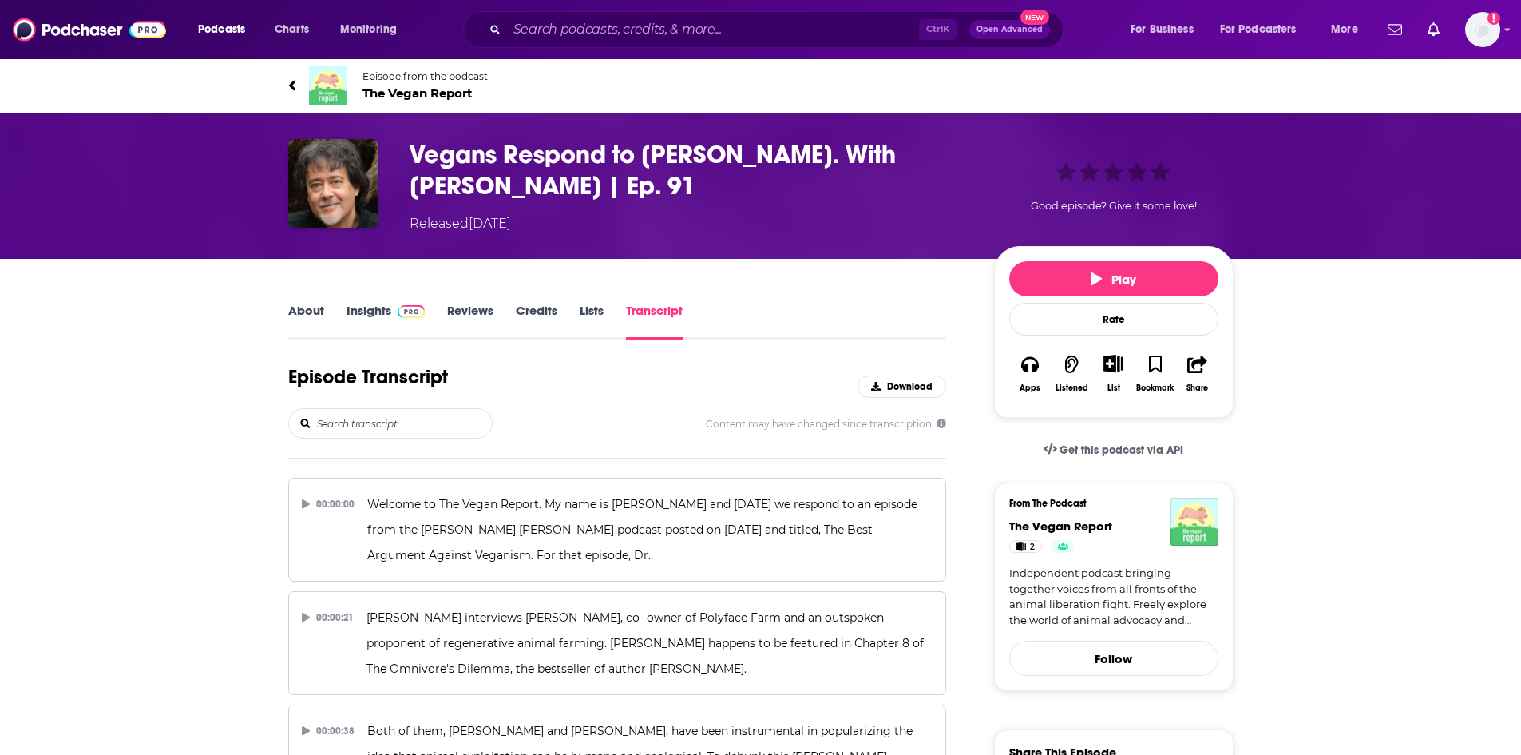
scroll to position [2959, 0]
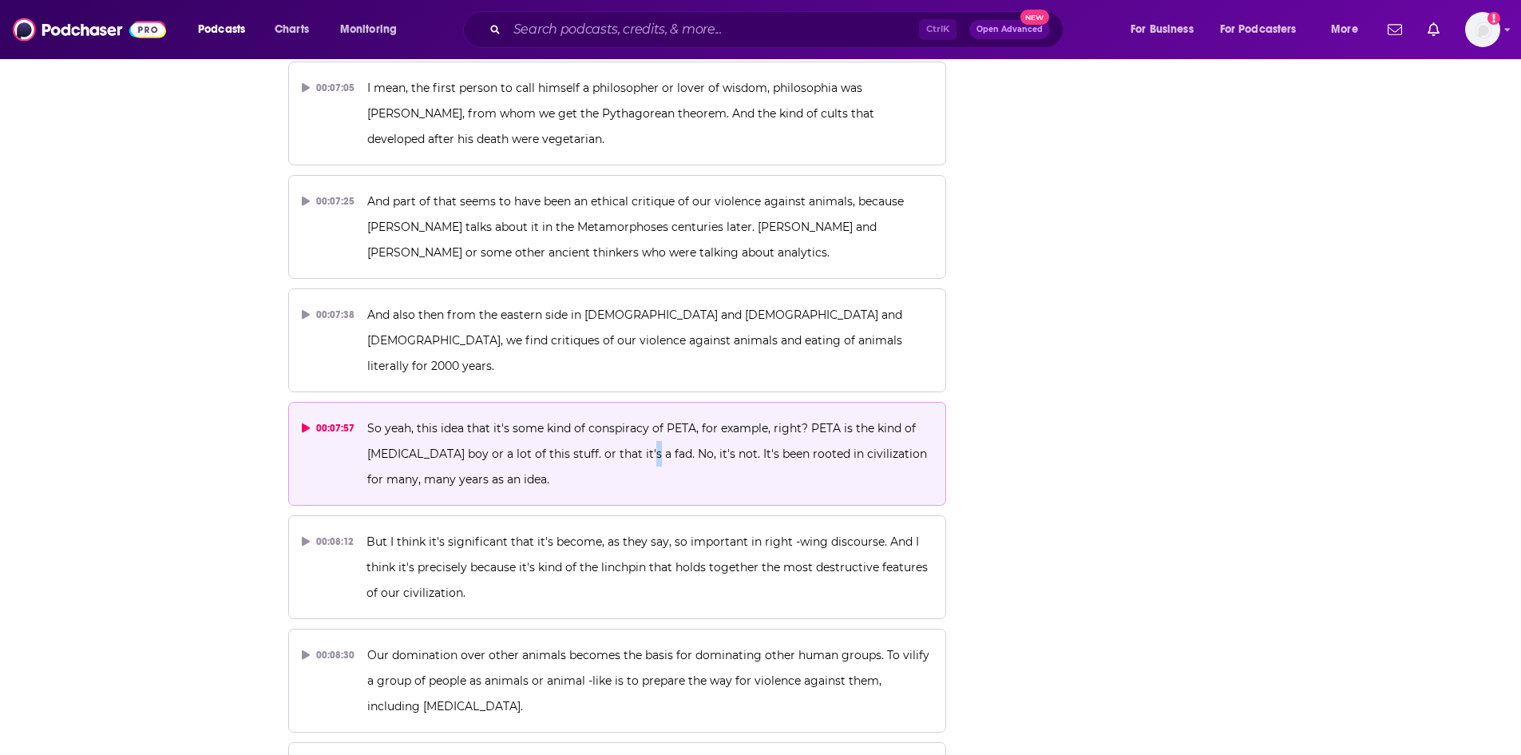
click at [637, 421] on span "So yeah, this idea that it's some kind of conspiracy of PETA, for example, righ…" at bounding box center [648, 453] width 563 height 65
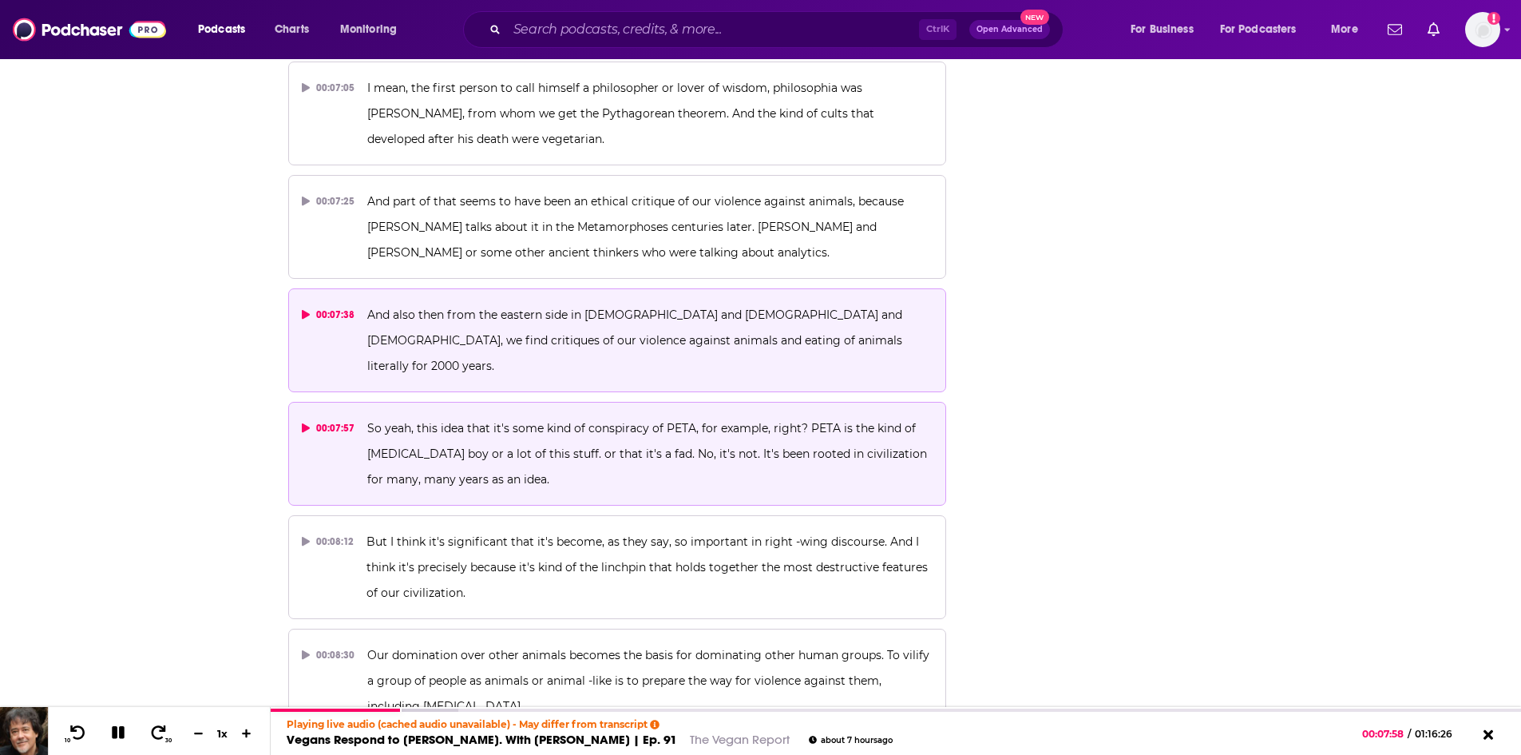
click at [464, 302] on p "And also then from the eastern side in Hinduism and Buddhism and Jainism, we fi…" at bounding box center [649, 340] width 565 height 77
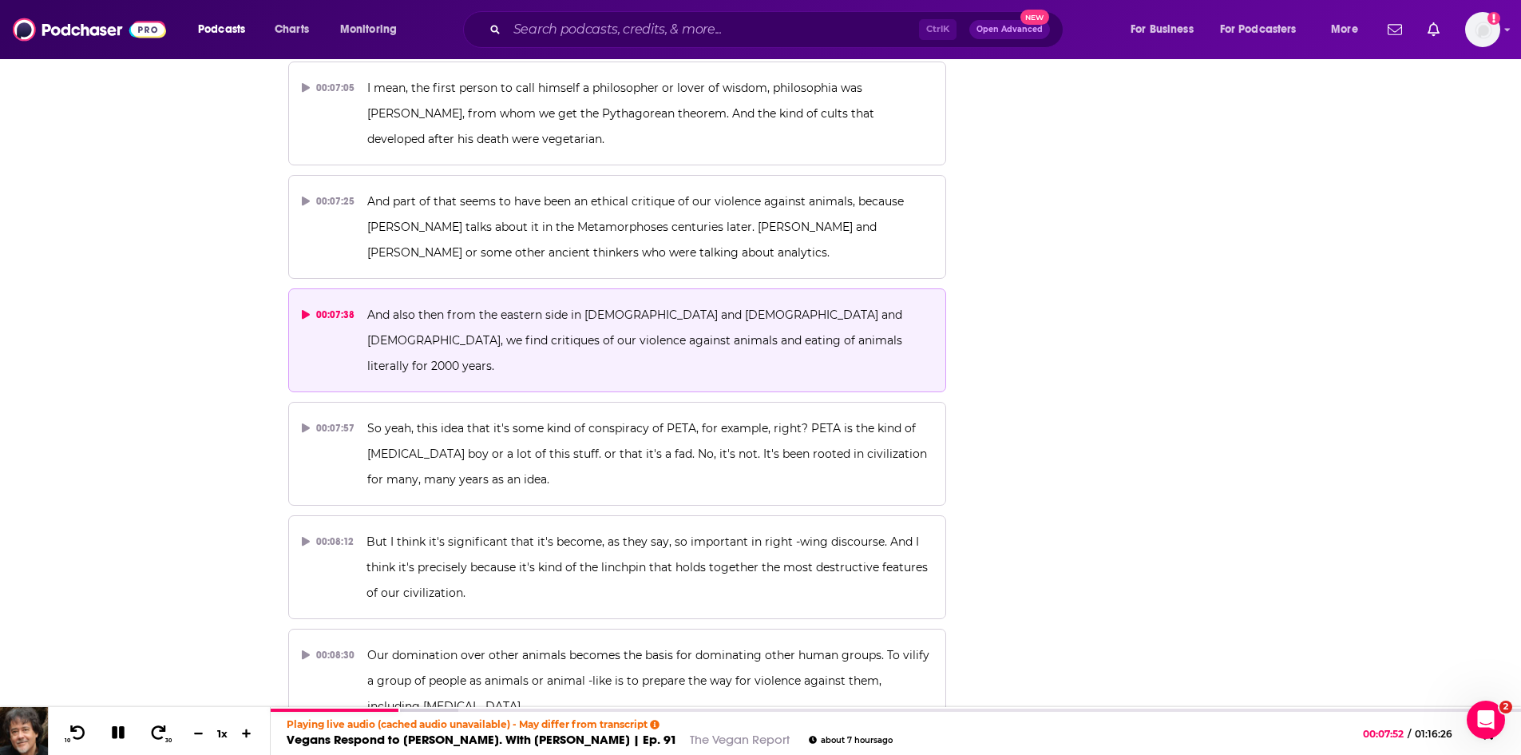
scroll to position [0, 0]
click at [116, 732] on icon at bounding box center [118, 732] width 13 height 13
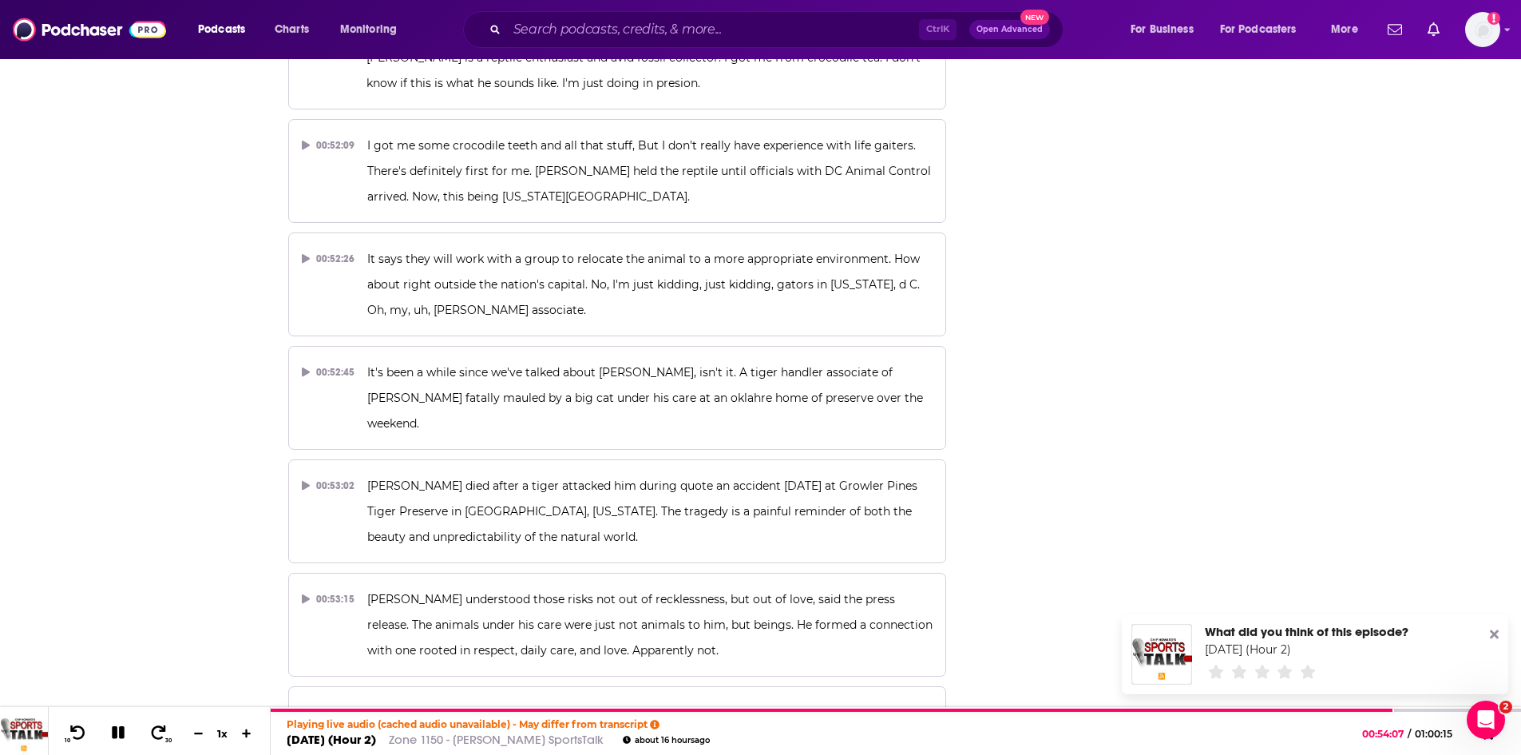
click at [514, 700] on p "Apparently there wasn't a lot of respect and daily love. Easley's colleagues re…" at bounding box center [650, 725] width 566 height 51
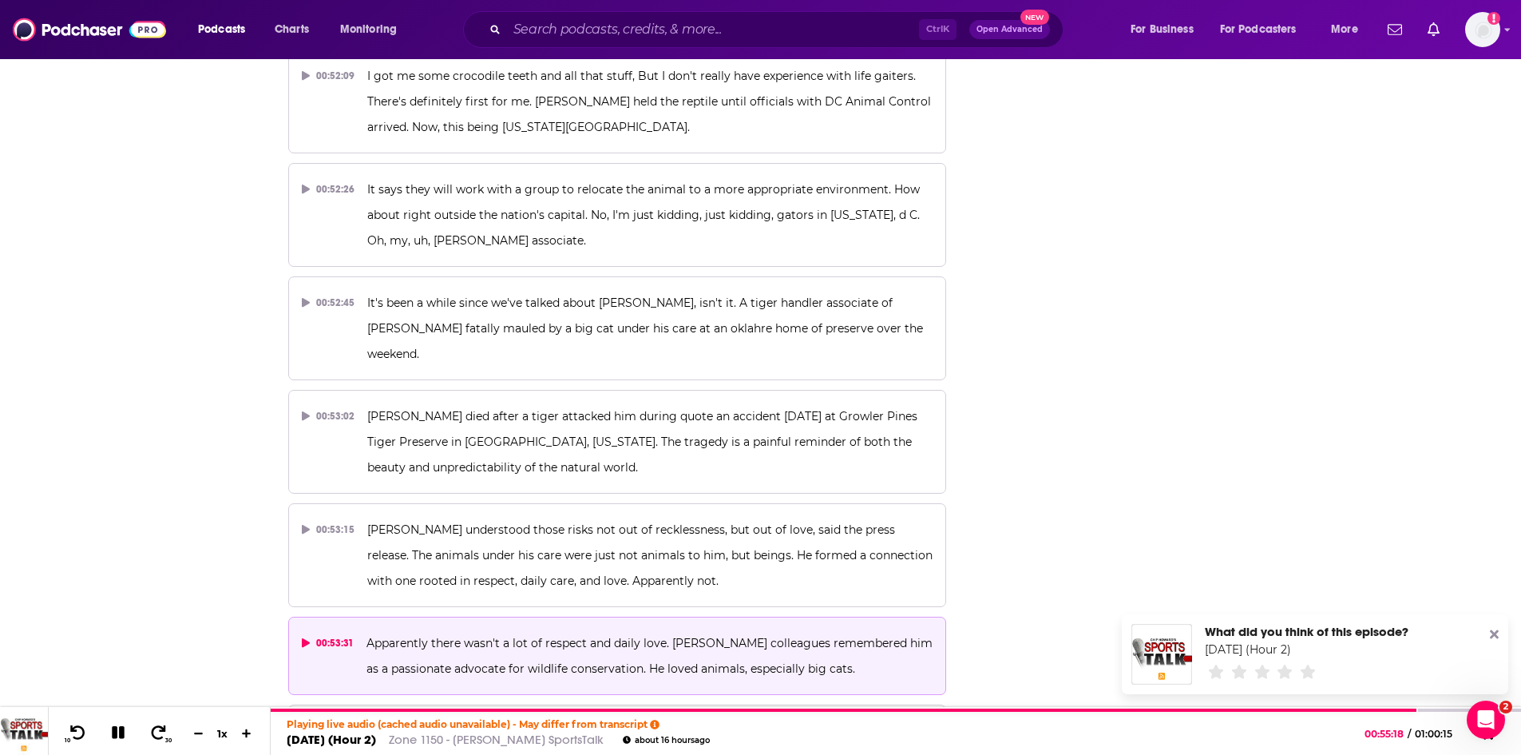
scroll to position [19458, 0]
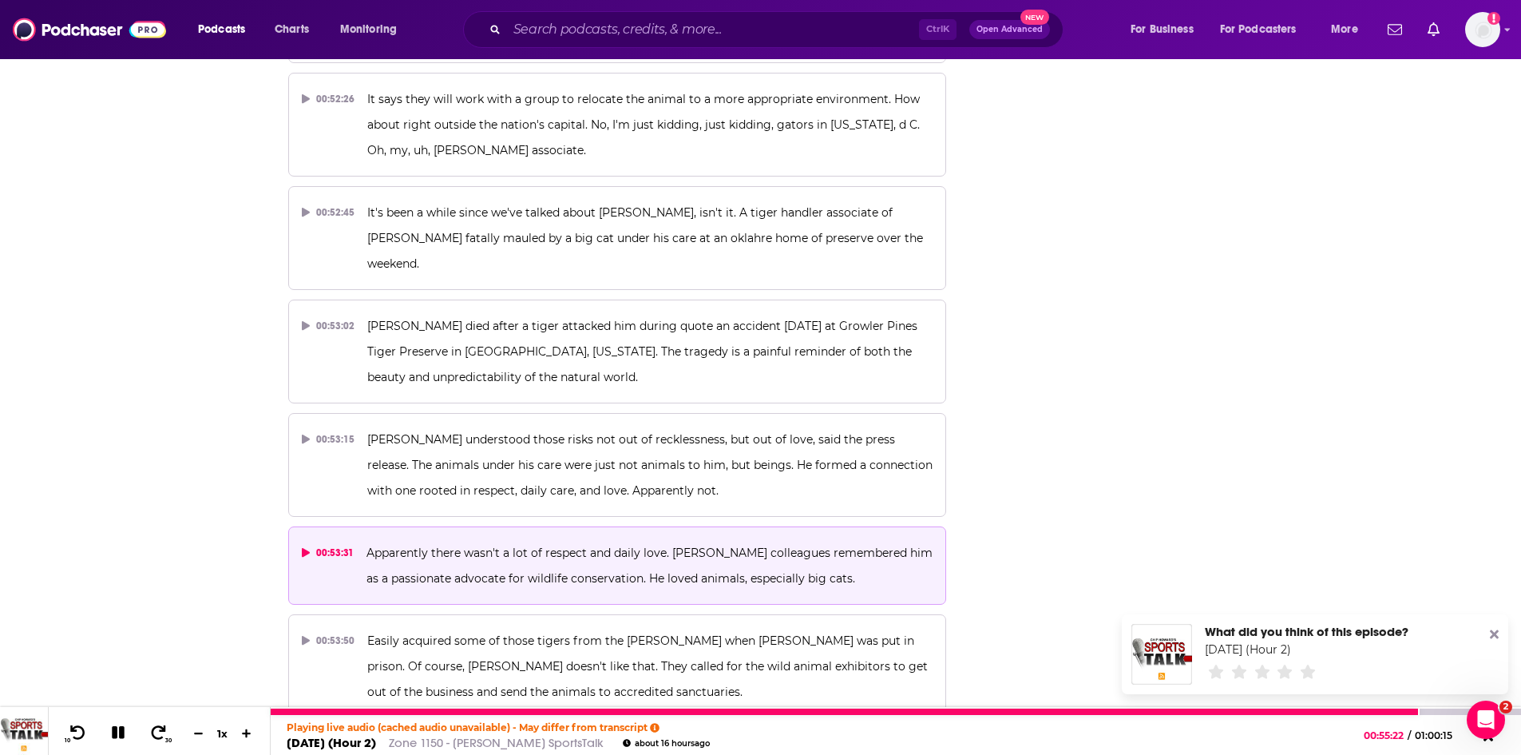
click at [124, 731] on icon at bounding box center [118, 732] width 13 height 13
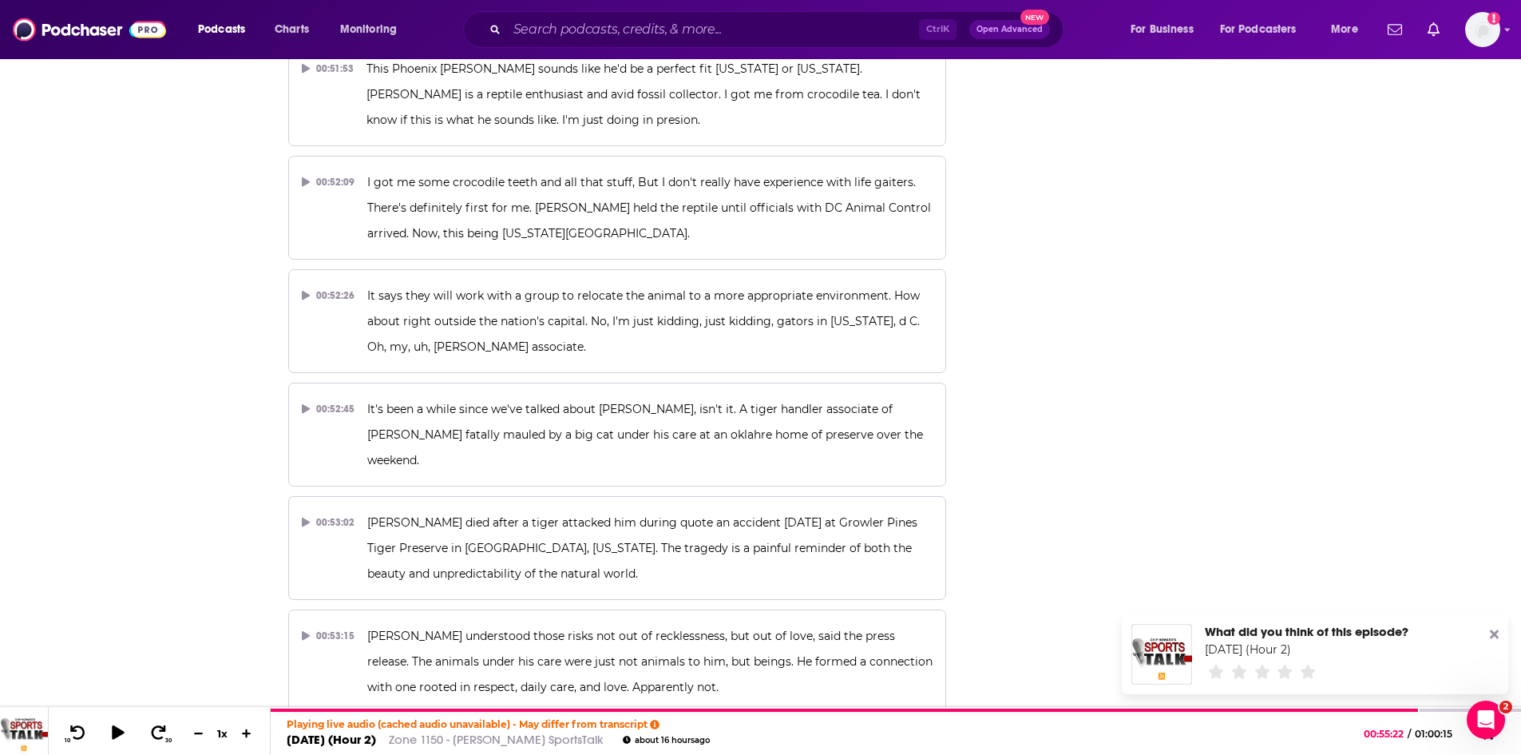
scroll to position [19298, 0]
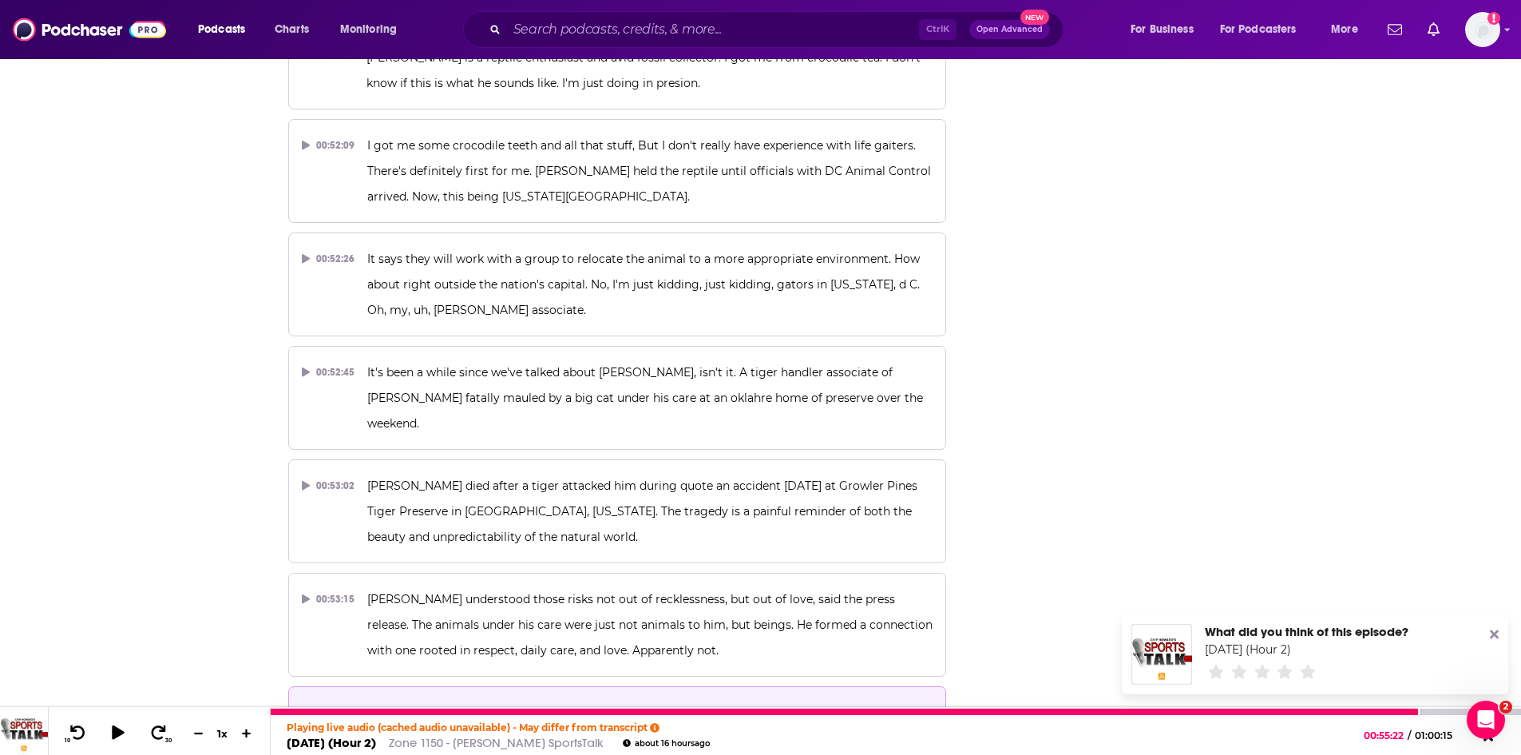
click at [563, 745] on link "Zone 1150 - Chip Howard's SportsTalk" at bounding box center [496, 742] width 215 height 15
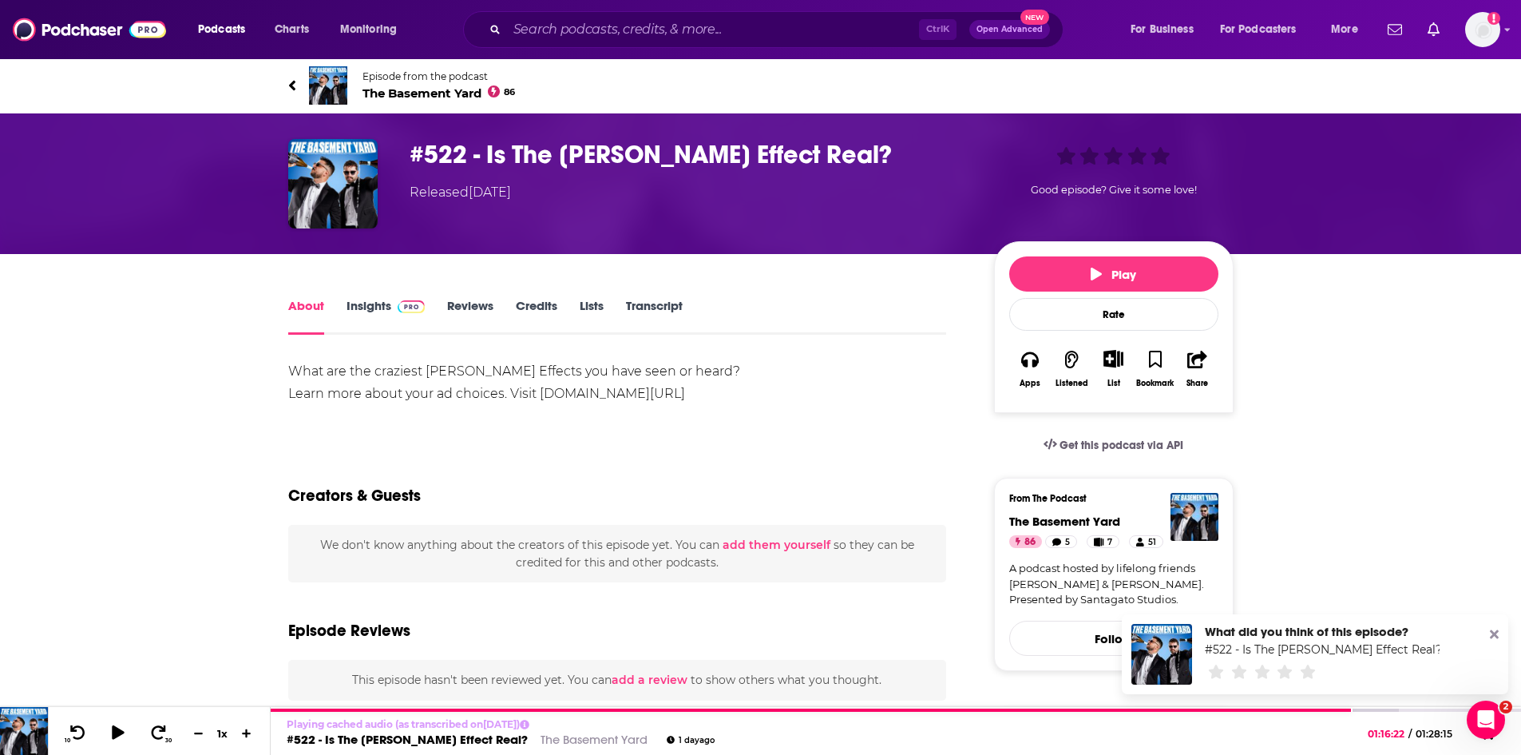
click at [403, 86] on span "The Basement Yard 86" at bounding box center [439, 92] width 153 height 15
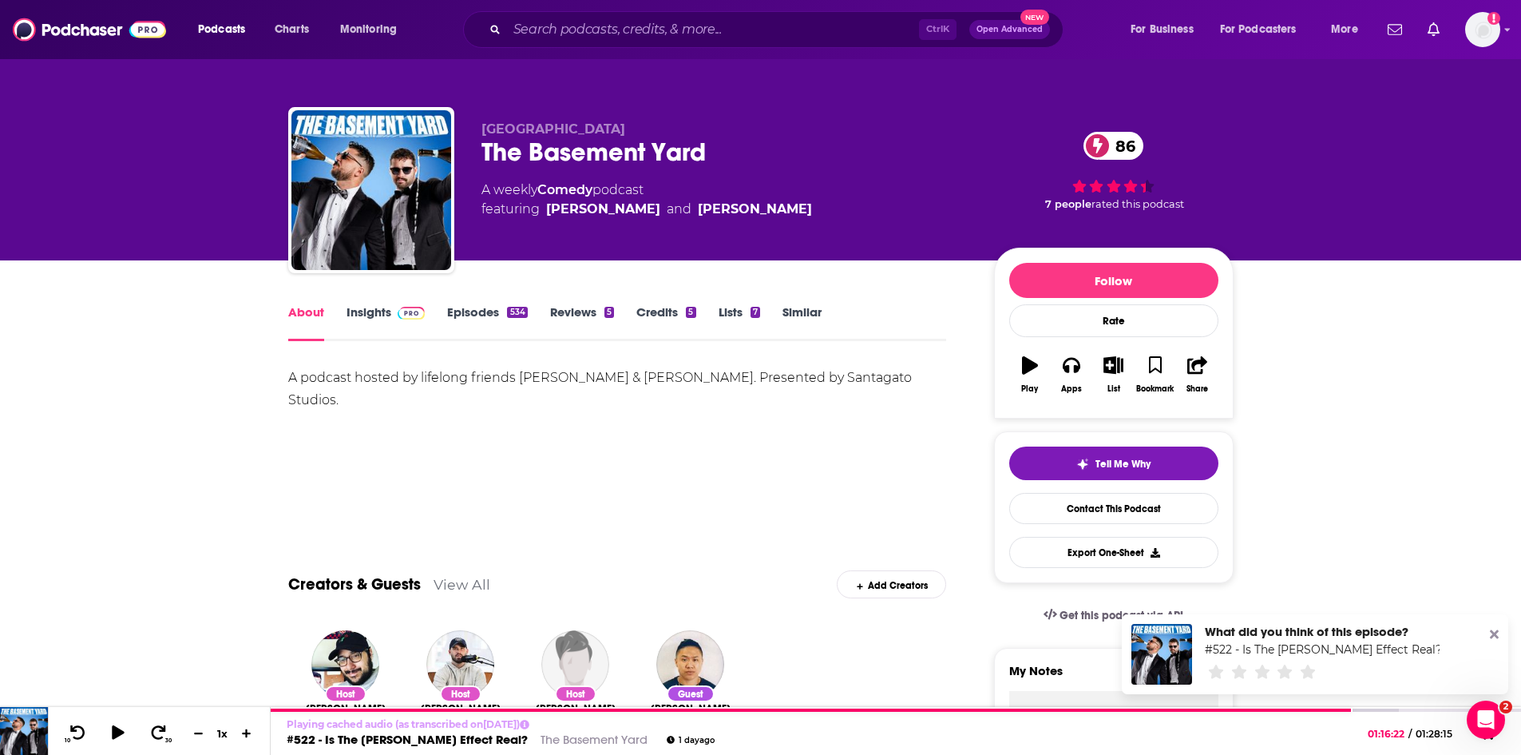
click at [382, 307] on link "Insights" at bounding box center [386, 322] width 79 height 37
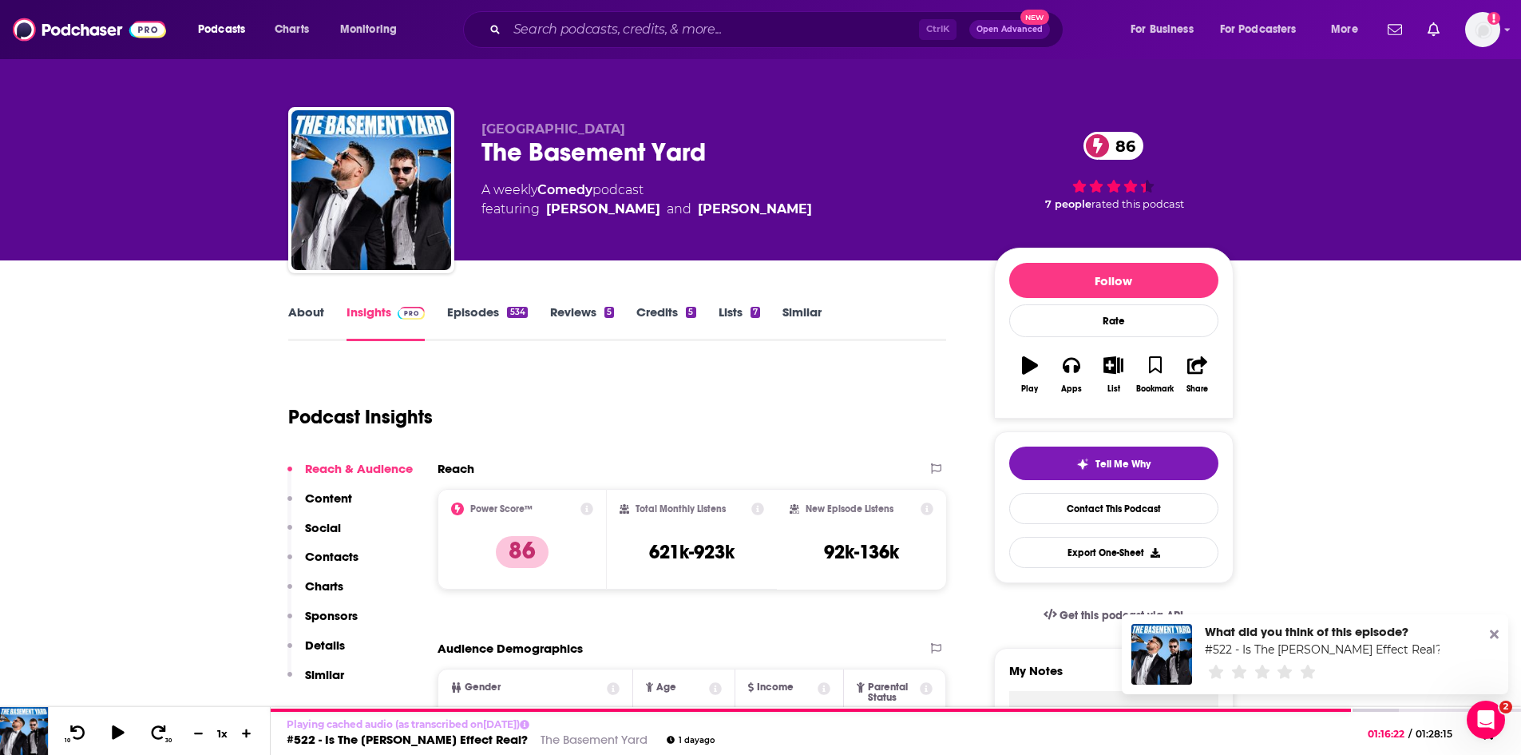
click at [316, 307] on link "About" at bounding box center [306, 322] width 36 height 37
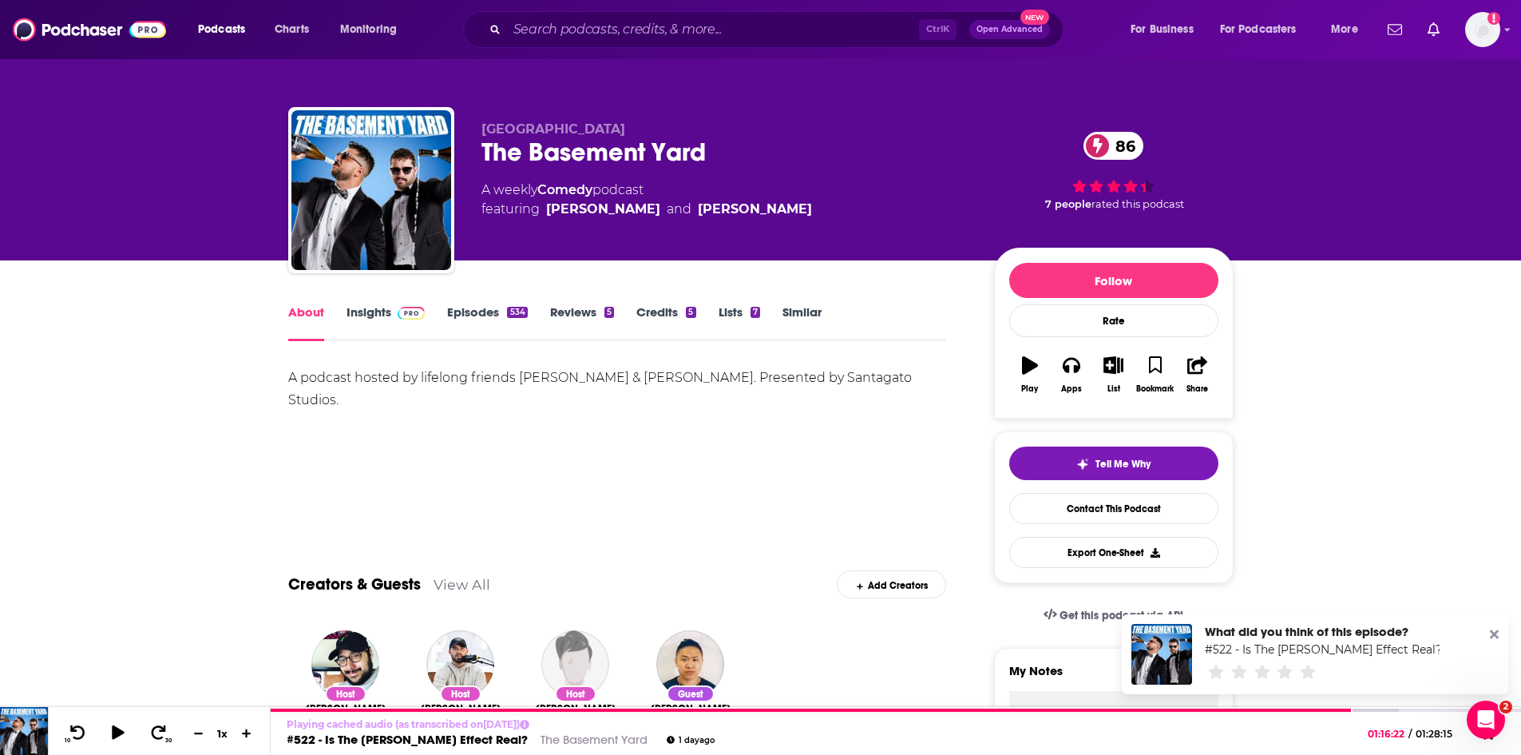
click at [376, 311] on link "Insights" at bounding box center [386, 322] width 79 height 37
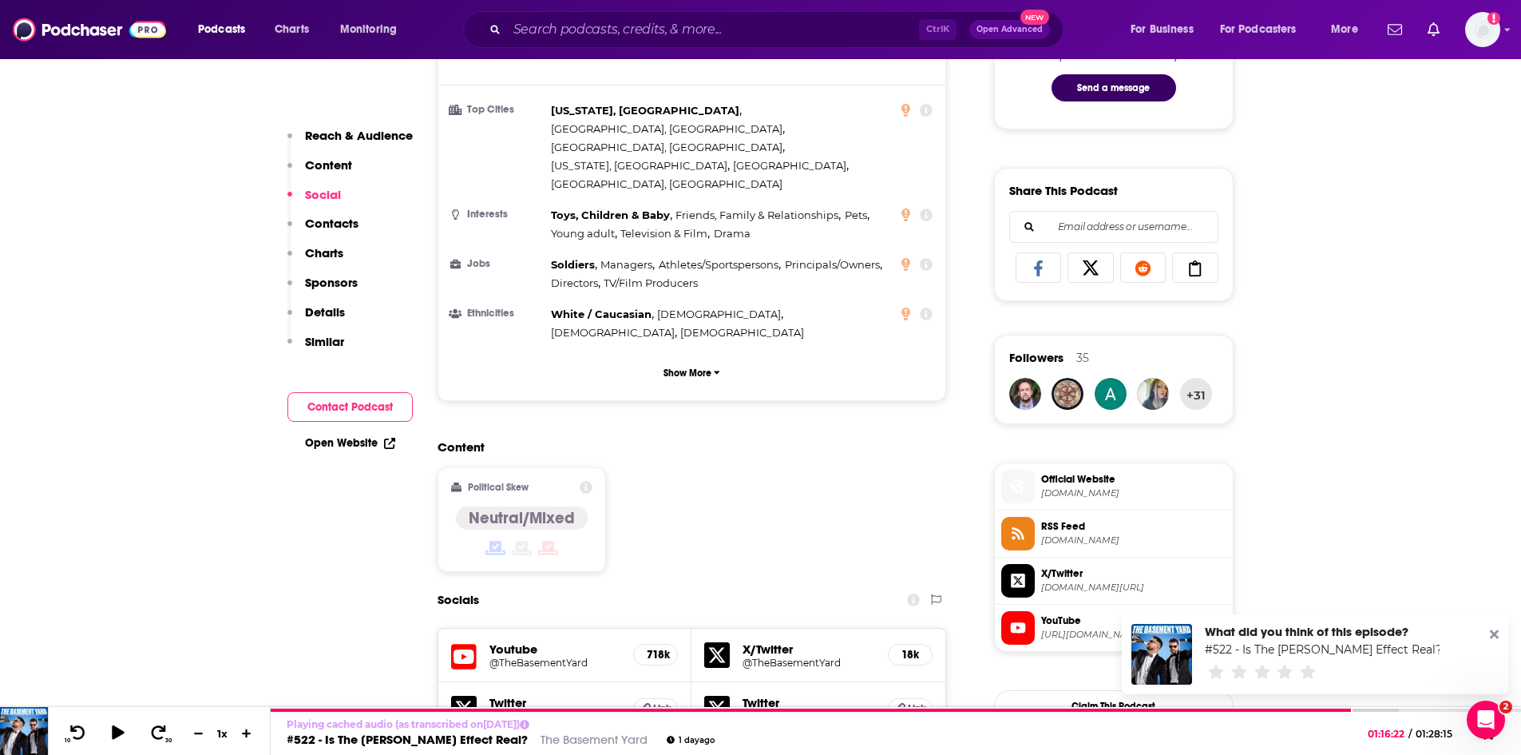
scroll to position [879, 0]
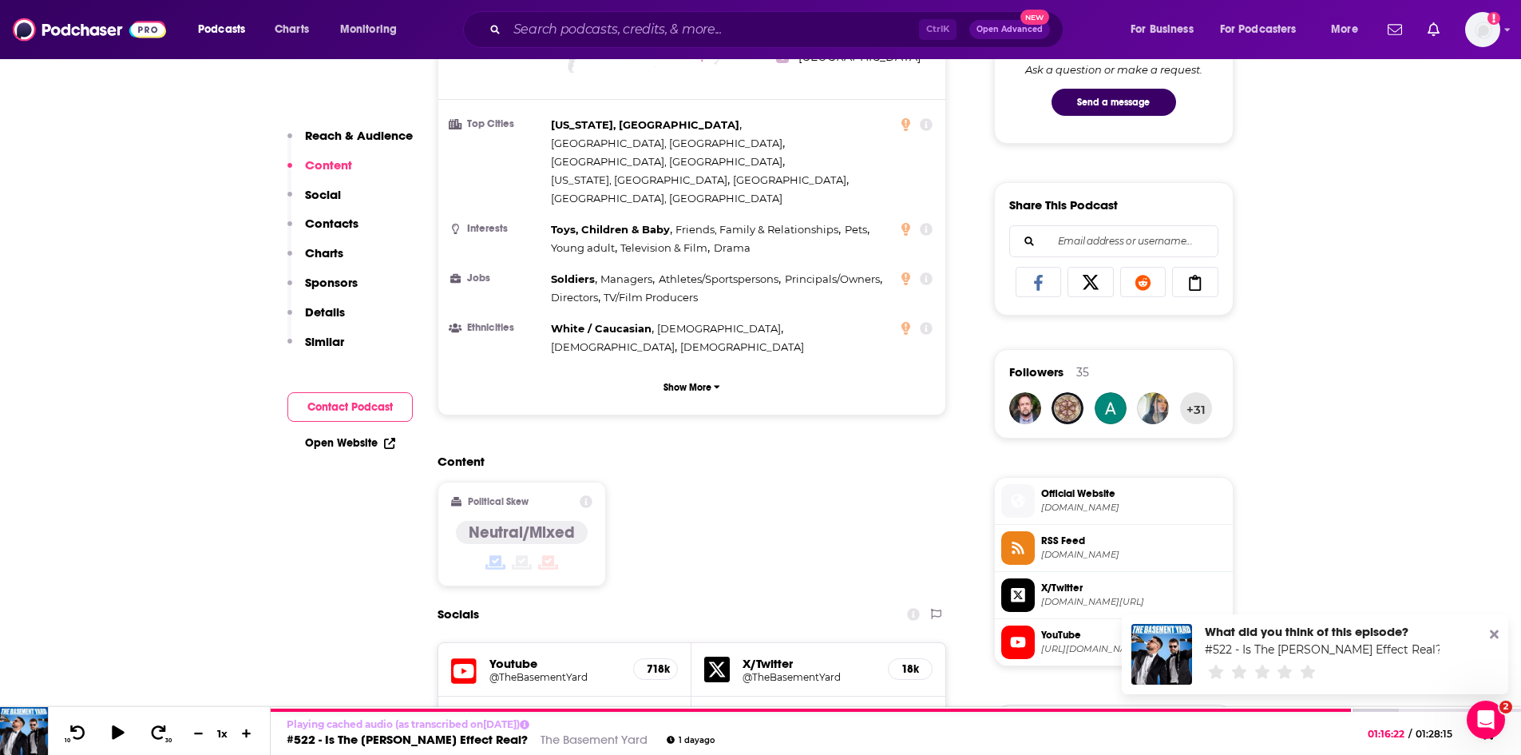
click at [1073, 585] on span "X/Twitter" at bounding box center [1133, 588] width 185 height 14
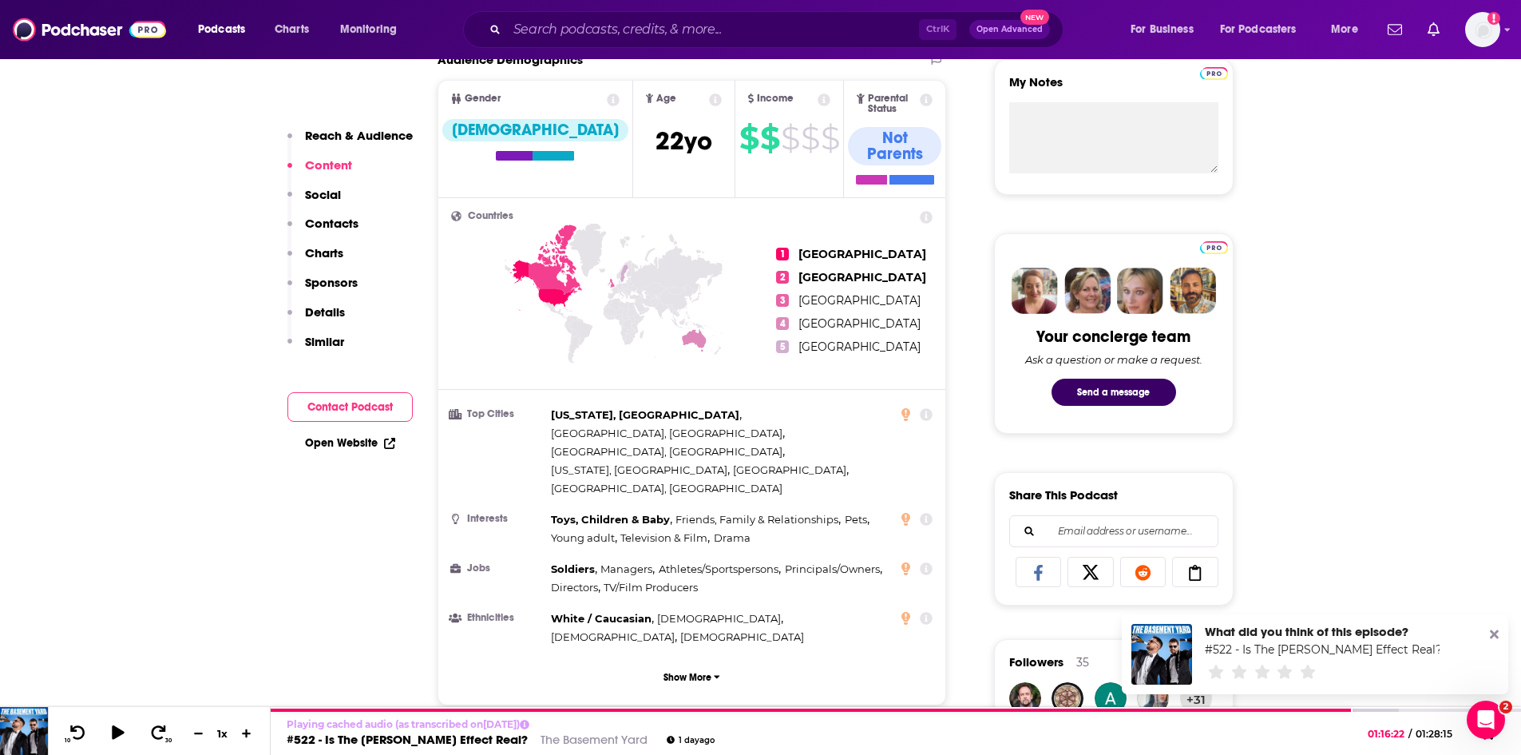
scroll to position [0, 0]
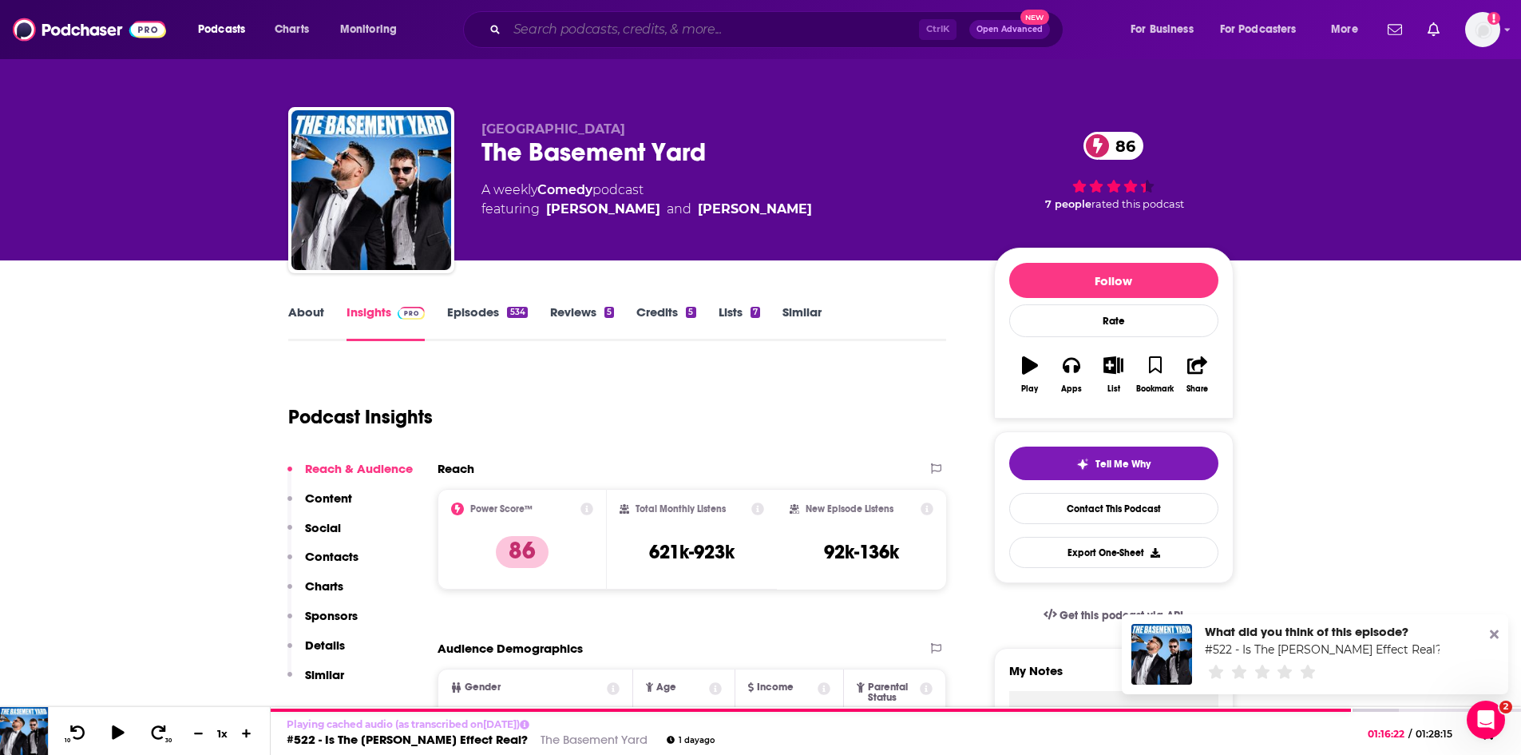
click at [762, 33] on input "Search podcasts, credits, & more..." at bounding box center [713, 30] width 412 height 26
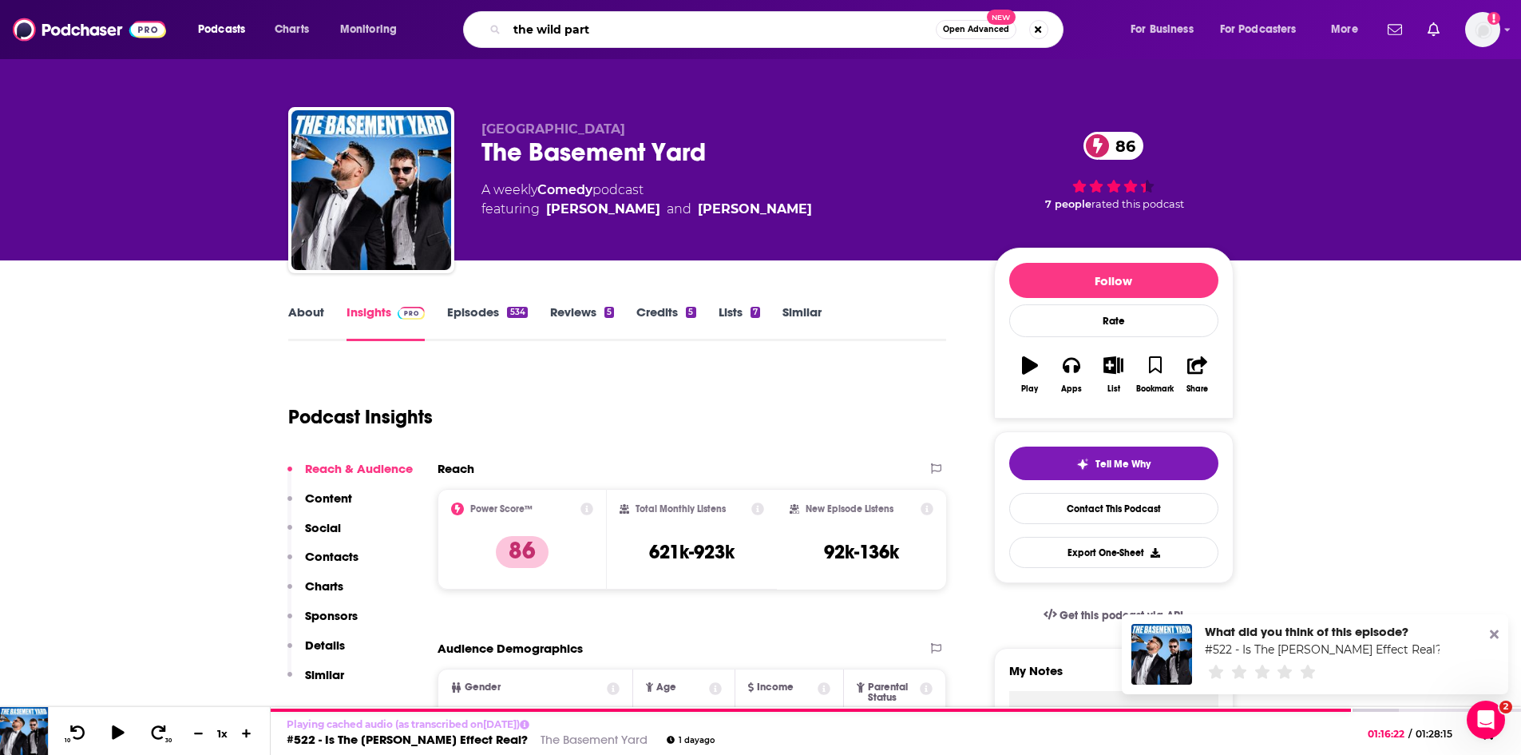
type input "the wild party"
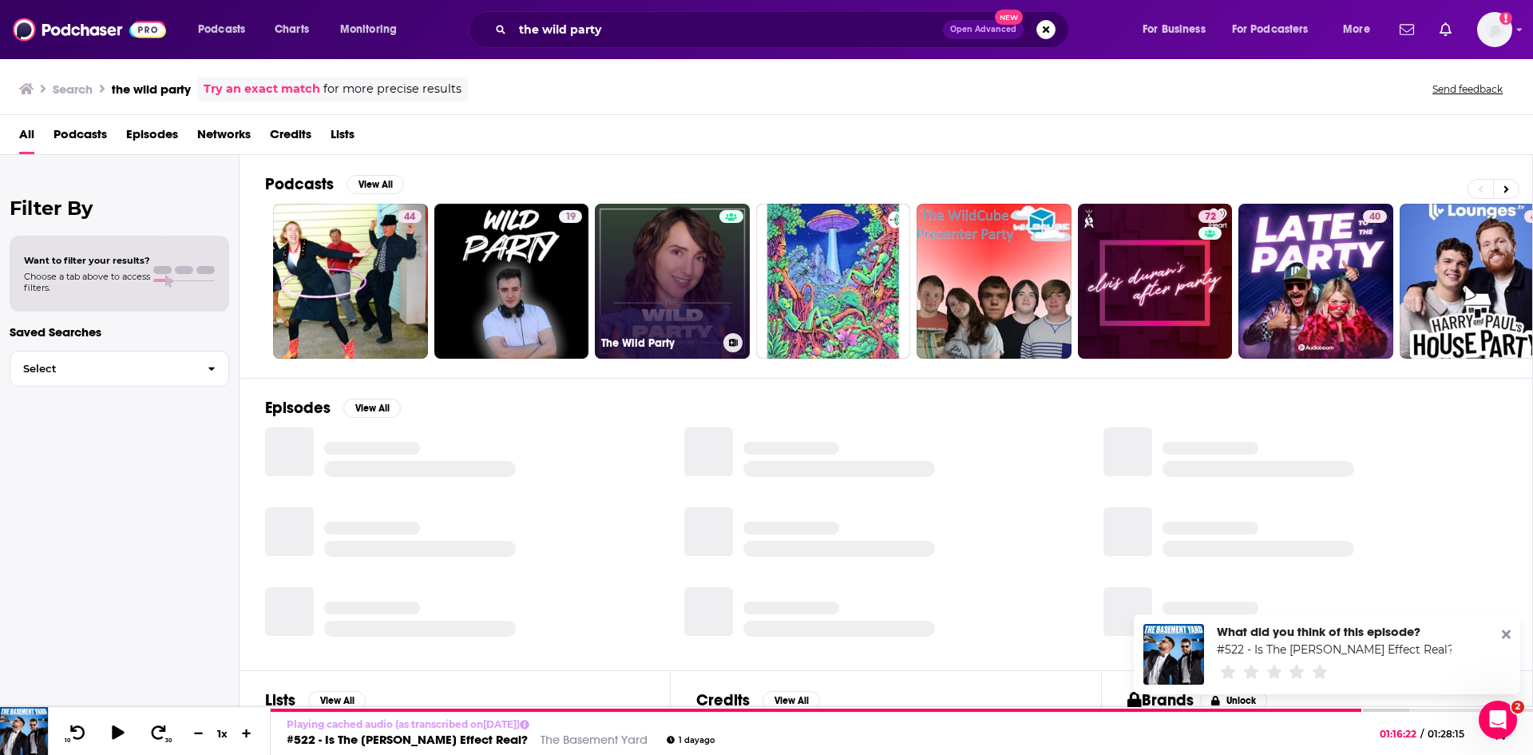
click at [652, 275] on link "The Wild Party" at bounding box center [672, 281] width 155 height 155
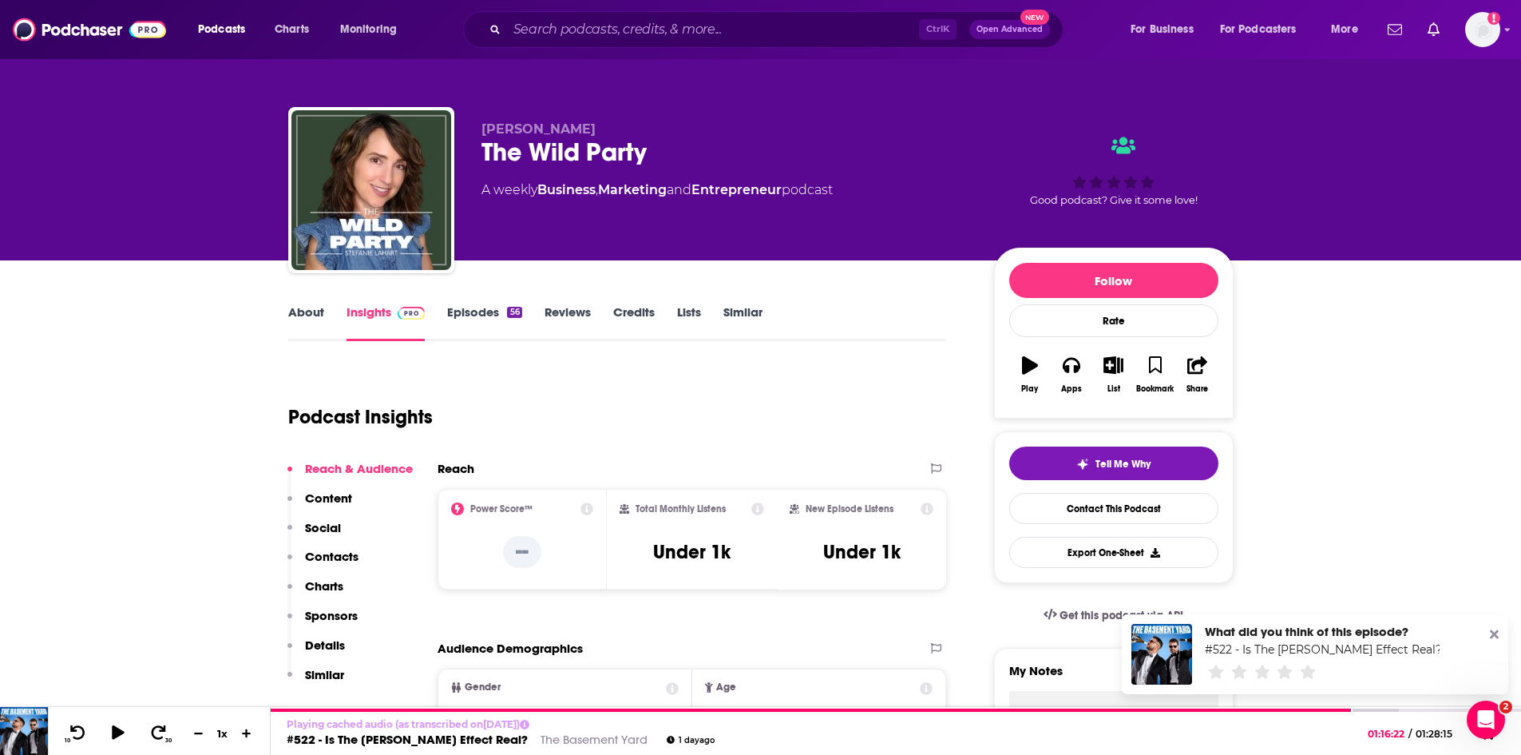
click at [303, 317] on link "About" at bounding box center [306, 322] width 36 height 37
